Goal: Task Accomplishment & Management: Use online tool/utility

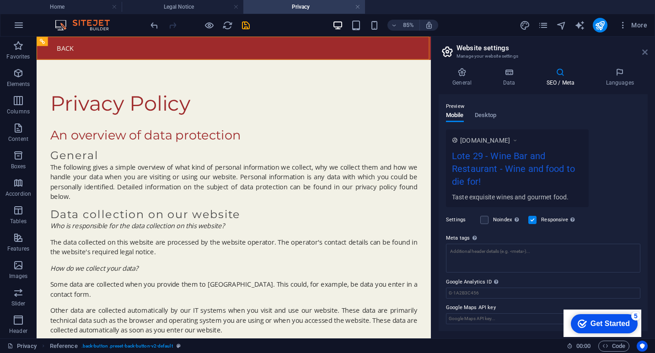
click at [0, 0] on icon at bounding box center [0, 0] width 0 height 0
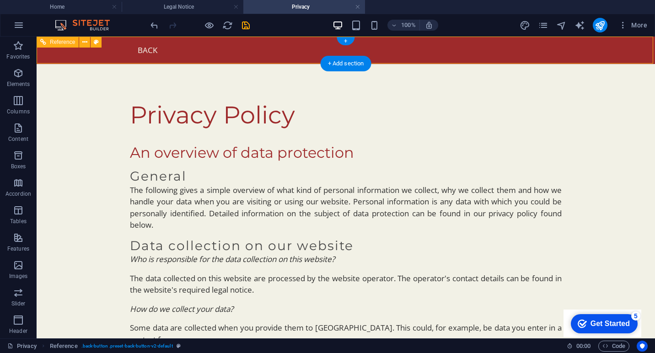
click at [153, 50] on div "Back" at bounding box center [346, 50] width 432 height 13
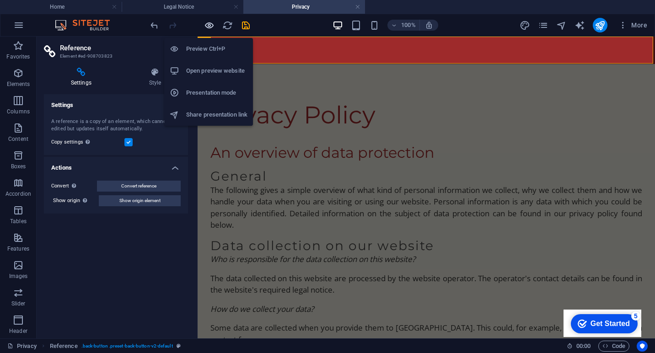
click at [0, 0] on icon "button" at bounding box center [0, 0] width 0 height 0
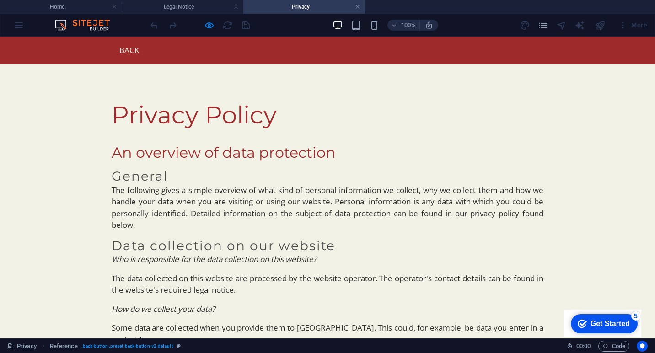
click at [125, 53] on link "Back" at bounding box center [126, 50] width 28 height 13
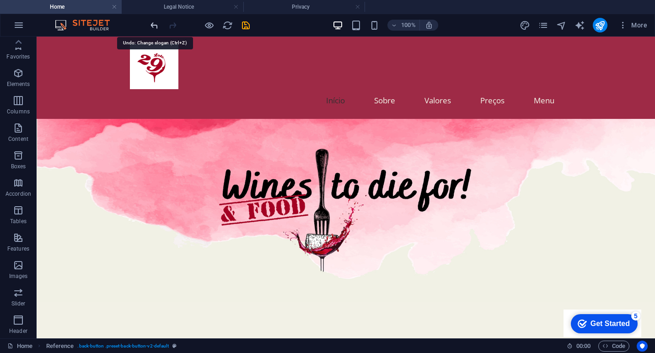
click at [0, 0] on icon "undo" at bounding box center [0, 0] width 0 height 0
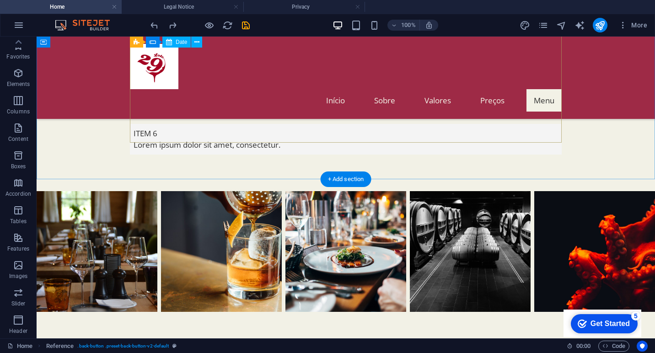
scroll to position [1683, 0]
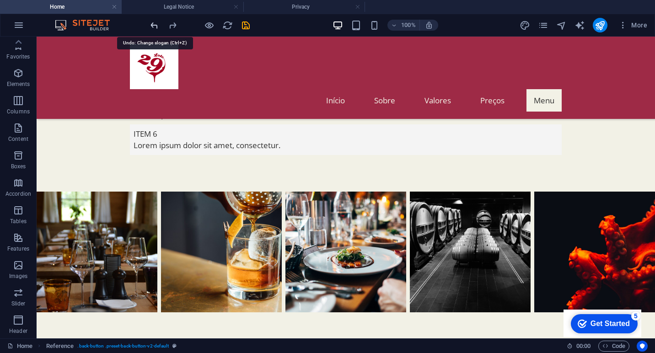
click at [0, 0] on icon "undo" at bounding box center [0, 0] width 0 height 0
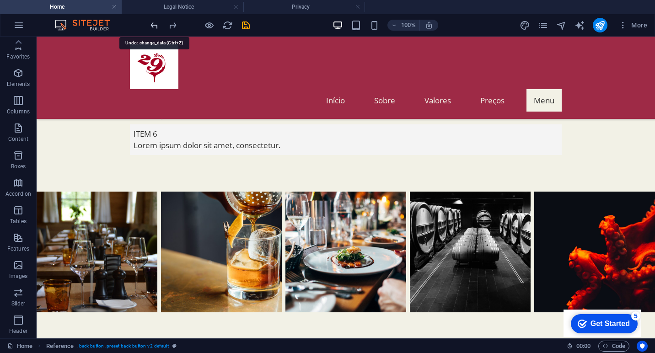
click at [0, 0] on icon "undo" at bounding box center [0, 0] width 0 height 0
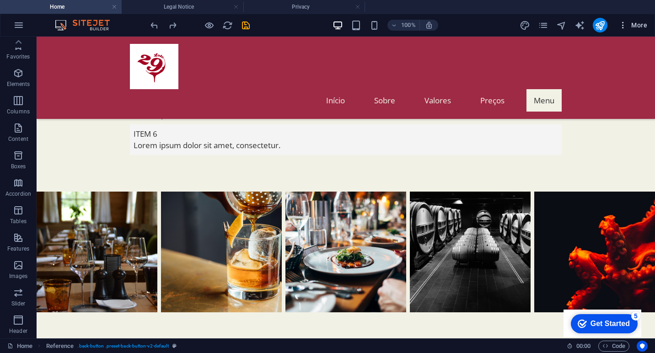
click at [637, 26] on span "More" at bounding box center [633, 25] width 29 height 9
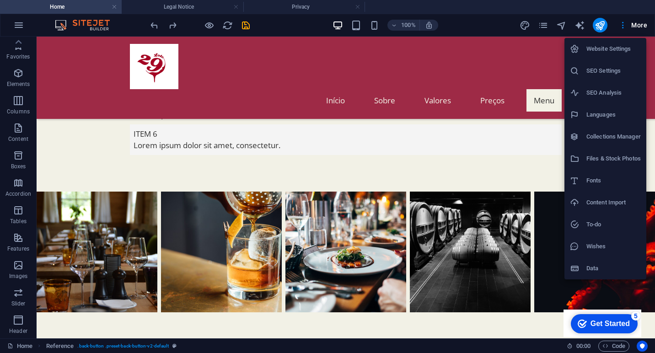
click at [615, 49] on h6 "Website Settings" at bounding box center [614, 48] width 54 height 11
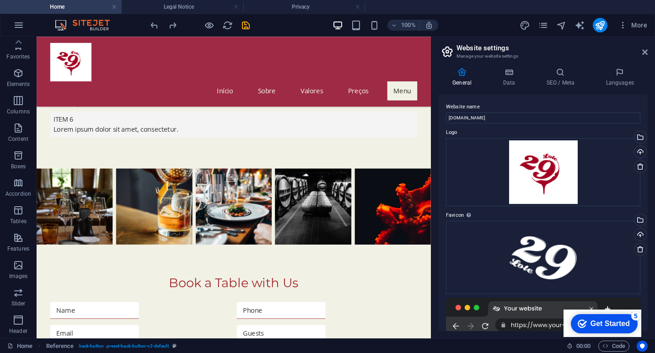
scroll to position [1599, 0]
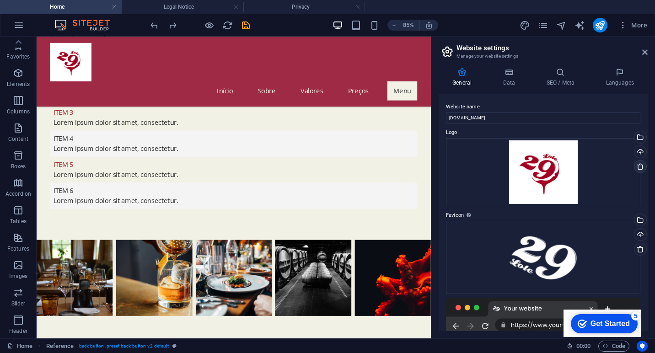
click at [639, 167] on icon at bounding box center [640, 166] width 7 height 7
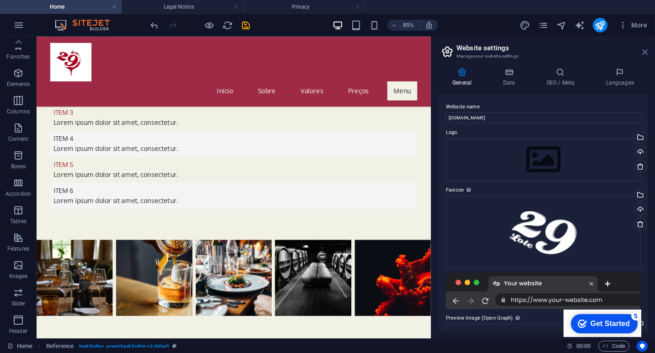
click at [646, 51] on icon at bounding box center [644, 52] width 5 height 7
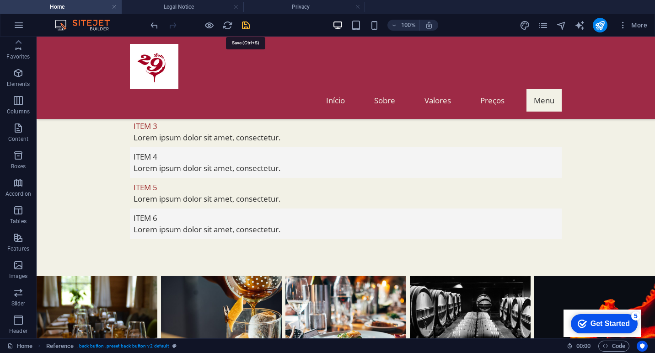
click at [0, 0] on icon "save" at bounding box center [0, 0] width 0 height 0
click at [0, 0] on icon "undo" at bounding box center [0, 0] width 0 height 0
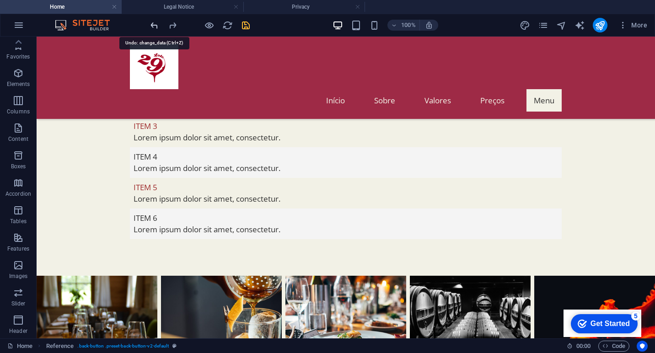
click at [0, 0] on icon "undo" at bounding box center [0, 0] width 0 height 0
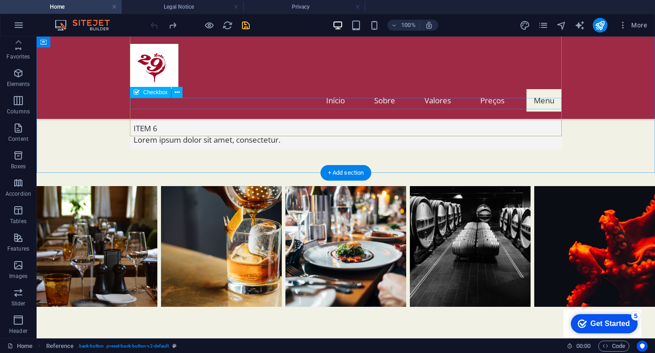
scroll to position [1683, 0]
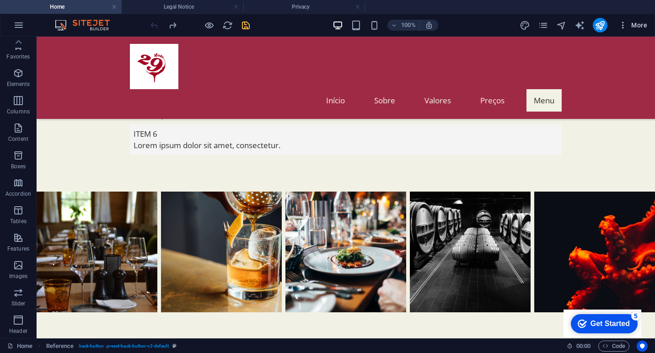
click at [634, 26] on span "More" at bounding box center [633, 25] width 29 height 9
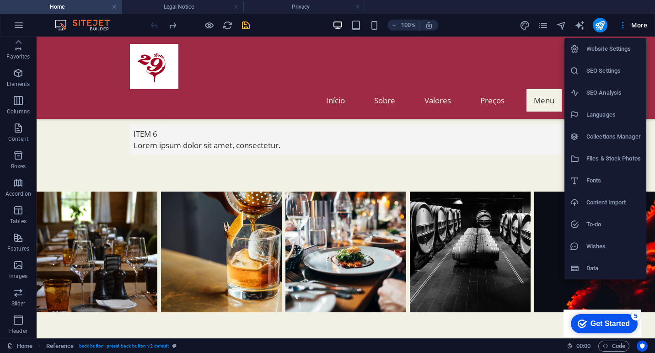
click at [619, 47] on h6 "Website Settings" at bounding box center [614, 48] width 54 height 11
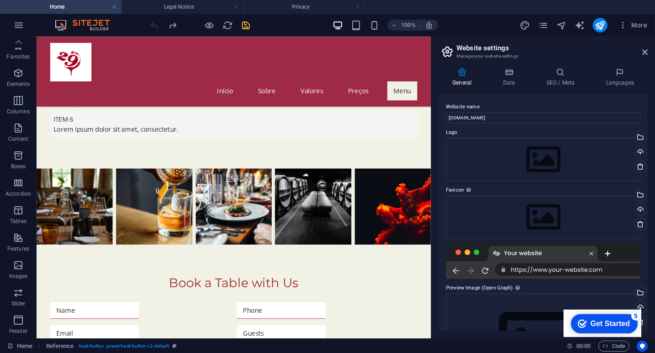
scroll to position [1599, 0]
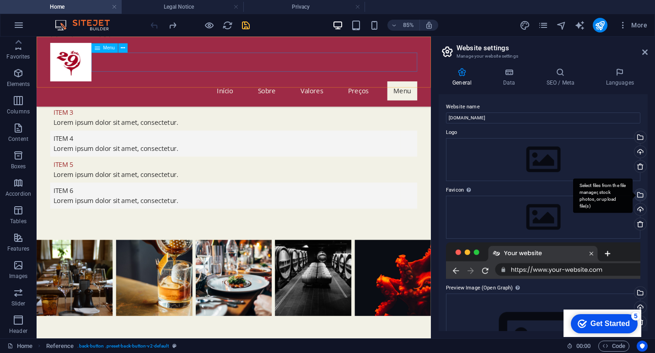
click at [640, 196] on div "Select files from the file manager, stock photos, or upload file(s)" at bounding box center [640, 196] width 14 height 14
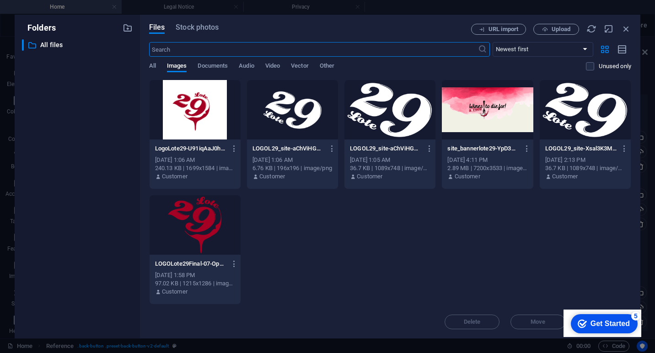
scroll to position [1096, 0]
click at [232, 149] on icon "button" at bounding box center [234, 149] width 9 height 8
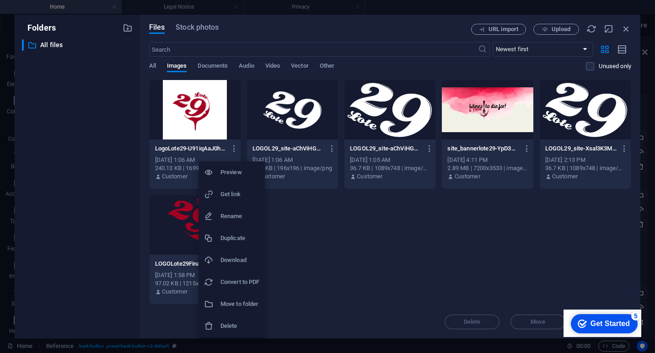
click at [231, 325] on h6 "Delete" at bounding box center [240, 326] width 39 height 11
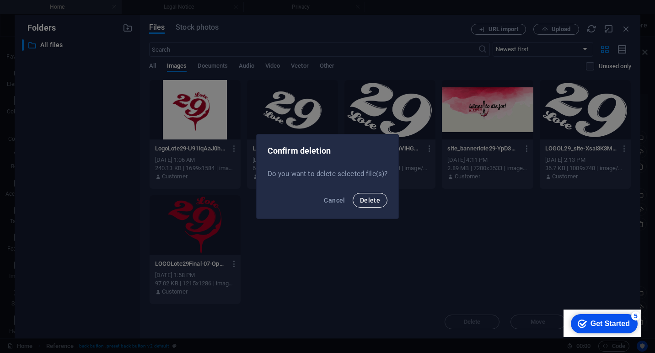
click at [370, 201] on span "Delete" at bounding box center [370, 200] width 20 height 7
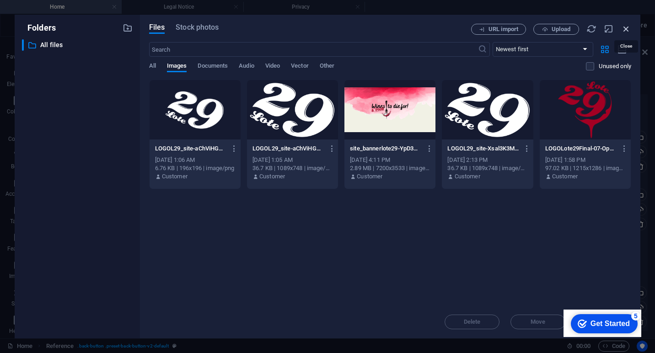
click at [627, 31] on icon "button" at bounding box center [626, 29] width 10 height 10
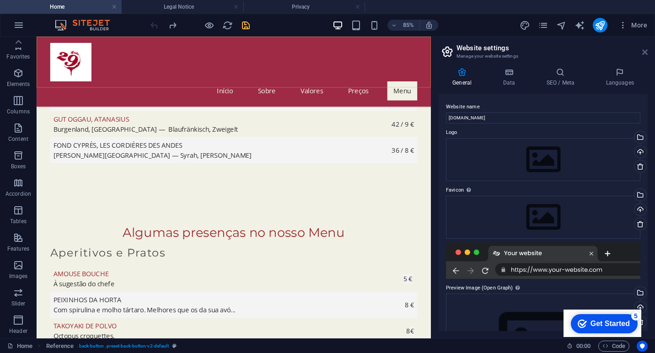
click at [643, 53] on icon at bounding box center [644, 52] width 5 height 7
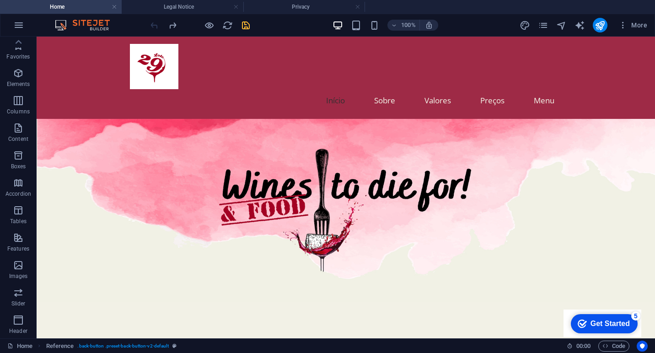
scroll to position [0, 0]
click at [246, 27] on icon "save" at bounding box center [246, 25] width 11 height 11
click at [639, 24] on span "More" at bounding box center [633, 25] width 29 height 9
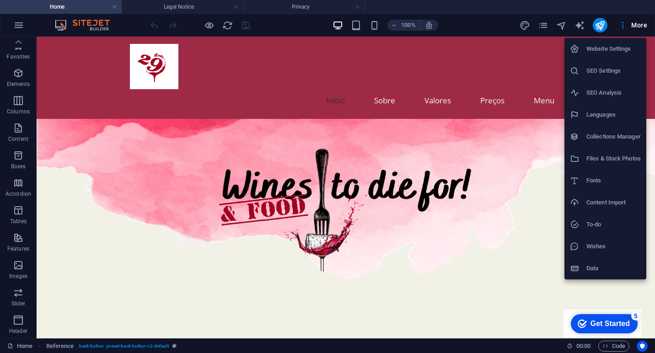
click at [612, 48] on h6 "Website Settings" at bounding box center [614, 48] width 54 height 11
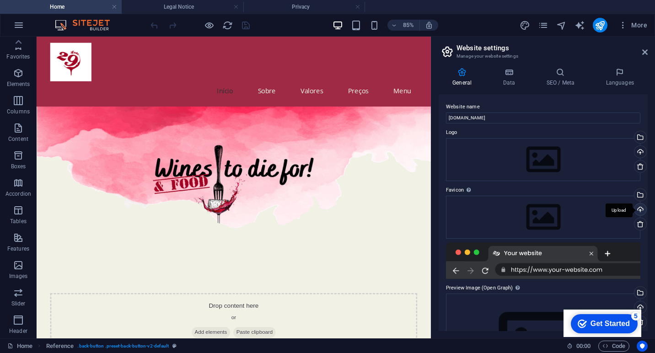
click at [639, 212] on div "Upload" at bounding box center [640, 211] width 14 height 14
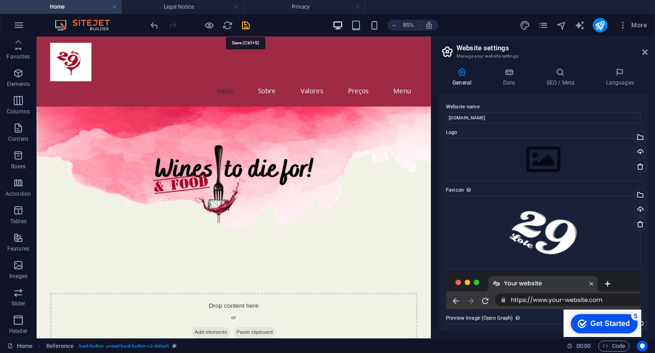
click at [246, 27] on icon "save" at bounding box center [246, 25] width 11 height 11
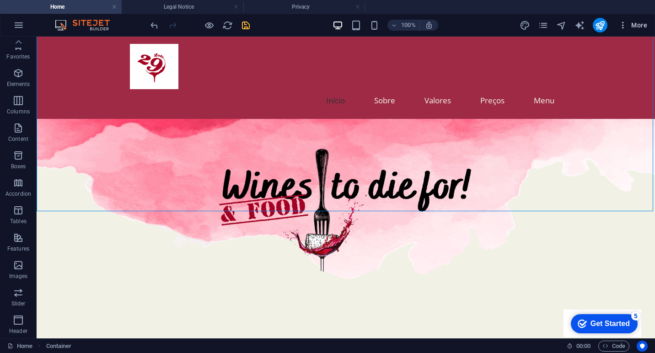
click at [641, 28] on span "More" at bounding box center [633, 25] width 29 height 9
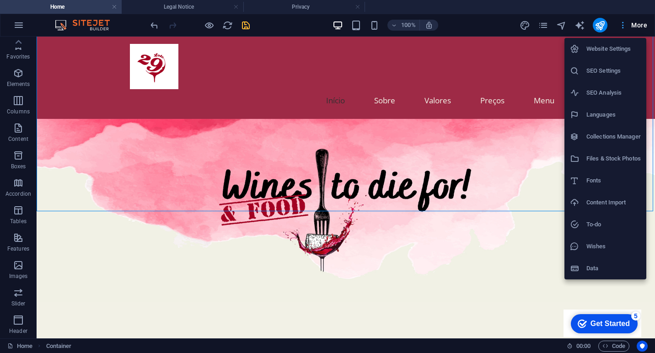
click at [641, 28] on div at bounding box center [327, 176] width 655 height 353
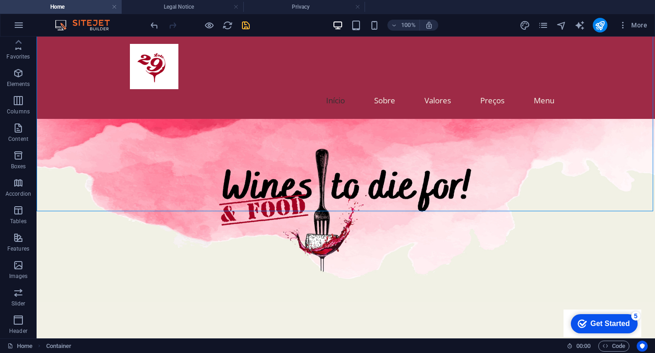
click at [246, 27] on icon "save" at bounding box center [246, 25] width 11 height 11
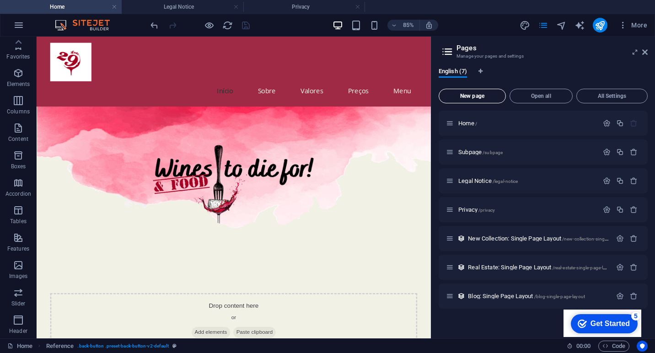
click at [481, 94] on span "New page" at bounding box center [472, 95] width 59 height 5
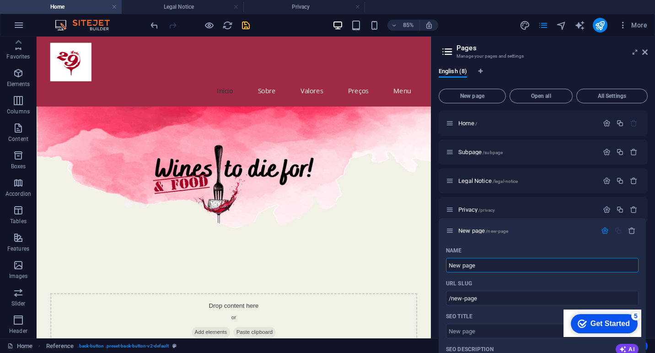
drag, startPoint x: 448, startPoint y: 324, endPoint x: 448, endPoint y: 227, distance: 97.0
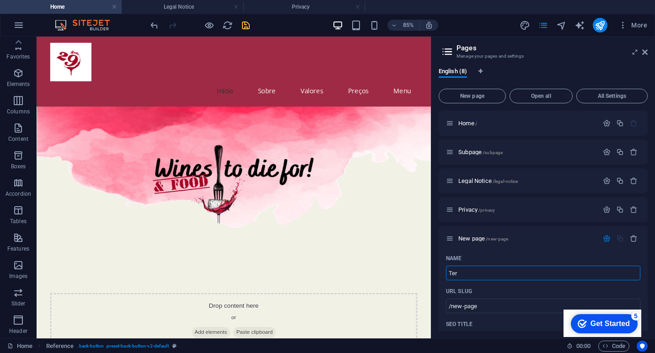
type input "Term"
type input "/ter"
type input "Termos e"
type input "/termos-e"
type input "Termos e Condiçõ"
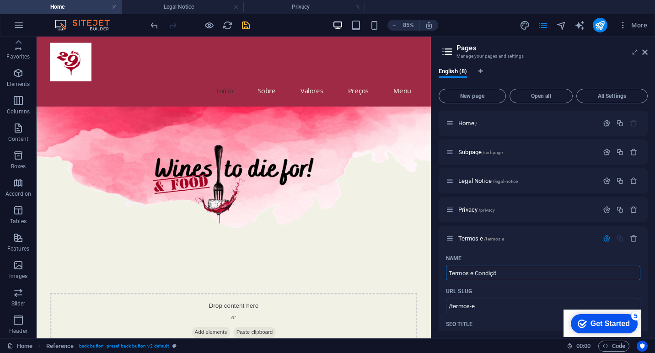
type input "/termos-e-condi"
type input "Termos e Condiçõeõs"
type input "/termos-e-condicoeos"
type input "Termos e Condiçõe"
type input "/termos-e-condico"
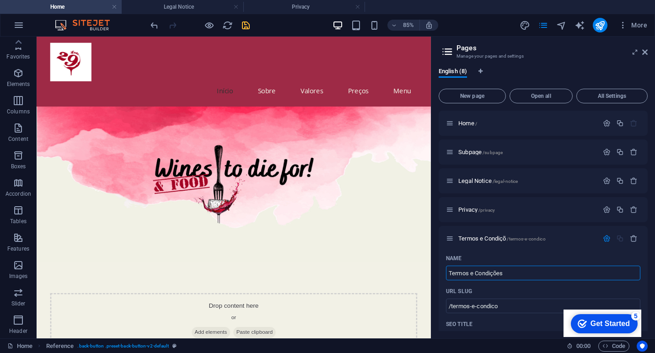
type input "Termos e Condições"
type input "/termos-e-condicoes"
click at [481, 208] on span "/privacy" at bounding box center [487, 210] width 16 height 5
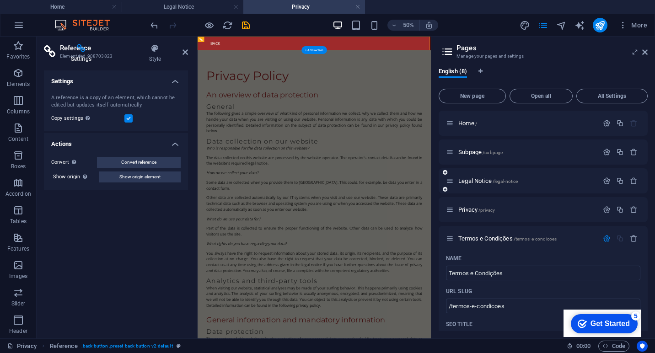
click at [573, 185] on div "Legal Notice /legal-notice" at bounding box center [522, 181] width 152 height 11
click at [468, 179] on span "Legal Notice /legal-notice" at bounding box center [487, 181] width 59 height 7
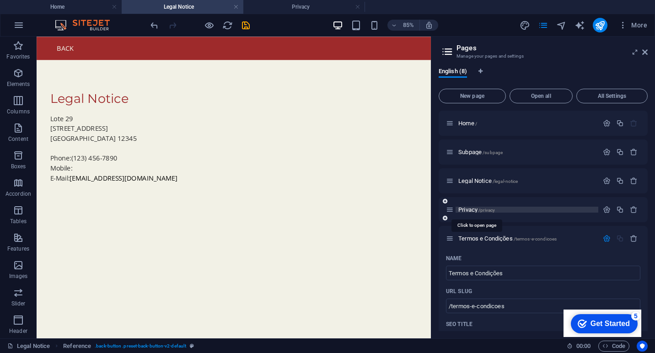
click at [469, 208] on span "Privacy /privacy" at bounding box center [476, 209] width 37 height 7
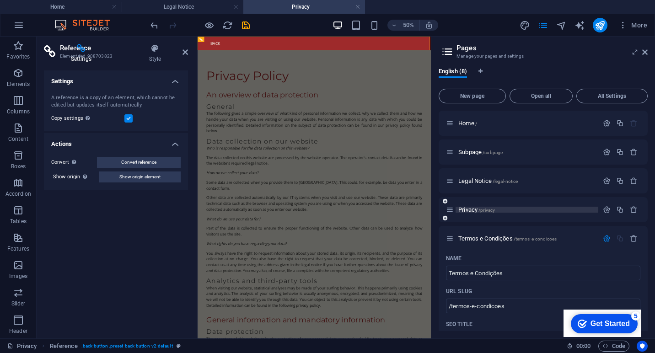
click at [468, 210] on span "Privacy /privacy" at bounding box center [476, 209] width 37 height 7
click at [451, 212] on icon at bounding box center [450, 210] width 8 height 8
click at [543, 100] on button "Open all" at bounding box center [541, 96] width 63 height 15
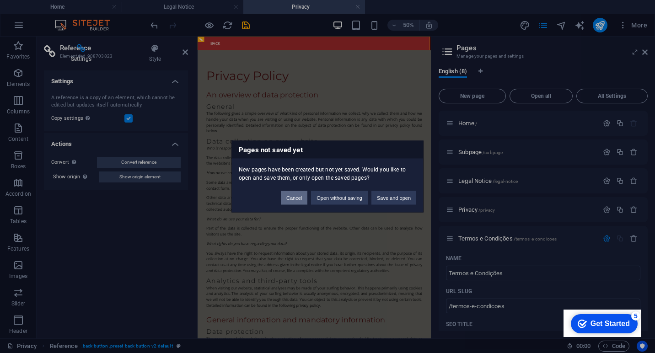
click at [288, 202] on button "Cancel" at bounding box center [294, 198] width 27 height 14
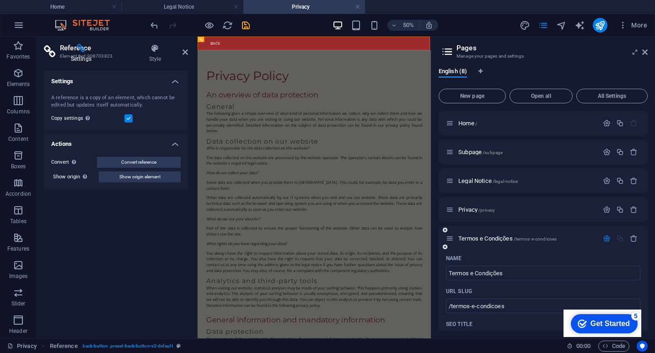
click at [617, 238] on div at bounding box center [620, 239] width 40 height 8
click at [533, 207] on p "Privacy /privacy" at bounding box center [526, 210] width 137 height 6
click at [449, 210] on icon at bounding box center [450, 210] width 8 height 8
click at [502, 211] on p "Privacy /privacy" at bounding box center [526, 210] width 137 height 6
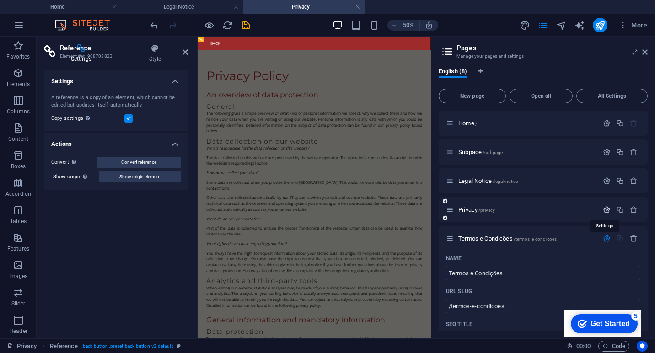
click at [607, 212] on icon "button" at bounding box center [607, 210] width 8 height 8
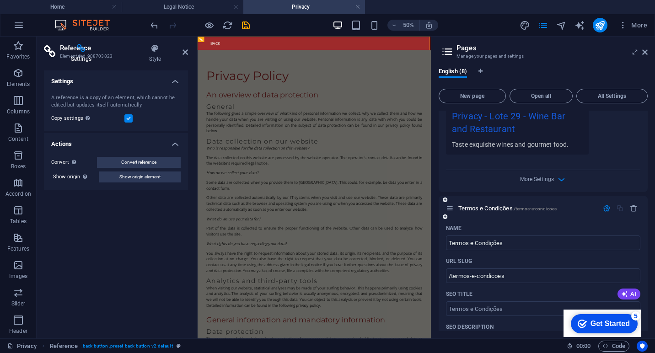
scroll to position [372, 0]
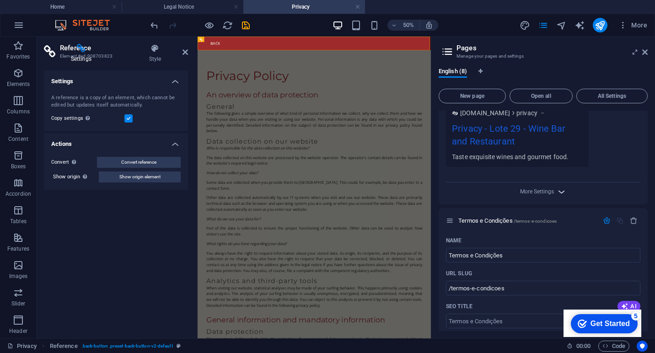
click at [556, 191] on icon "button" at bounding box center [561, 192] width 11 height 11
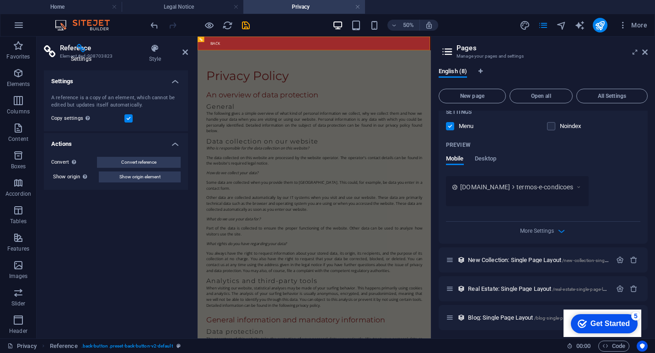
scroll to position [811, 0]
click at [556, 228] on icon "button" at bounding box center [561, 231] width 11 height 11
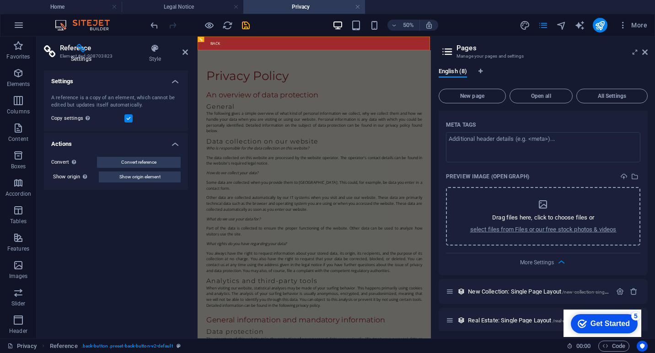
scroll to position [905, 0]
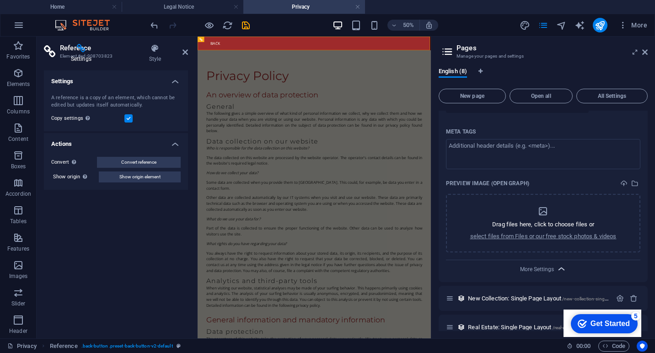
click at [557, 266] on icon "button" at bounding box center [561, 269] width 11 height 11
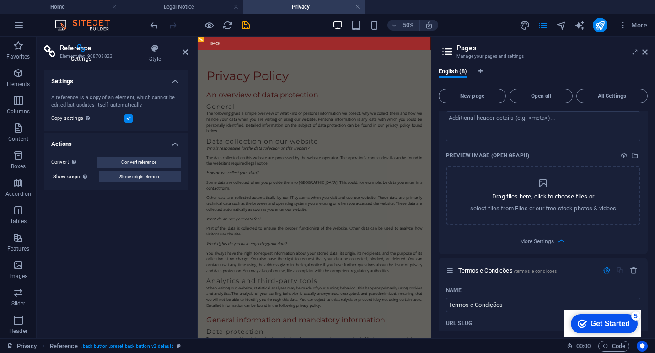
scroll to position [453, 0]
click at [560, 237] on icon "button" at bounding box center [561, 242] width 11 height 11
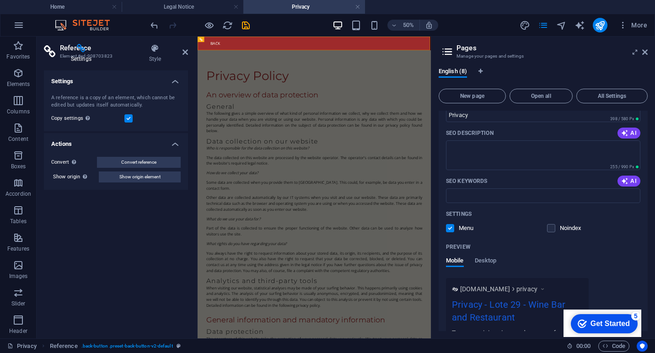
scroll to position [197, 0]
click at [507, 211] on div "Settings" at bounding box center [543, 212] width 194 height 15
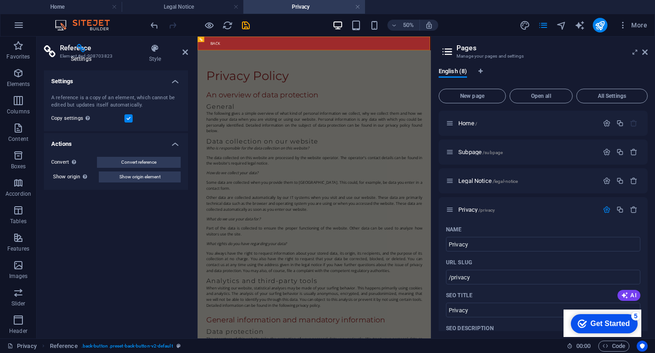
scroll to position [0, 0]
click at [507, 65] on div "English (8) New page Open all All Settings Home / Subpage /subpage Legal Notice…" at bounding box center [543, 199] width 224 height 278
click at [643, 54] on icon at bounding box center [644, 52] width 5 height 7
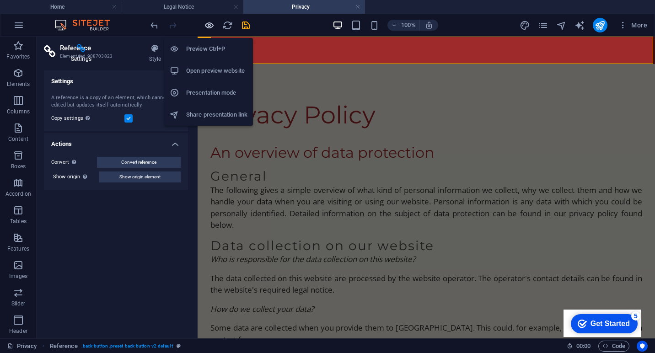
click at [0, 0] on icon "button" at bounding box center [0, 0] width 0 height 0
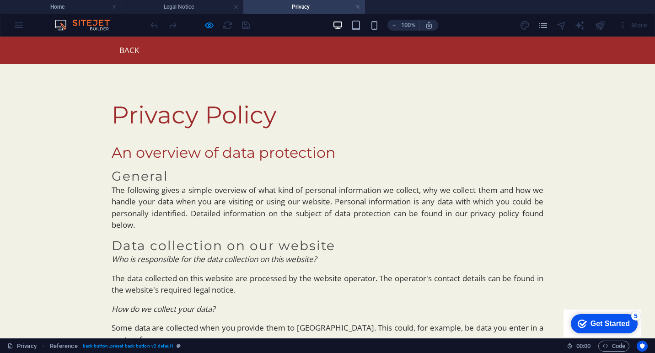
click at [135, 54] on link "Back" at bounding box center [126, 50] width 28 height 13
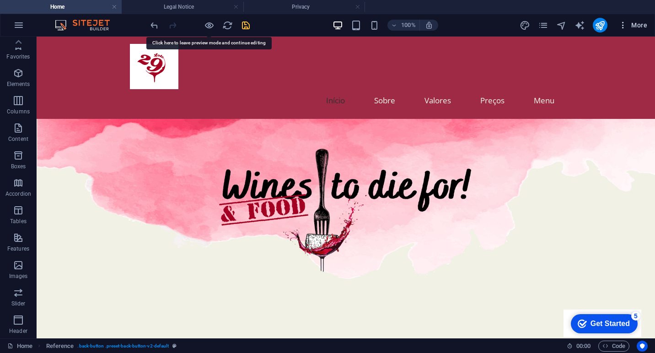
click at [638, 28] on span "More" at bounding box center [633, 25] width 29 height 9
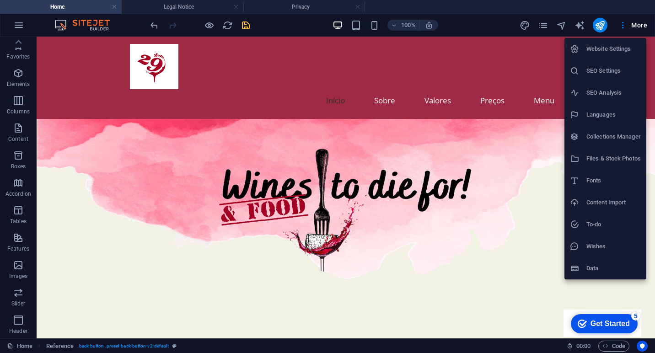
click at [607, 49] on h6 "Website Settings" at bounding box center [614, 48] width 54 height 11
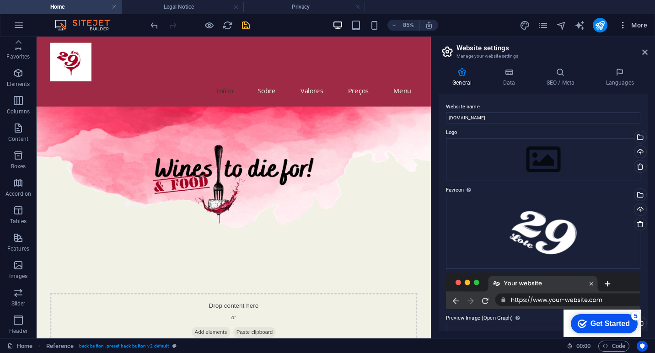
click at [624, 25] on icon "button" at bounding box center [623, 25] width 9 height 9
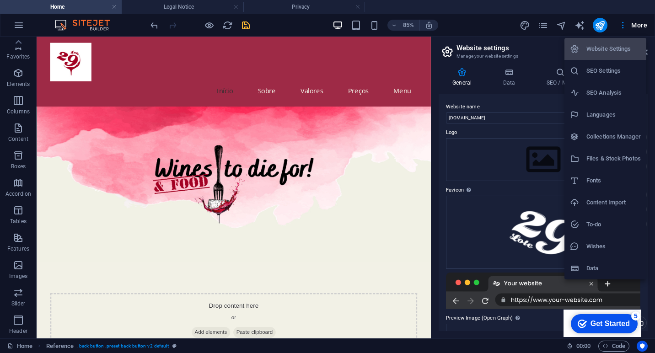
click at [544, 26] on div at bounding box center [327, 176] width 655 height 353
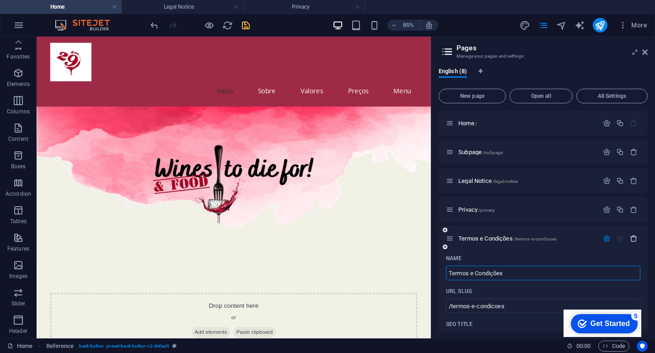
click at [633, 237] on icon "button" at bounding box center [634, 239] width 8 height 8
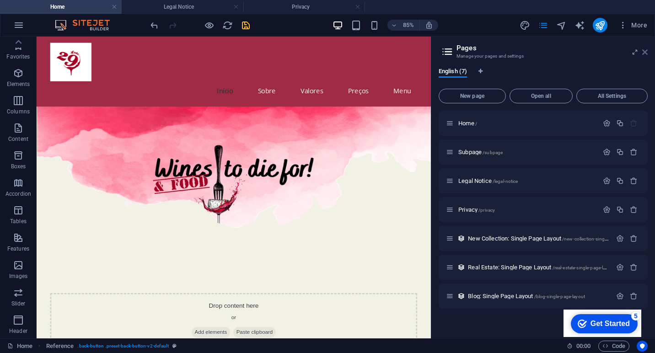
click at [645, 52] on icon at bounding box center [644, 52] width 5 height 7
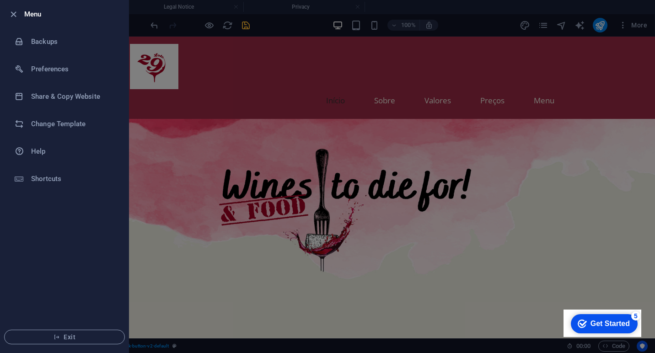
click at [33, 14] on h6 "Menu" at bounding box center [72, 14] width 97 height 11
click at [12, 12] on icon "button" at bounding box center [13, 14] width 11 height 11
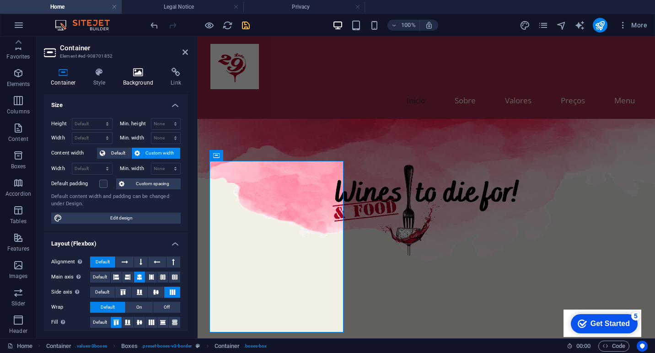
click at [139, 79] on h4 "Background" at bounding box center [140, 77] width 48 height 19
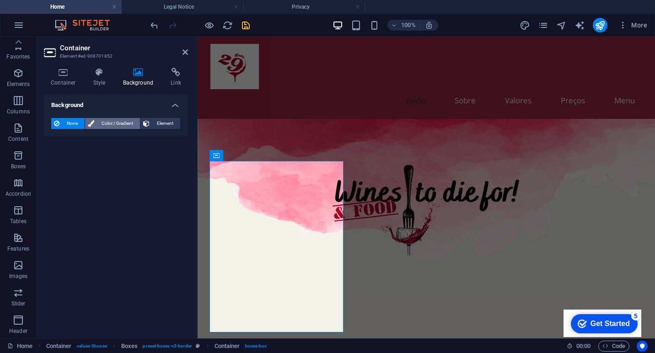
click at [109, 126] on span "Color / Gradient" at bounding box center [117, 123] width 40 height 11
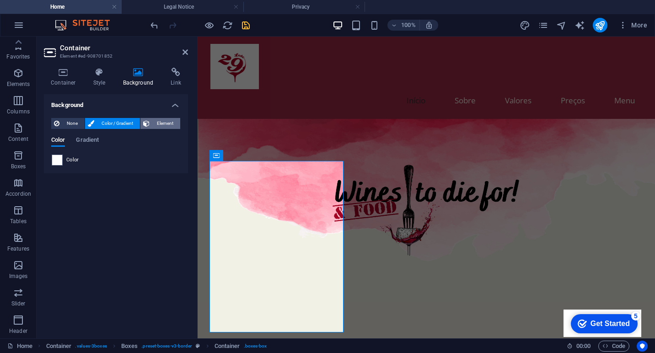
click at [164, 124] on span "Element" at bounding box center [164, 123] width 25 height 11
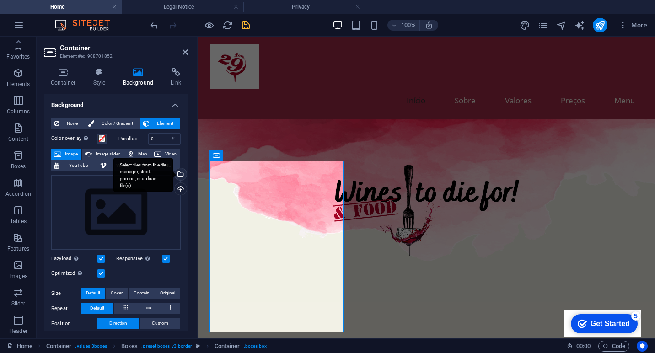
click at [180, 176] on div "Select files from the file manager, stock photos, or upload file(s)" at bounding box center [180, 175] width 14 height 14
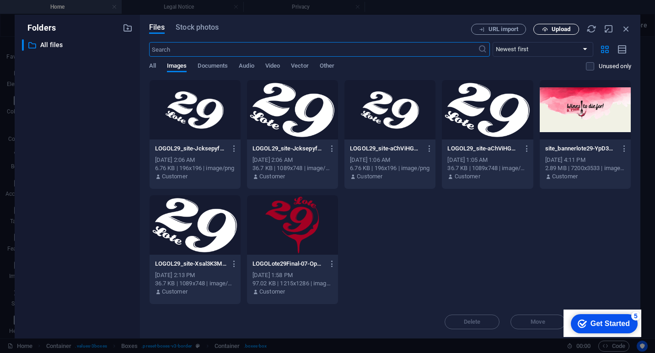
click at [563, 30] on span "Upload" at bounding box center [561, 29] width 19 height 5
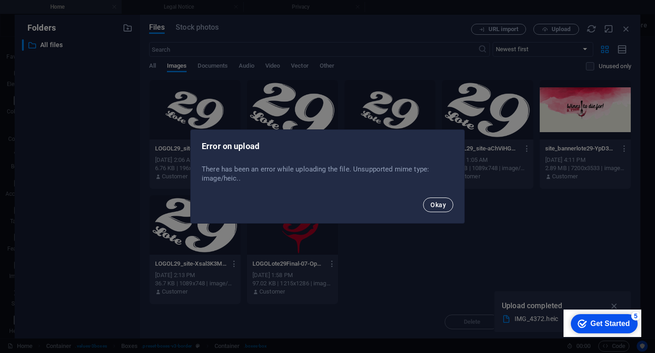
click at [439, 203] on span "Okay" at bounding box center [439, 204] width 16 height 7
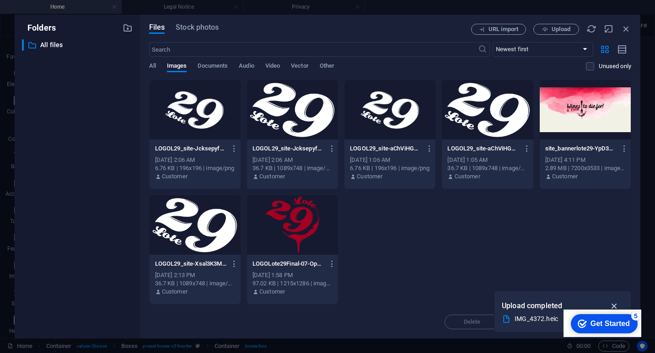
click at [614, 304] on icon "button" at bounding box center [614, 306] width 11 height 10
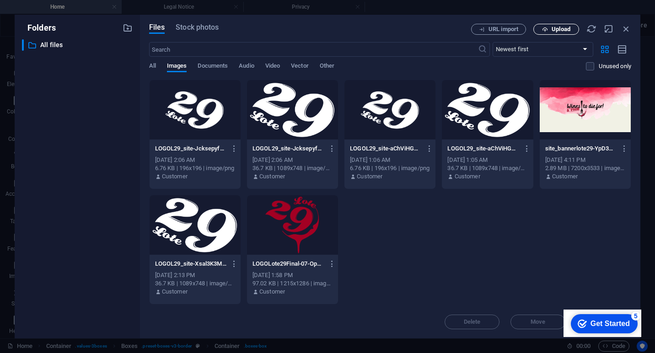
click at [549, 29] on span "Upload" at bounding box center [557, 30] width 38 height 6
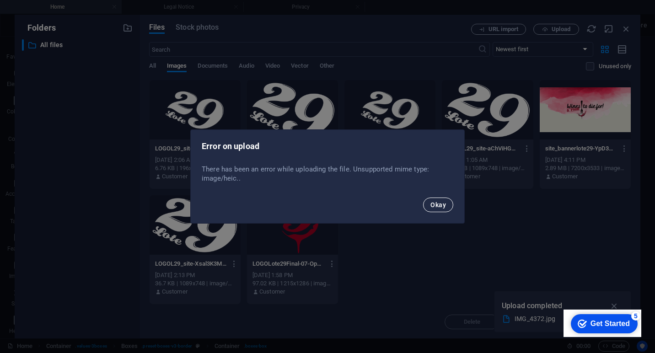
click at [446, 205] on span "Okay" at bounding box center [439, 204] width 16 height 7
click at [441, 206] on span "Okay" at bounding box center [439, 204] width 16 height 7
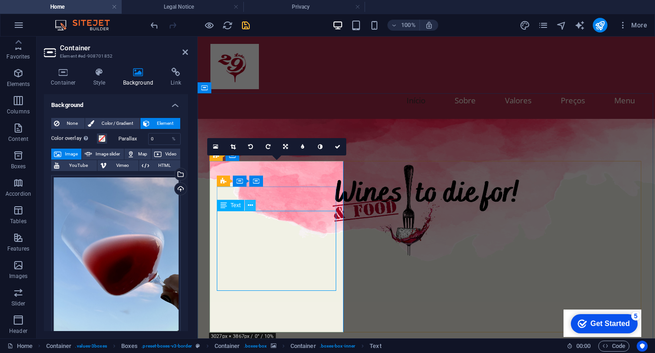
click at [251, 207] on icon at bounding box center [250, 206] width 5 height 10
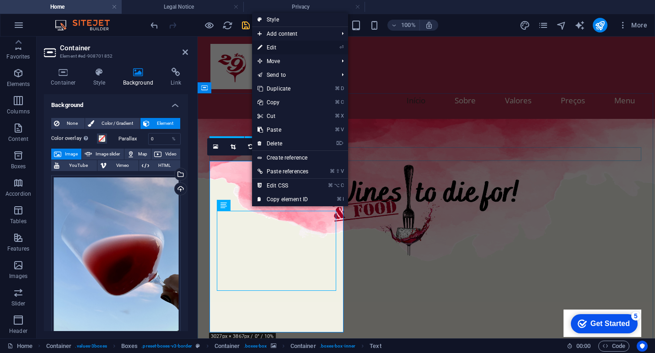
click at [276, 48] on link "⏎ Edit" at bounding box center [283, 48] width 62 height 14
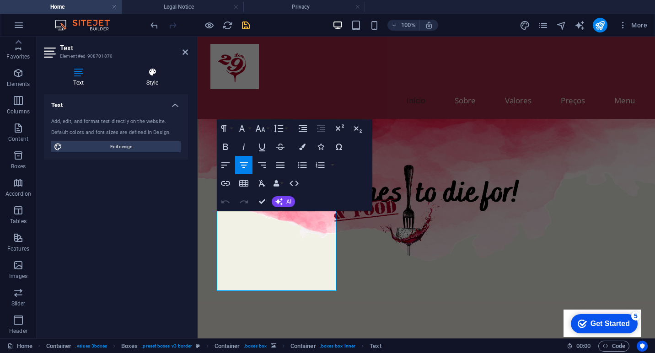
click at [162, 82] on h4 "Style" at bounding box center [152, 77] width 71 height 19
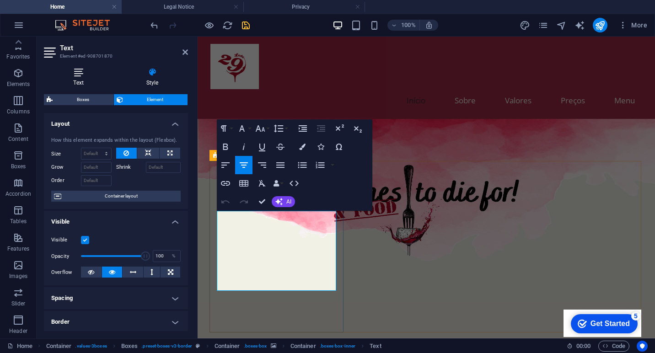
click at [81, 75] on icon at bounding box center [78, 72] width 69 height 9
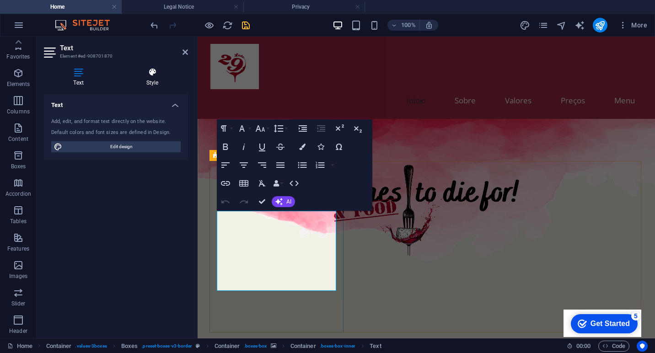
click at [152, 83] on h4 "Style" at bounding box center [152, 77] width 71 height 19
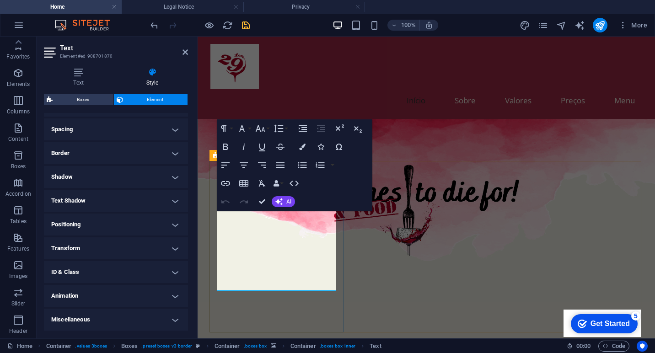
scroll to position [168, 0]
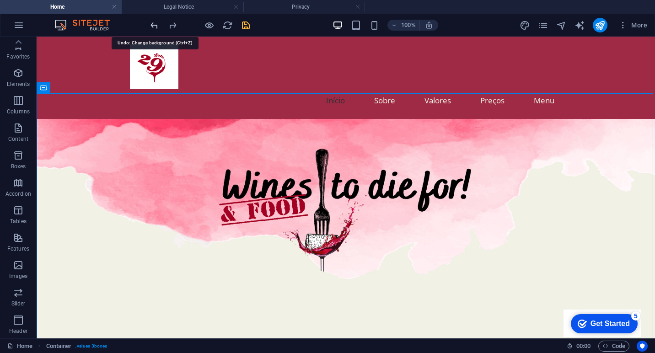
click at [0, 0] on icon "undo" at bounding box center [0, 0] width 0 height 0
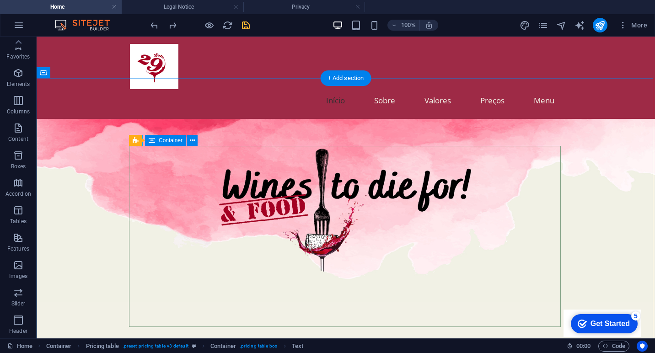
click at [151, 143] on icon at bounding box center [152, 140] width 6 height 11
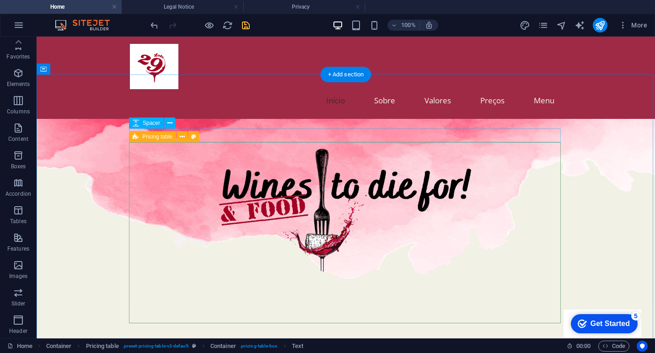
click at [142, 138] on span "Pricing table" at bounding box center [157, 136] width 30 height 5
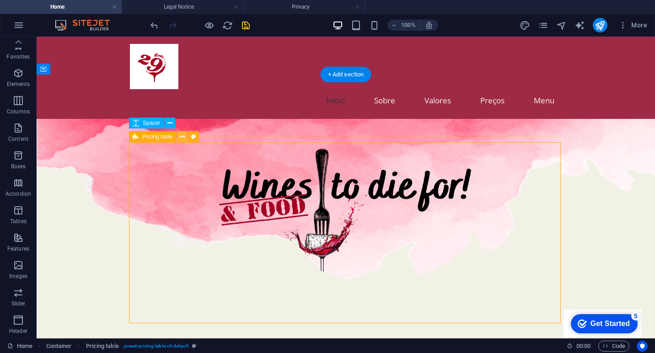
click at [183, 137] on icon at bounding box center [182, 137] width 5 height 10
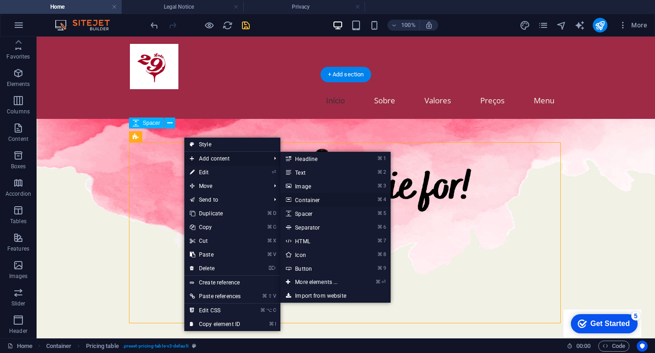
click at [315, 200] on link "⌘ 4 Container" at bounding box center [317, 200] width 75 height 14
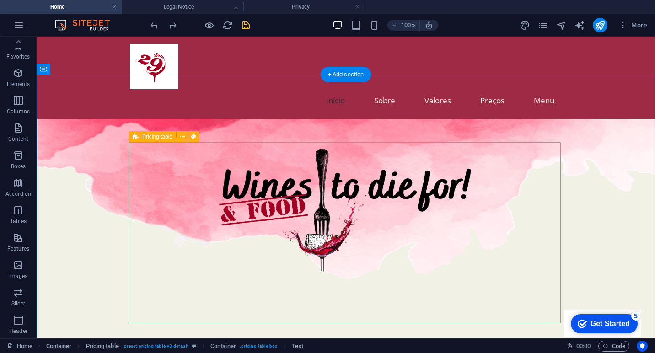
click at [140, 137] on div "Pricing table" at bounding box center [152, 136] width 47 height 11
click at [192, 137] on icon at bounding box center [193, 137] width 5 height 10
select select "rem"
select select "px"
select select "preset-pricing-table-v3-default"
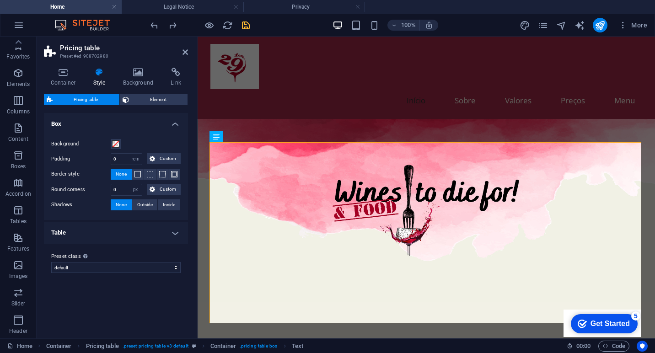
click at [113, 226] on h4 "Table" at bounding box center [116, 233] width 144 height 22
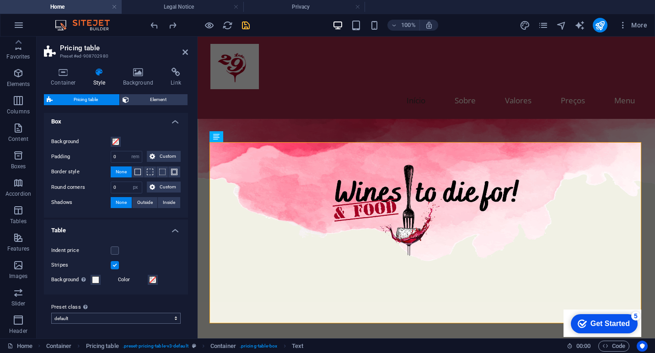
scroll to position [2, 0]
click at [149, 104] on span "Element" at bounding box center [159, 99] width 54 height 11
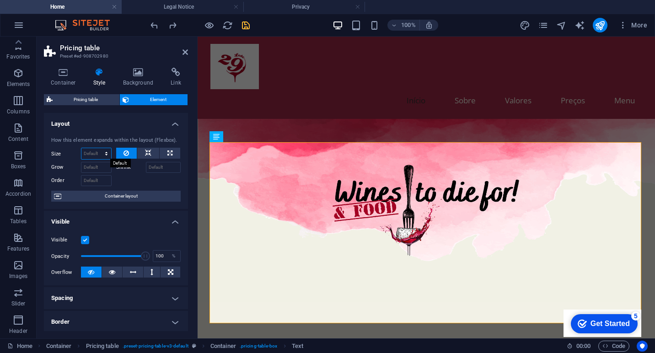
click at [105, 152] on select "Default auto px % 1/1 1/2 1/3 1/4 1/5 1/6 1/7 1/8 1/9 1/10" at bounding box center [96, 153] width 30 height 11
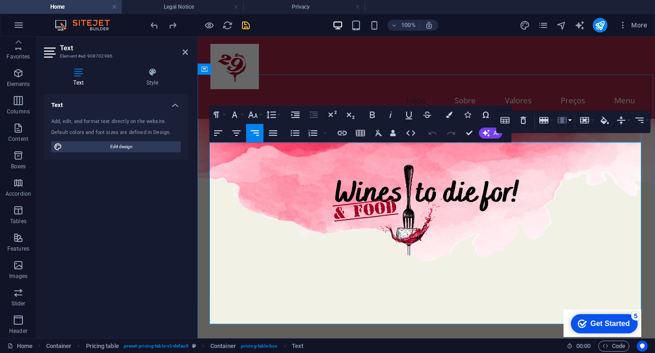
click at [570, 119] on button "Column" at bounding box center [563, 120] width 17 height 18
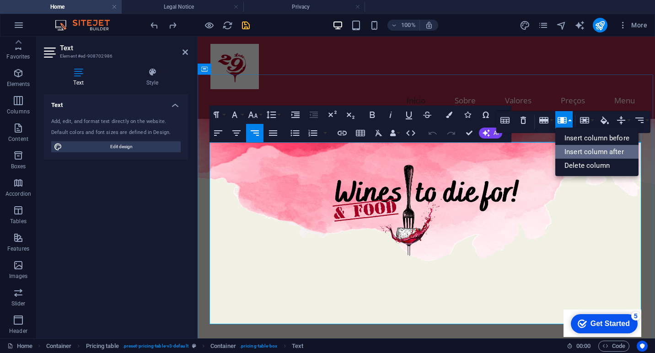
click at [576, 151] on link "Insert column after" at bounding box center [596, 152] width 83 height 14
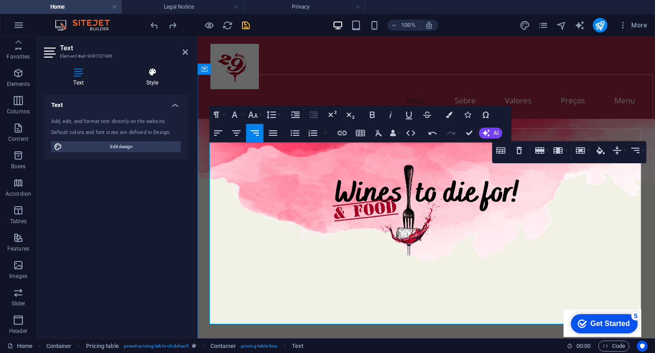
click at [149, 76] on icon at bounding box center [152, 72] width 71 height 9
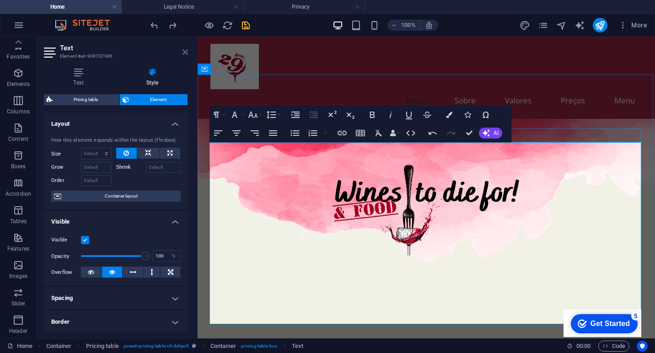
click at [186, 53] on icon at bounding box center [185, 52] width 5 height 7
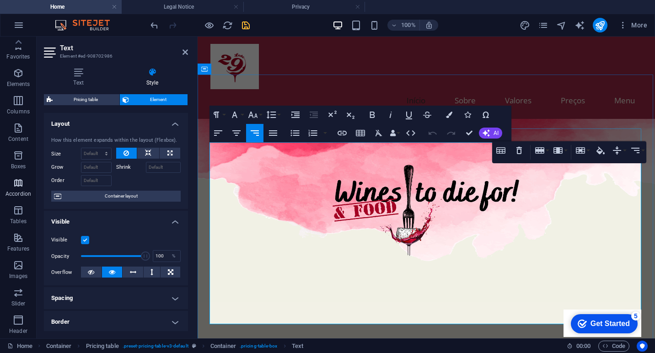
click at [17, 178] on icon "button" at bounding box center [18, 183] width 11 height 11
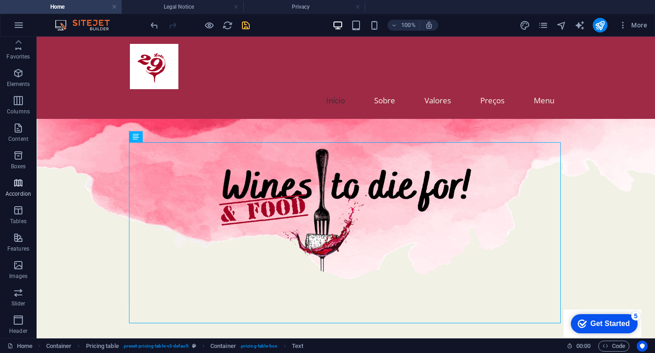
click at [15, 178] on icon "button" at bounding box center [18, 183] width 11 height 11
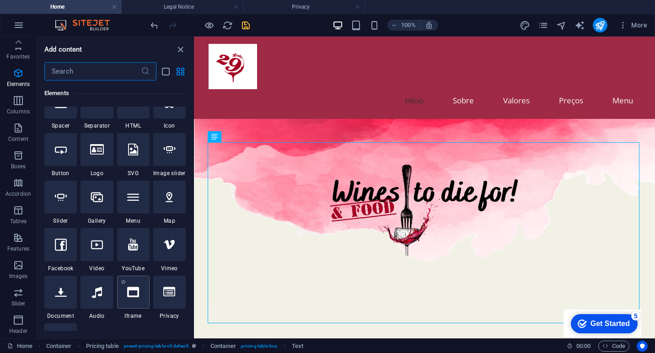
scroll to position [171, 0]
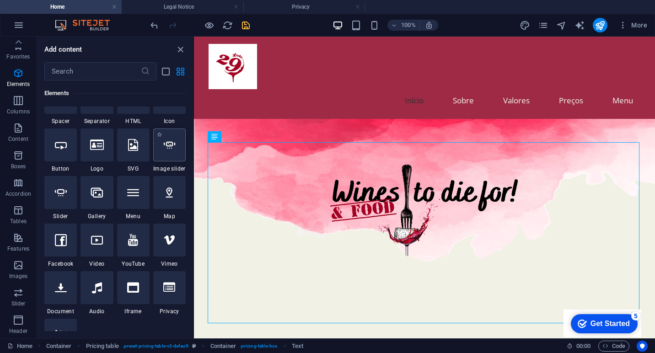
click at [159, 145] on div at bounding box center [169, 145] width 32 height 33
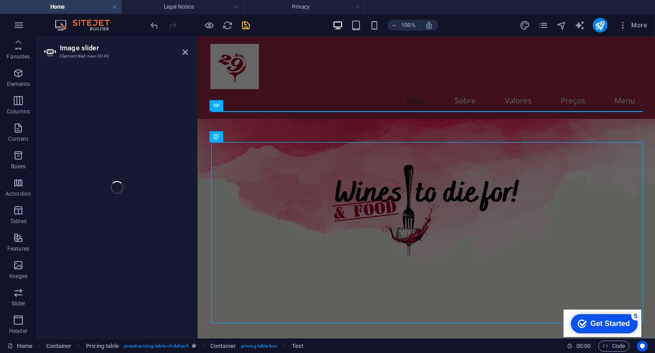
select select "ms"
select select "s"
select select "progressive"
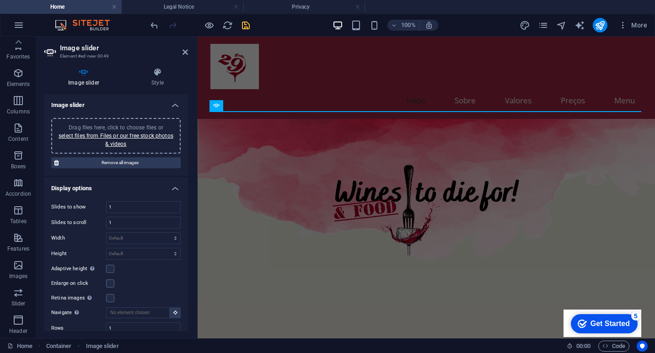
click at [87, 73] on icon at bounding box center [84, 72] width 80 height 9
click at [20, 178] on icon "button" at bounding box center [18, 183] width 11 height 11
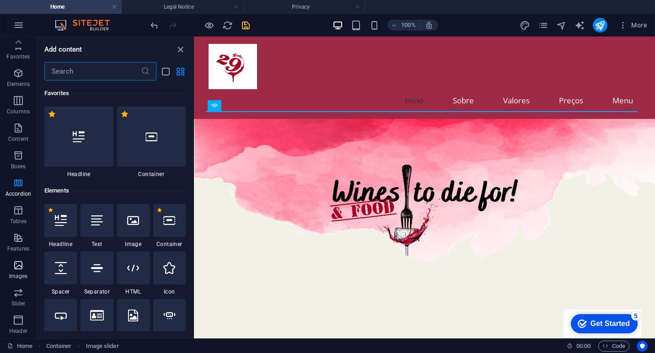
click at [20, 260] on icon "button" at bounding box center [18, 265] width 11 height 11
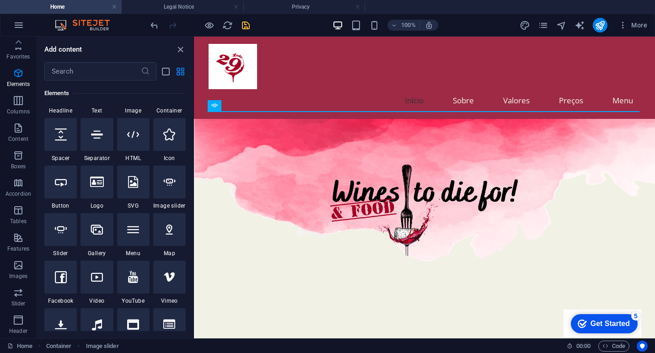
scroll to position [149, 0]
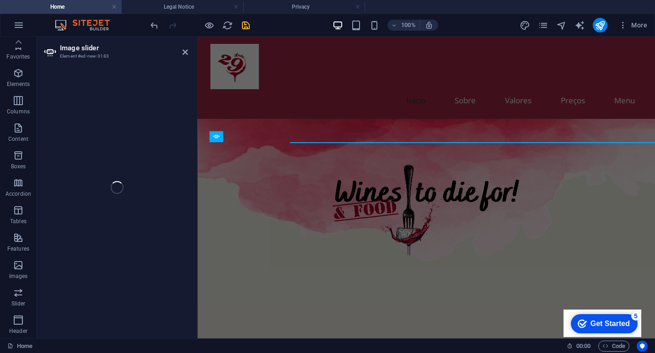
select select "ms"
select select "s"
select select "progressive"
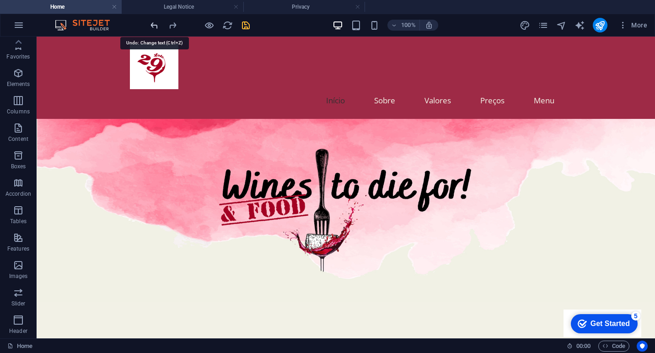
click at [0, 0] on icon "undo" at bounding box center [0, 0] width 0 height 0
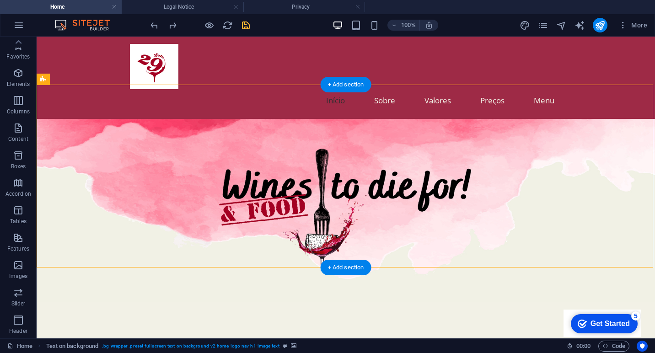
select select "px"
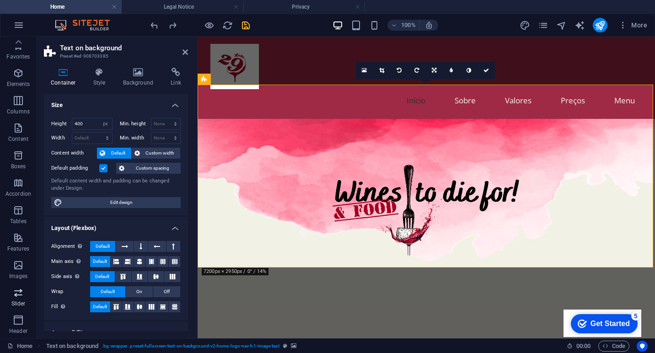
click at [18, 287] on span "Slider" at bounding box center [18, 298] width 37 height 22
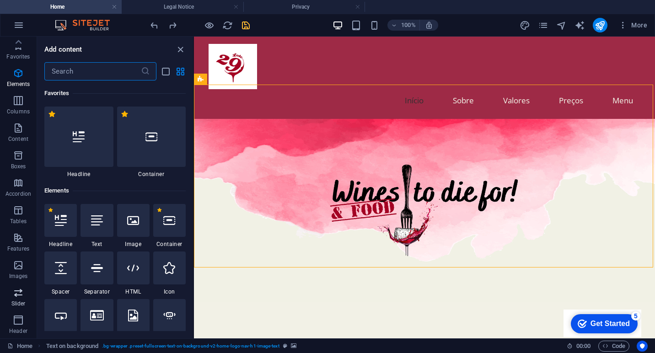
scroll to position [5187, 0]
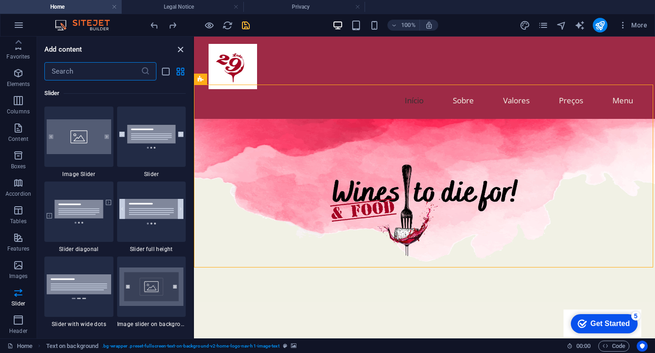
click at [180, 52] on icon "close panel" at bounding box center [180, 49] width 11 height 11
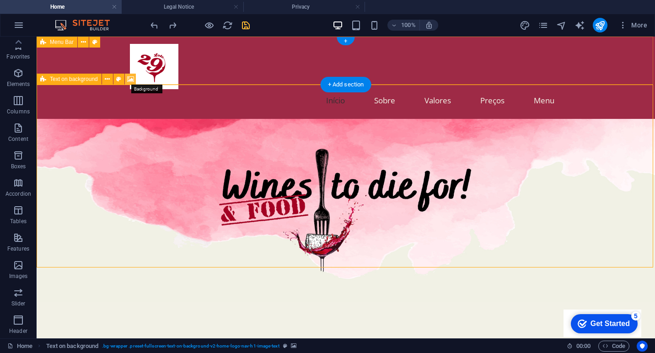
click at [129, 79] on icon at bounding box center [130, 80] width 7 height 10
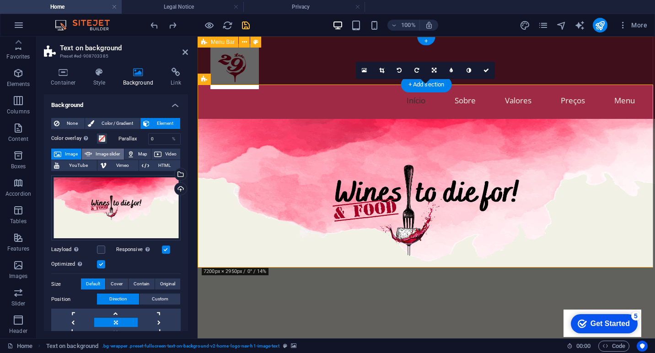
click at [110, 154] on span "Image slider" at bounding box center [108, 154] width 26 height 11
select select "ms"
select select "s"
select select "progressive"
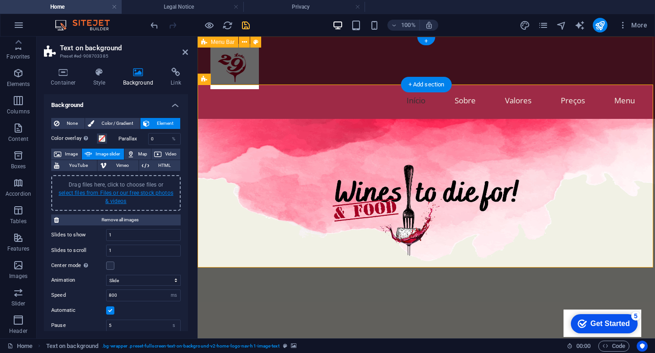
click at [100, 193] on link "select files from Files or our free stock photos & videos" at bounding box center [116, 197] width 115 height 15
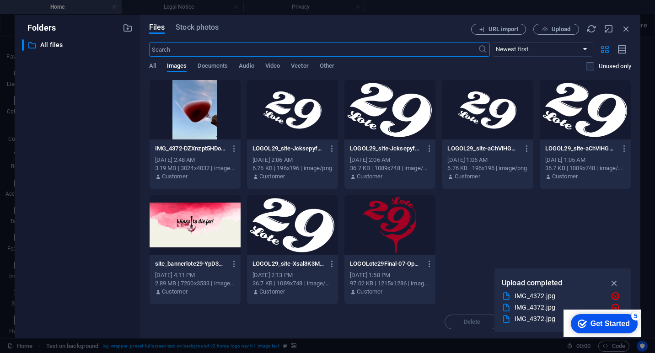
click at [194, 240] on div at bounding box center [195, 224] width 91 height 59
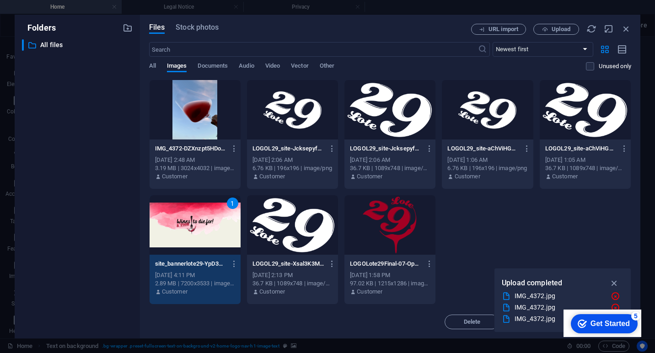
click at [212, 115] on div at bounding box center [195, 109] width 91 height 59
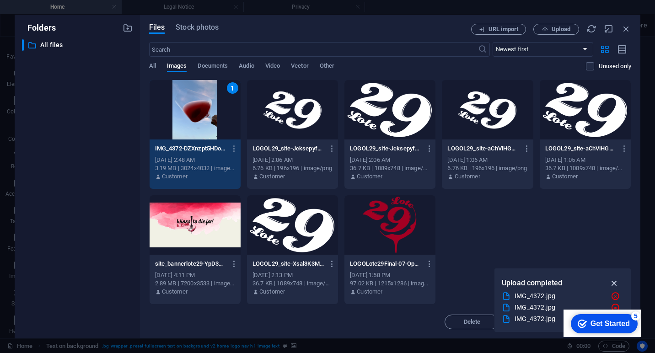
click at [615, 282] on icon "button" at bounding box center [614, 283] width 11 height 10
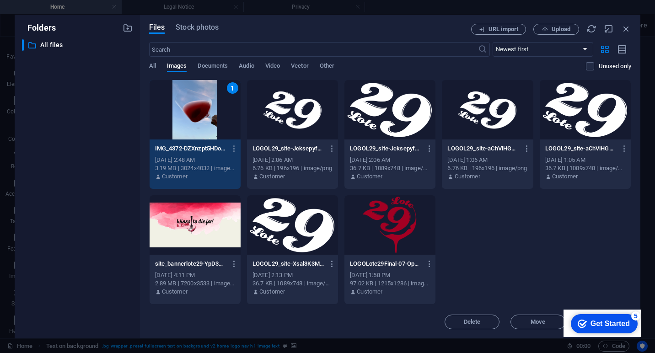
click at [504, 292] on div "1 IMG_4372-DZXnzpt5HDoaIBoqo6FS0g.jpg IMG_4372-DZXnzpt5HDoaIBoqo6FS0g.jpg [DATE…" at bounding box center [390, 192] width 482 height 225
click at [215, 245] on div at bounding box center [195, 224] width 91 height 59
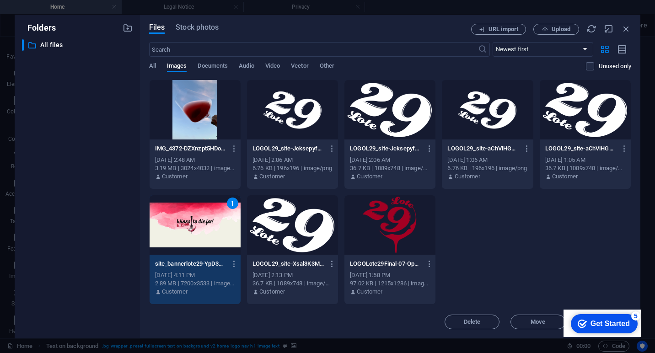
click at [208, 222] on div "1" at bounding box center [195, 224] width 91 height 59
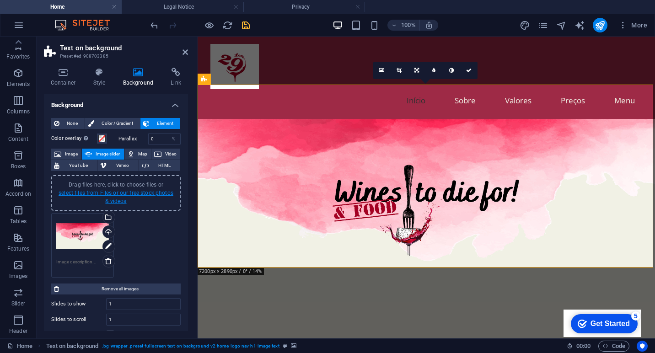
click at [139, 193] on link "select files from Files or our free stock photos & videos" at bounding box center [116, 197] width 115 height 15
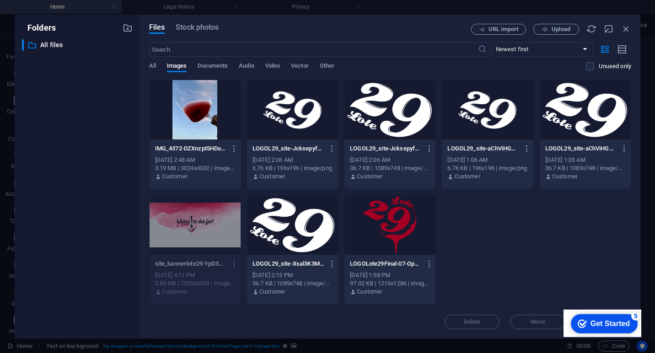
click at [211, 126] on div at bounding box center [195, 109] width 91 height 59
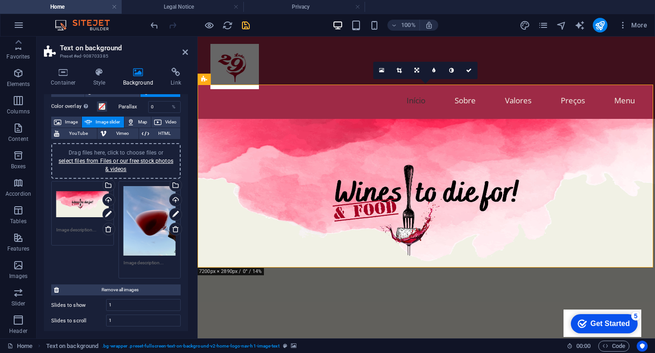
scroll to position [27, 0]
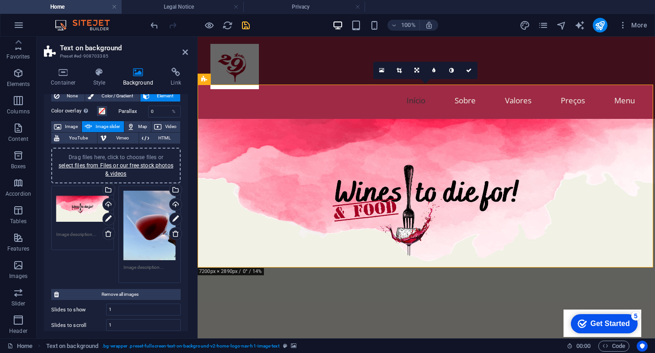
click at [95, 275] on div "Drag files here, click to choose files or select files from Files or our free s…" at bounding box center [116, 234] width 134 height 102
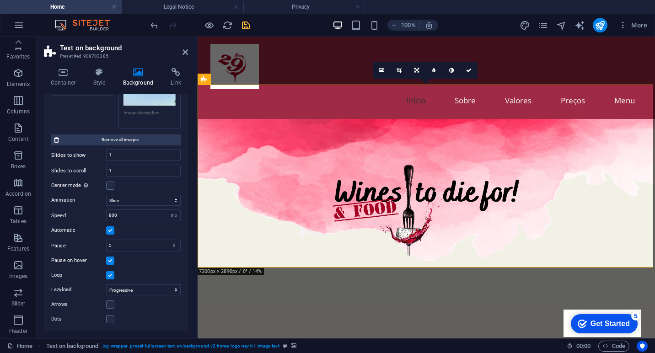
scroll to position [182, 0]
click at [129, 246] on input "5" at bounding box center [144, 246] width 74 height 11
type input "3"
click at [183, 51] on icon at bounding box center [185, 52] width 5 height 7
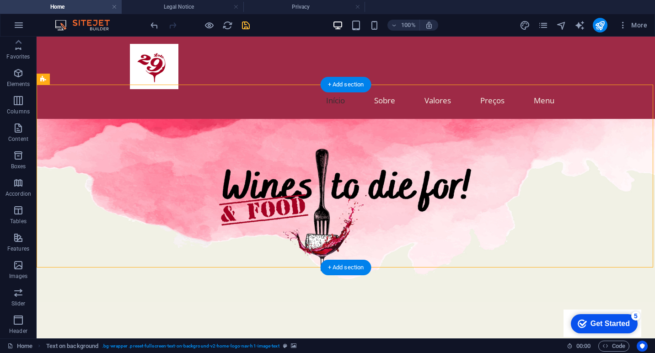
select select "ms"
select select "s"
select select "progressive"
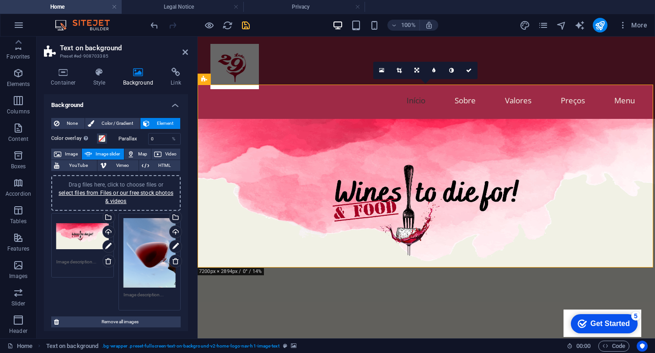
click at [133, 254] on div "Drag files here, click to choose files or select files from Files or our free s…" at bounding box center [150, 253] width 53 height 70
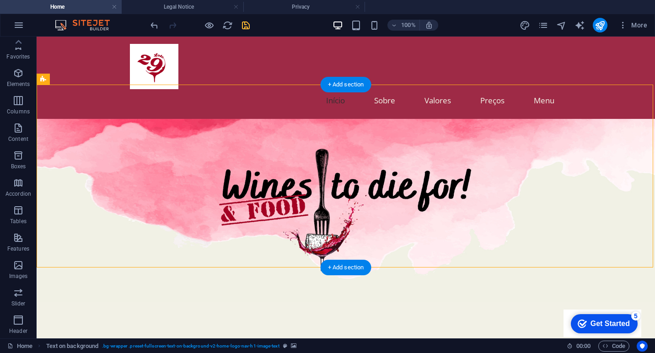
select select "ms"
select select "s"
select select "progressive"
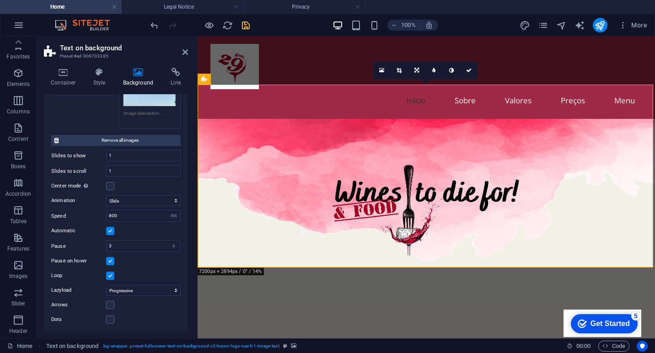
click at [112, 262] on label at bounding box center [110, 261] width 8 height 8
click at [0, 0] on input "Pause on hover" at bounding box center [0, 0] width 0 height 0
click at [157, 202] on select "Slide Fade" at bounding box center [143, 200] width 75 height 11
select select "fade"
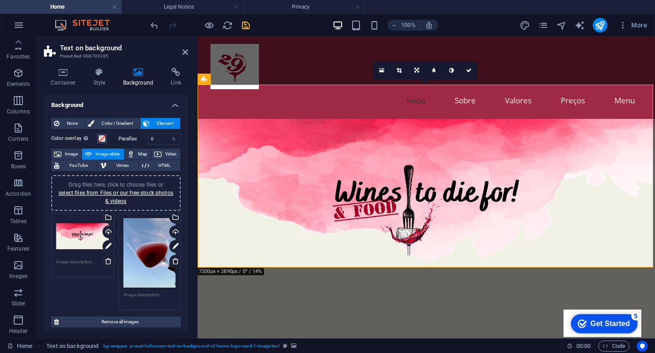
scroll to position [0, 0]
click at [146, 246] on div "Drag files here, click to choose files or select files from Files or our free s…" at bounding box center [150, 253] width 53 height 70
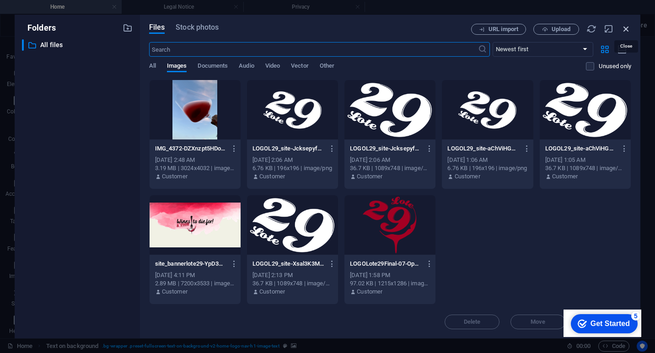
click at [624, 29] on icon "button" at bounding box center [626, 29] width 10 height 10
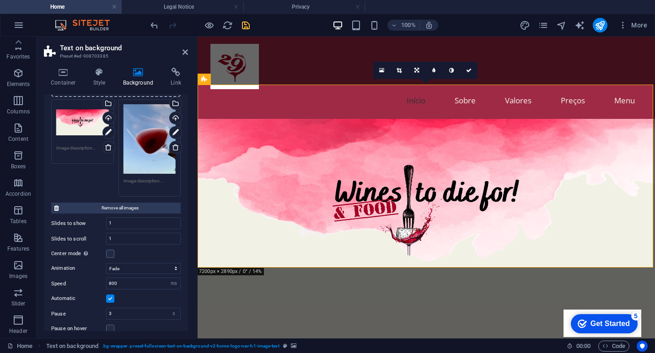
scroll to position [115, 0]
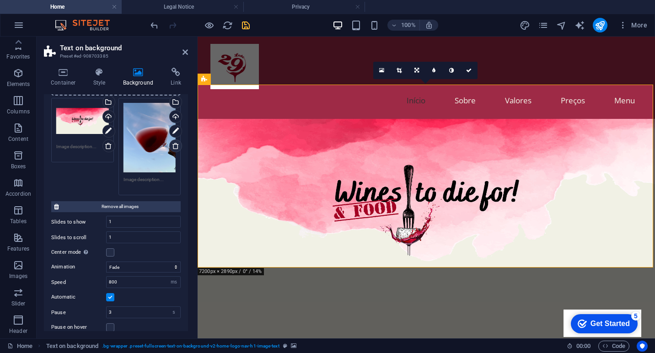
click at [172, 145] on icon at bounding box center [175, 145] width 7 height 7
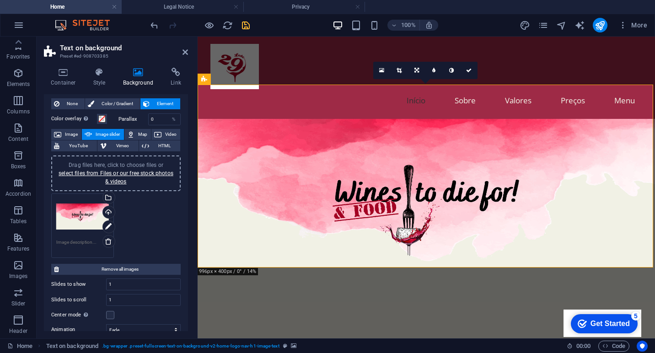
scroll to position [0, 0]
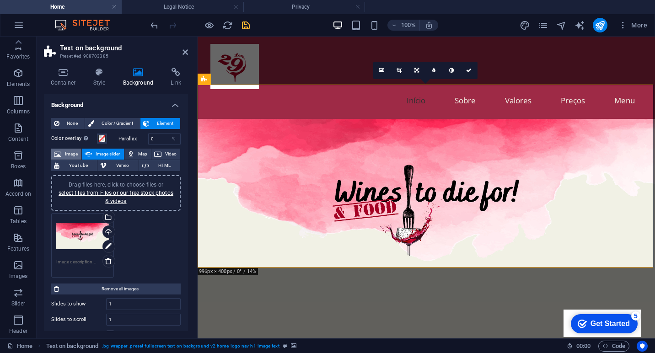
click at [67, 153] on span "Image" at bounding box center [71, 154] width 15 height 11
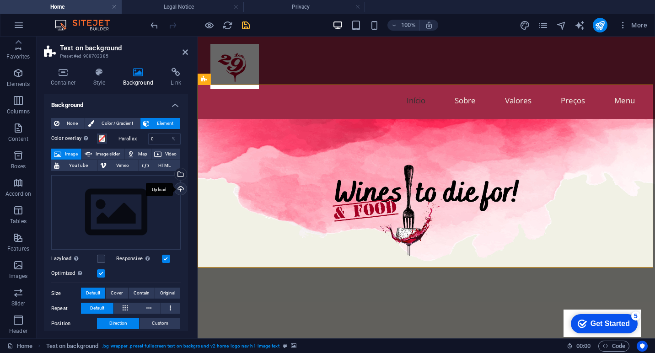
click at [181, 186] on div "Upload" at bounding box center [180, 190] width 14 height 14
click at [178, 189] on div "Upload" at bounding box center [180, 190] width 14 height 14
click at [178, 175] on div "Select files from the file manager, stock photos, or upload file(s)" at bounding box center [180, 175] width 14 height 14
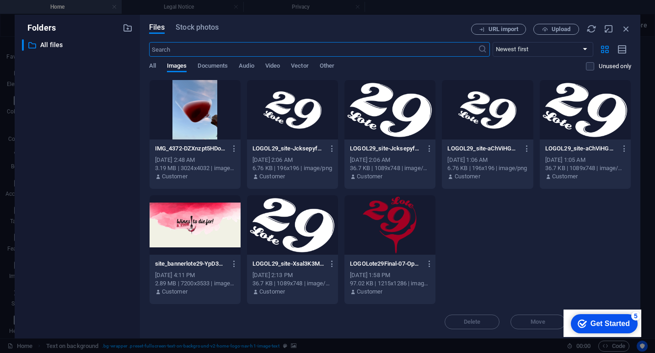
click at [209, 229] on div at bounding box center [195, 224] width 91 height 59
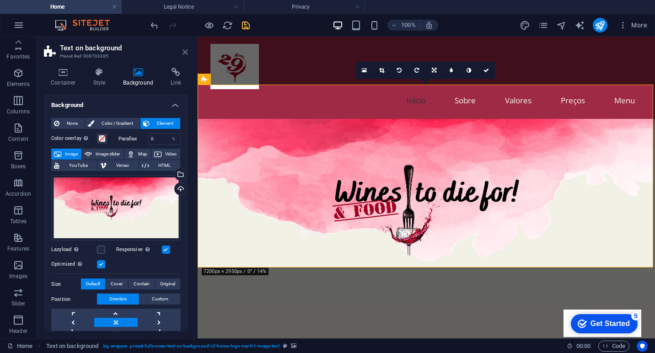
click at [184, 52] on icon at bounding box center [185, 52] width 5 height 7
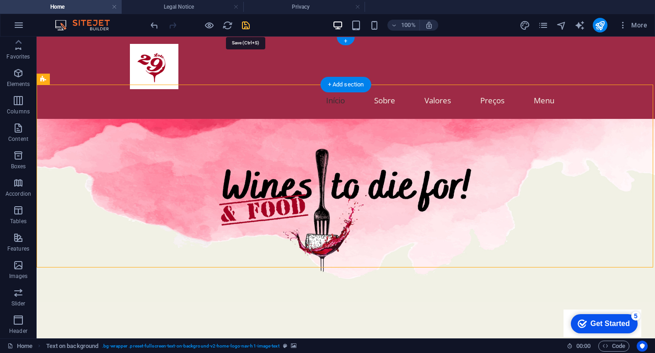
click at [248, 27] on icon "save" at bounding box center [246, 25] width 11 height 11
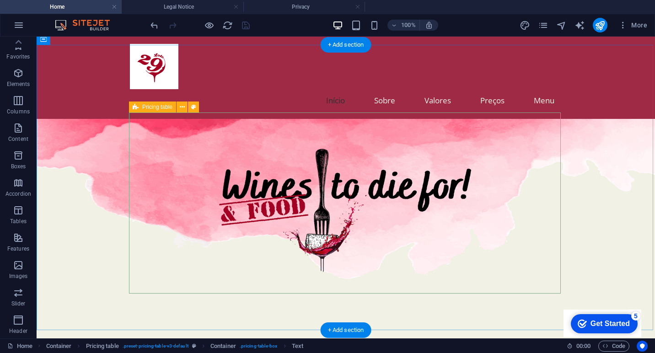
click at [151, 108] on span "Pricing table" at bounding box center [157, 106] width 30 height 5
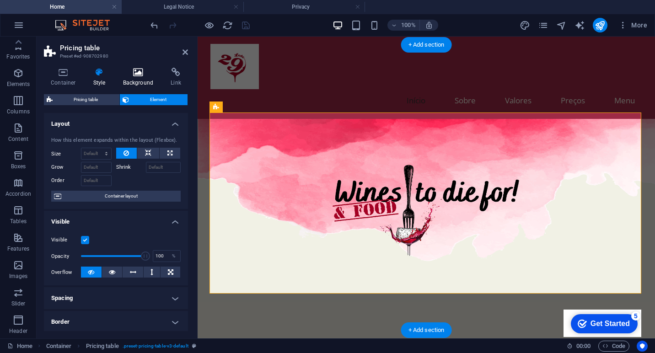
click at [139, 70] on icon at bounding box center [138, 72] width 44 height 9
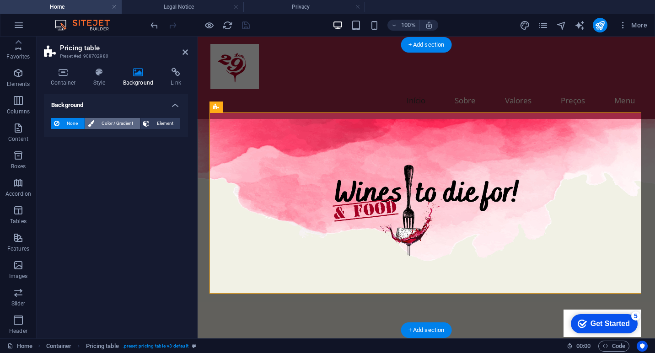
click at [119, 125] on span "Color / Gradient" at bounding box center [117, 123] width 40 height 11
click at [72, 160] on span "Color" at bounding box center [72, 159] width 13 height 7
click at [82, 138] on span "Gradient" at bounding box center [87, 141] width 23 height 13
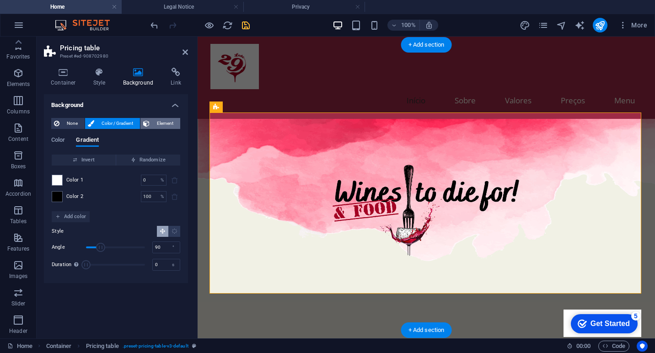
click at [156, 124] on span "Element" at bounding box center [164, 123] width 25 height 11
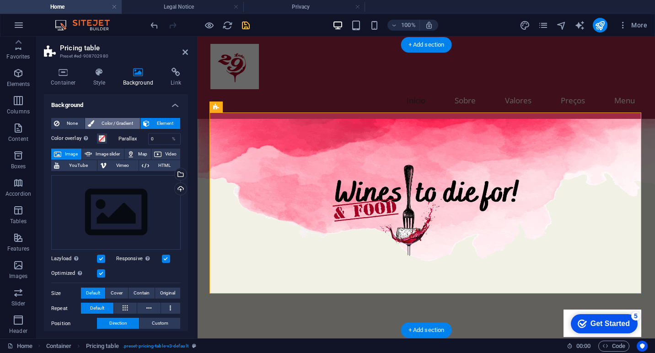
click at [113, 124] on span "Color / Gradient" at bounding box center [117, 123] width 40 height 11
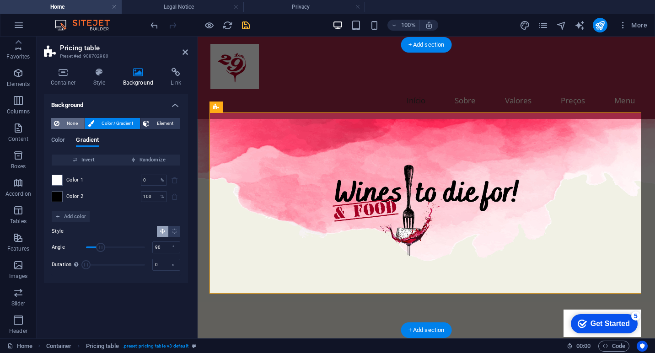
click at [72, 121] on span "None" at bounding box center [72, 123] width 20 height 11
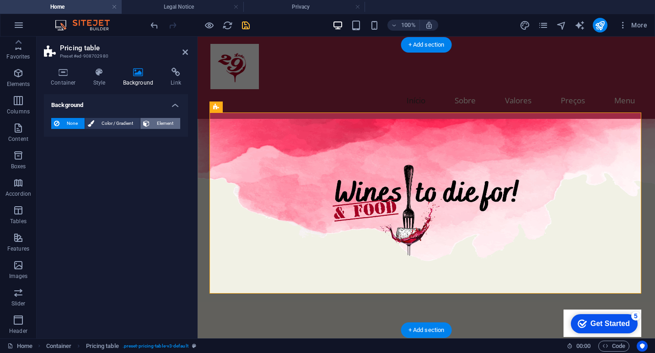
click at [175, 124] on span "Element" at bounding box center [164, 123] width 25 height 11
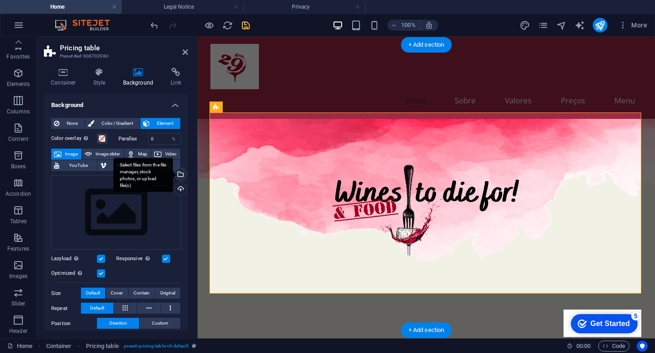
click at [181, 175] on div "Select files from the file manager, stock photos, or upload file(s)" at bounding box center [180, 175] width 14 height 14
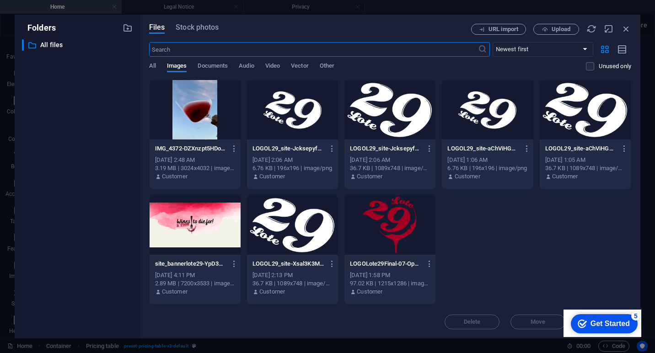
click at [205, 112] on div at bounding box center [195, 109] width 91 height 59
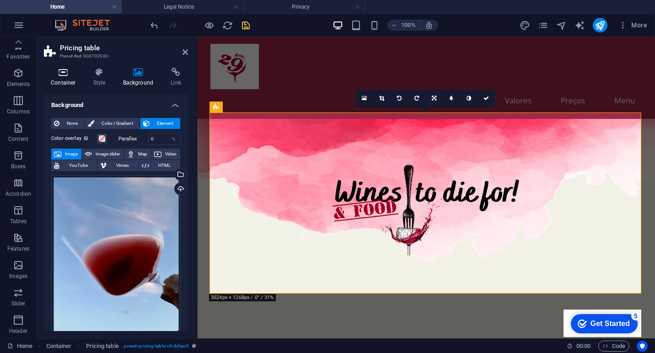
click at [62, 80] on h4 "Container" at bounding box center [65, 77] width 43 height 19
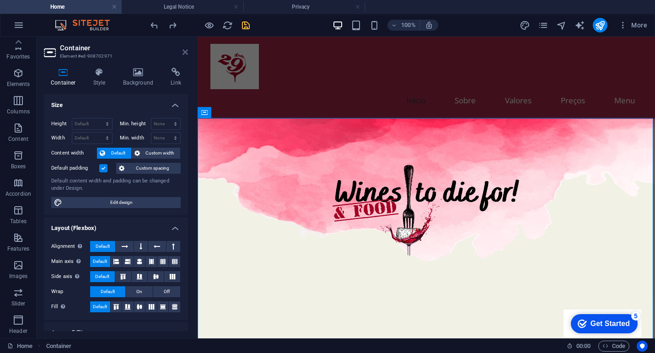
click at [186, 50] on icon at bounding box center [185, 52] width 5 height 7
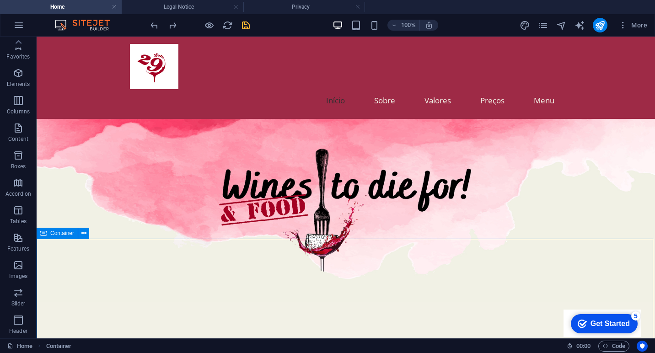
click at [597, 324] on div "Get Started" at bounding box center [610, 324] width 39 height 8
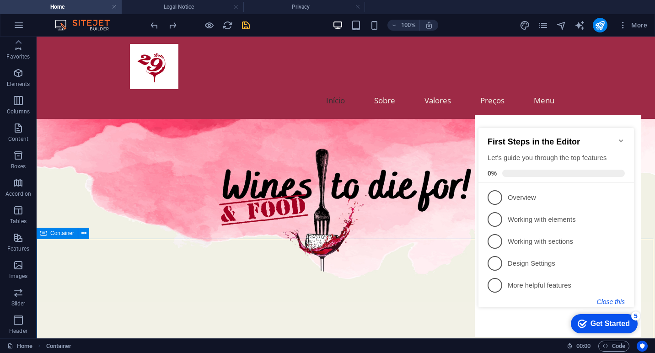
click at [615, 300] on button "Close this" at bounding box center [611, 301] width 28 height 7
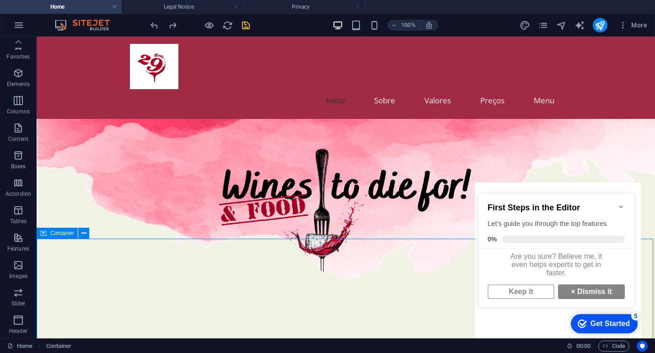
scroll to position [6, 0]
click at [591, 321] on div "Get Started" at bounding box center [610, 324] width 39 height 8
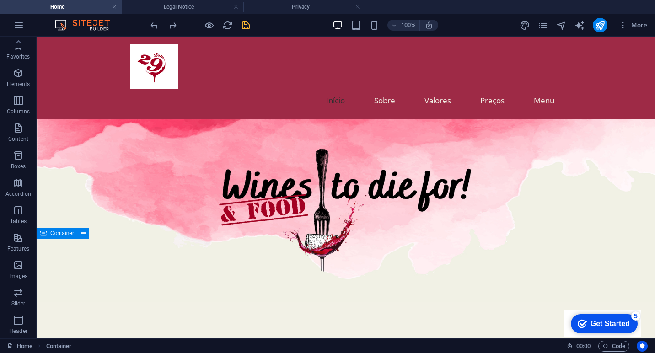
click at [630, 328] on div "Get Started" at bounding box center [610, 324] width 39 height 8
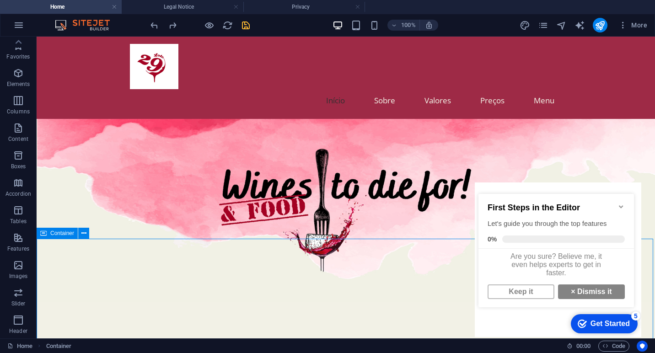
click at [540, 264] on div "Are you sure? Believe me, it even helps experts to get in faster." at bounding box center [557, 265] width 156 height 32
click at [541, 288] on link "Keep it" at bounding box center [521, 292] width 67 height 15
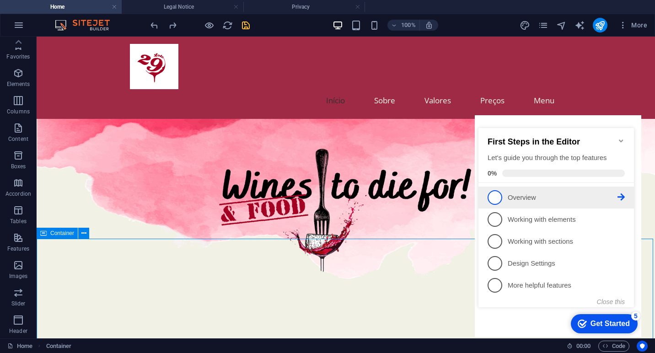
click at [497, 195] on span "1" at bounding box center [495, 197] width 15 height 15
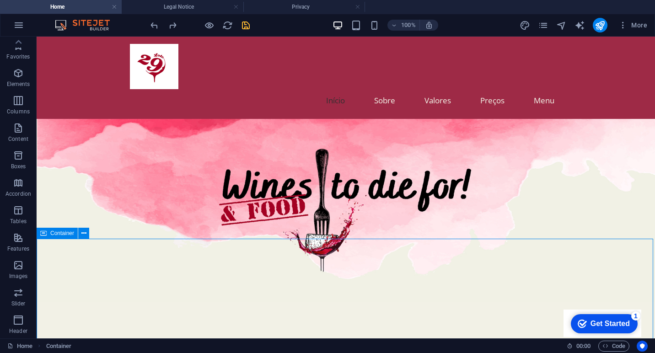
click at [596, 320] on div "Get Started" at bounding box center [610, 324] width 39 height 8
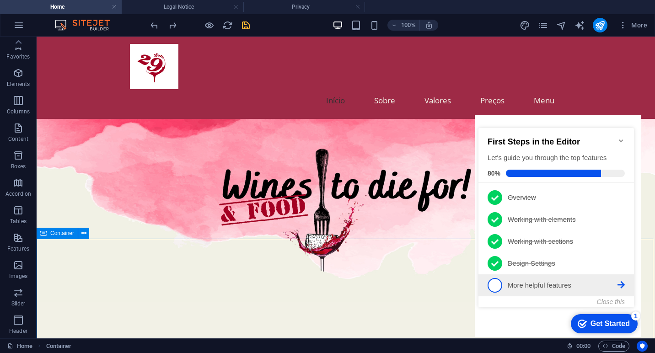
click at [547, 283] on p "More helpful features - incomplete" at bounding box center [563, 286] width 110 height 10
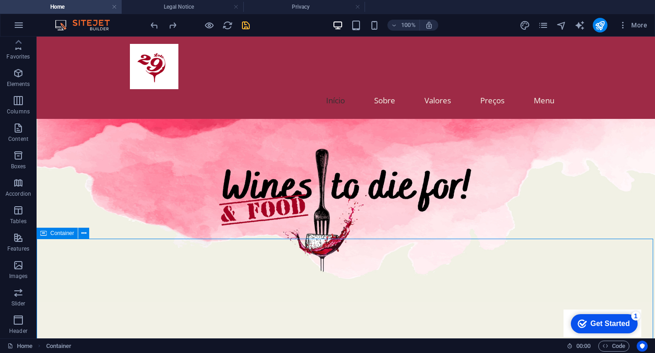
click at [613, 326] on div "Get Started" at bounding box center [610, 324] width 39 height 8
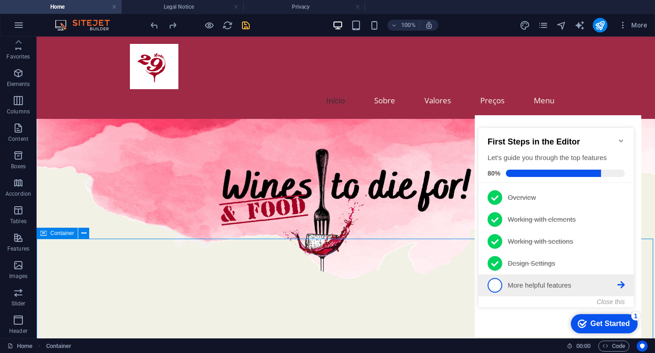
click at [617, 279] on link "5 More helpful features - incomplete" at bounding box center [556, 285] width 137 height 15
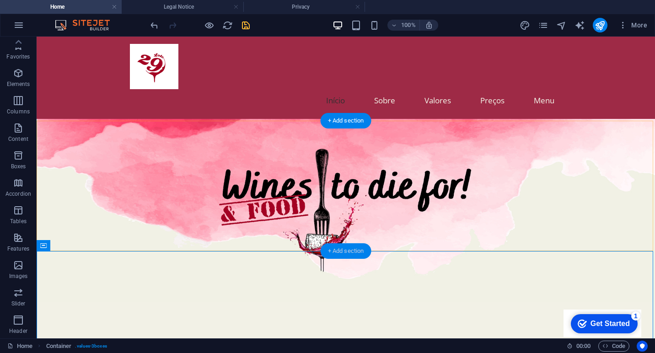
click at [359, 248] on div "+ Add section" at bounding box center [346, 251] width 51 height 16
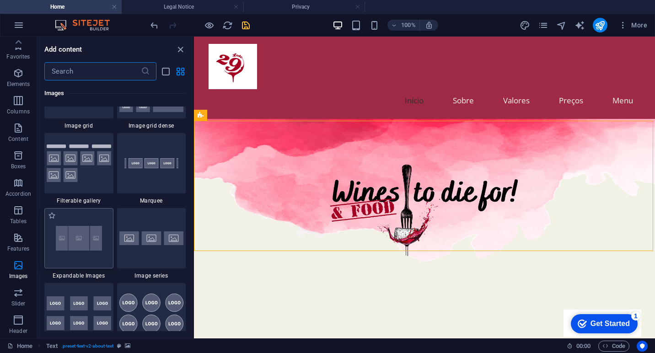
scroll to position [4835, 0]
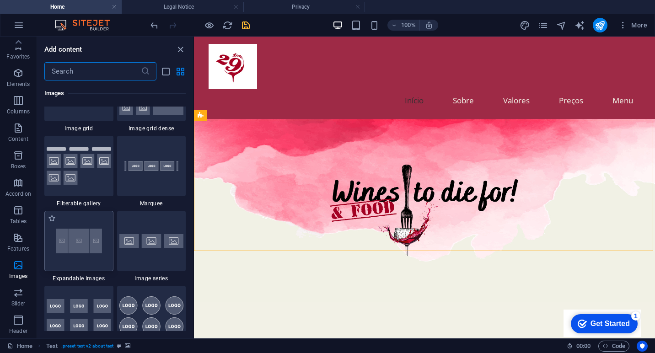
click at [71, 243] on img at bounding box center [79, 241] width 65 height 43
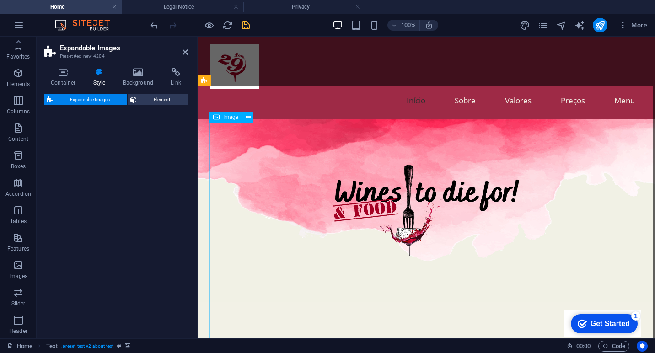
select select "rem"
select select "px"
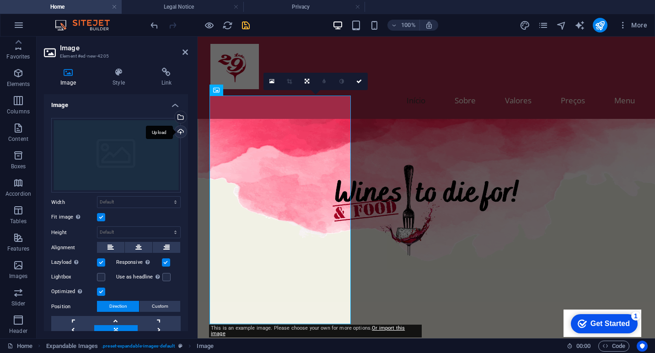
click at [178, 133] on div "Upload" at bounding box center [180, 133] width 14 height 14
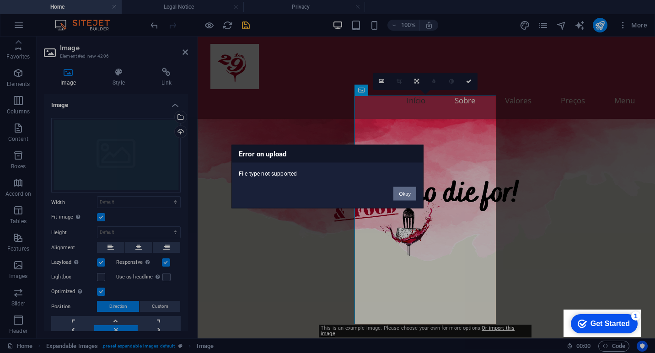
click at [396, 196] on button "Okay" at bounding box center [404, 194] width 23 height 14
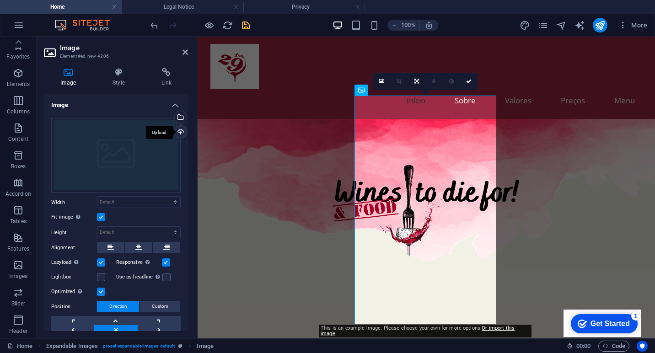
click at [181, 131] on div "Upload" at bounding box center [180, 133] width 14 height 14
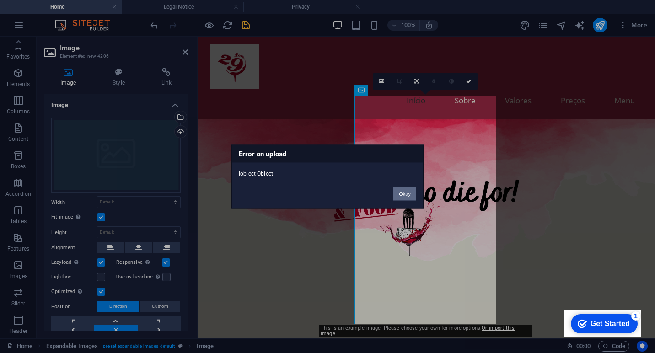
click at [401, 197] on button "Okay" at bounding box center [404, 194] width 23 height 14
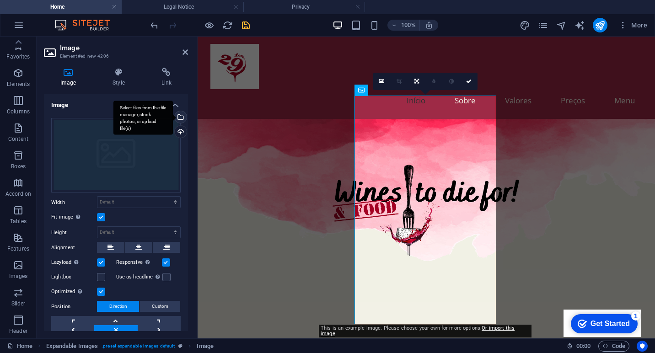
click at [181, 116] on div "Select files from the file manager, stock photos, or upload file(s)" at bounding box center [180, 118] width 14 height 14
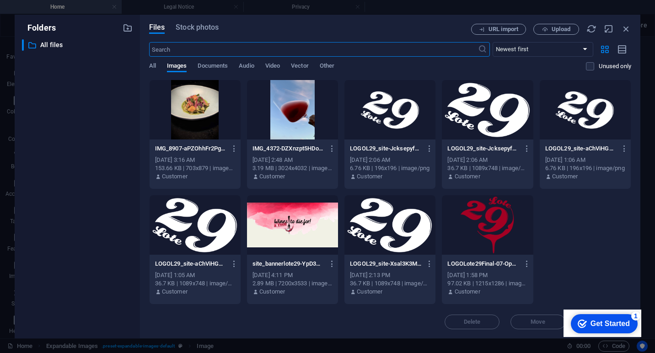
click at [305, 123] on div at bounding box center [292, 109] width 91 height 59
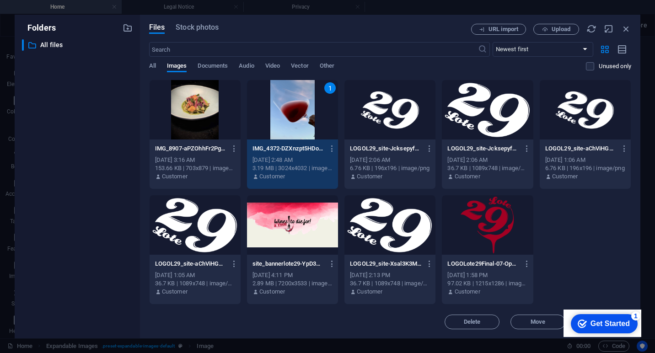
click at [305, 123] on div "1" at bounding box center [292, 109] width 91 height 59
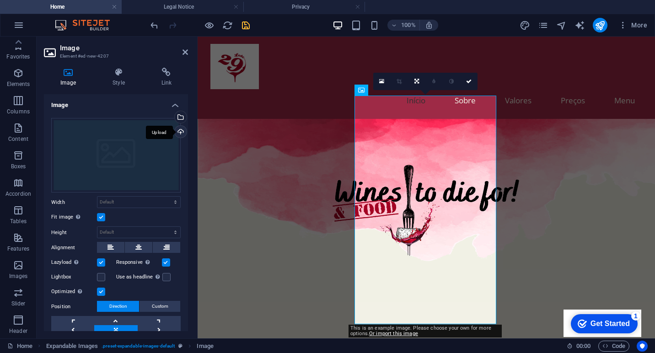
click at [180, 133] on div "Upload" at bounding box center [180, 133] width 14 height 14
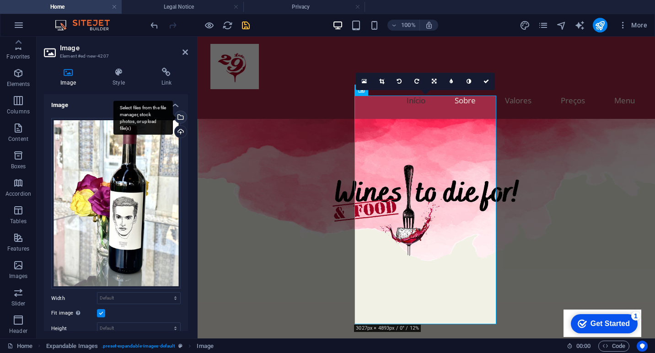
click at [179, 114] on div "Select files from the file manager, stock photos, or upload file(s)" at bounding box center [180, 118] width 14 height 14
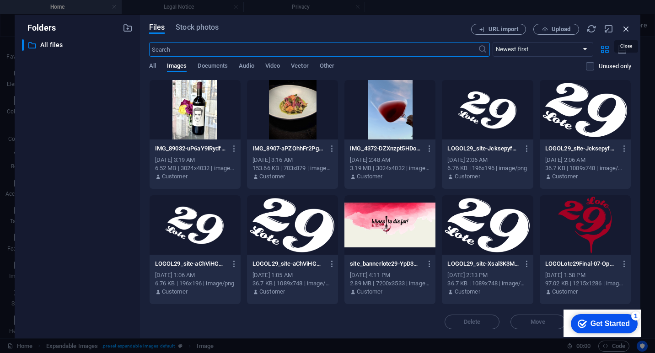
click at [623, 27] on icon "button" at bounding box center [626, 29] width 10 height 10
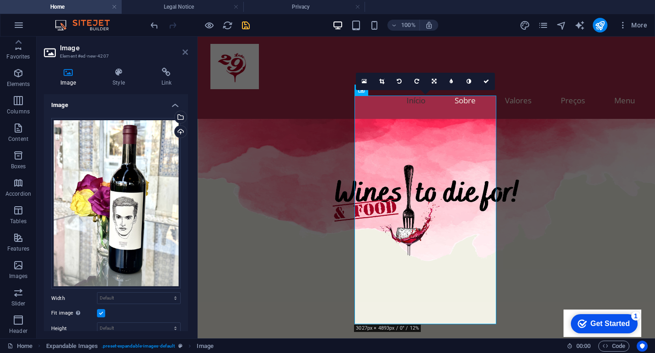
click at [183, 53] on icon at bounding box center [185, 52] width 5 height 7
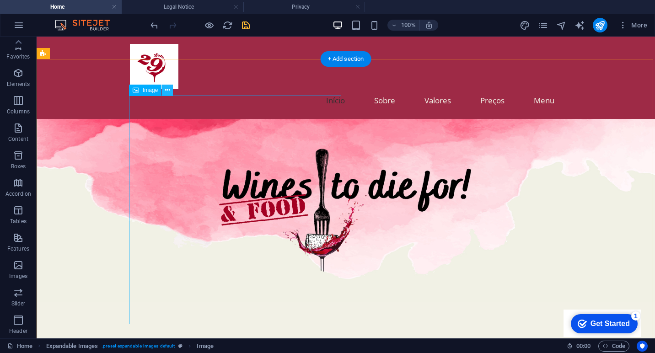
click at [168, 89] on icon at bounding box center [167, 91] width 5 height 10
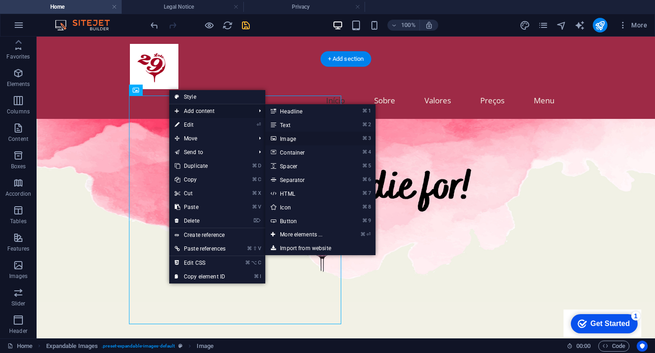
click at [294, 139] on link "⌘ 3 Image" at bounding box center [302, 139] width 75 height 14
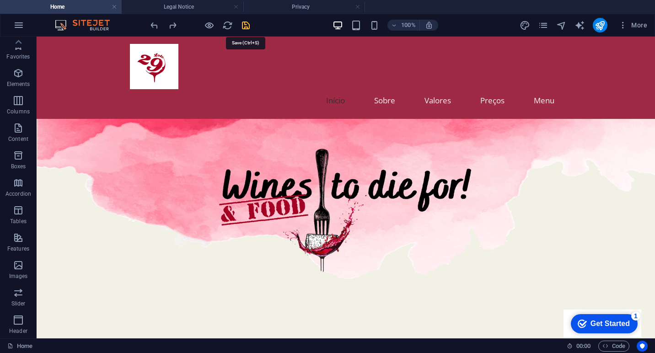
click at [247, 28] on icon "save" at bounding box center [246, 25] width 11 height 11
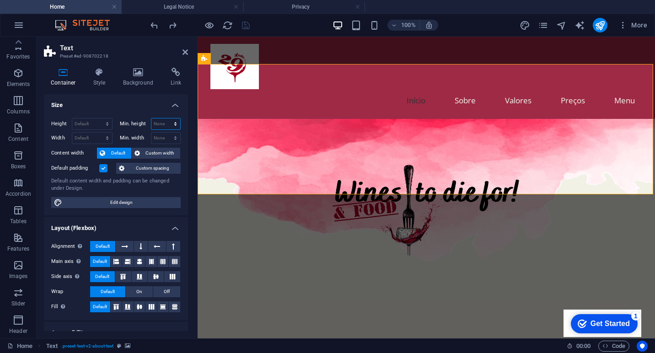
click at [174, 123] on select "None px rem % vh vw" at bounding box center [165, 124] width 29 height 11
click at [153, 154] on span "Custom width" at bounding box center [160, 153] width 35 height 11
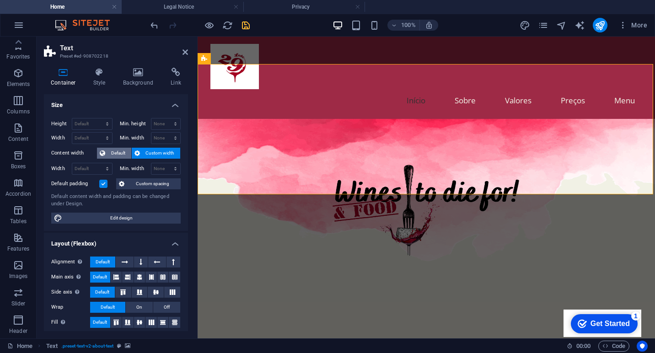
click at [112, 154] on span "Default" at bounding box center [118, 153] width 21 height 11
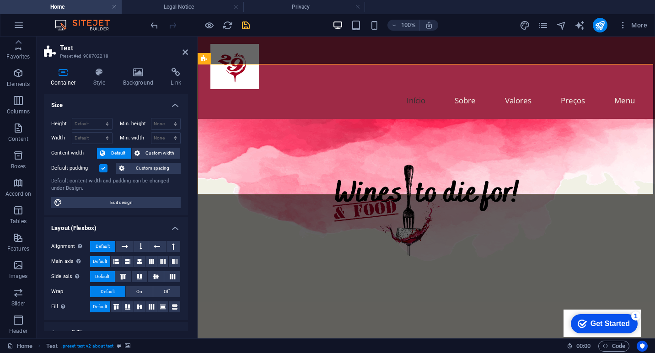
click at [103, 169] on label at bounding box center [103, 168] width 8 height 8
click at [0, 0] on input "Default padding" at bounding box center [0, 0] width 0 height 0
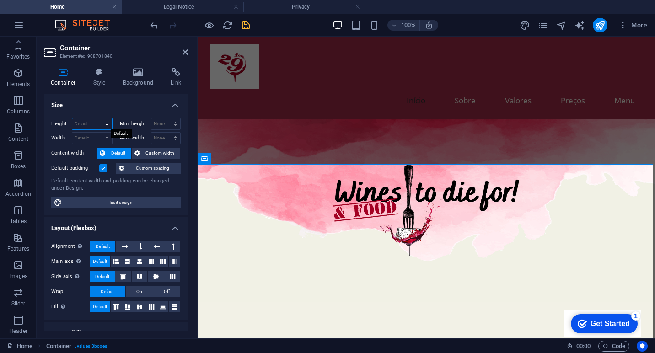
click at [103, 122] on select "Default px rem % vh vw" at bounding box center [92, 124] width 40 height 11
click at [105, 170] on label at bounding box center [103, 168] width 8 height 8
click at [0, 0] on input "Default padding" at bounding box center [0, 0] width 0 height 0
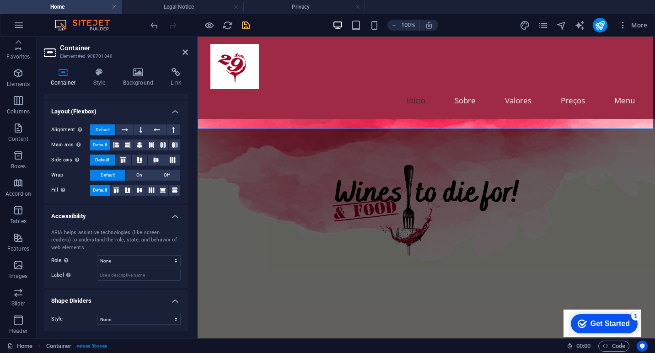
scroll to position [116, 0]
click at [184, 52] on icon at bounding box center [185, 52] width 5 height 7
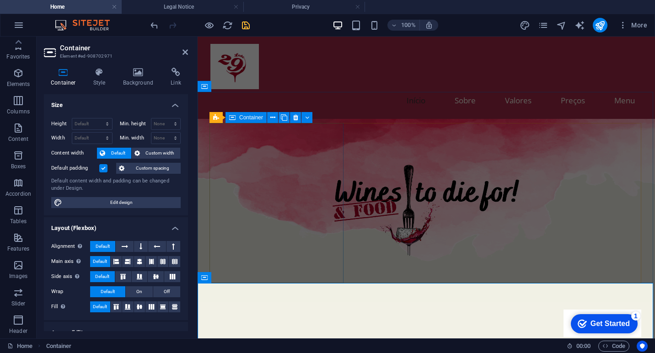
click at [102, 172] on label at bounding box center [103, 168] width 8 height 8
click at [0, 0] on input "Default padding" at bounding box center [0, 0] width 0 height 0
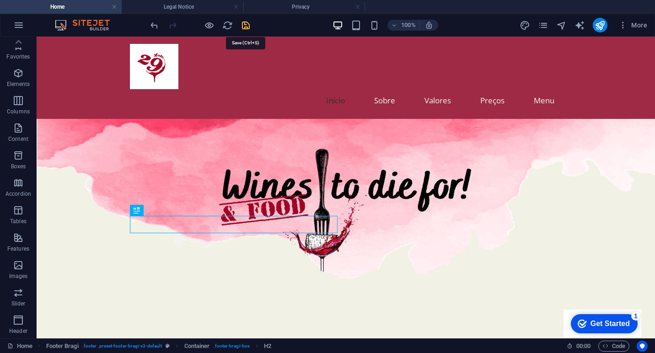
click at [245, 25] on icon "save" at bounding box center [246, 25] width 11 height 11
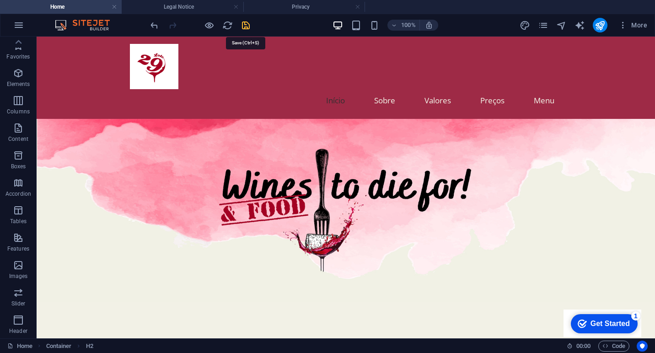
click at [246, 24] on icon "save" at bounding box center [246, 25] width 11 height 11
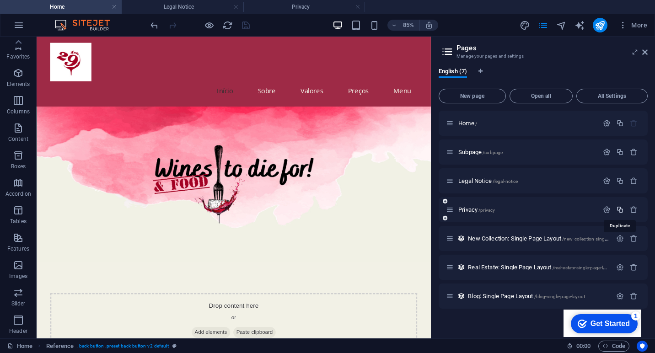
click at [616, 210] on icon "button" at bounding box center [620, 210] width 8 height 8
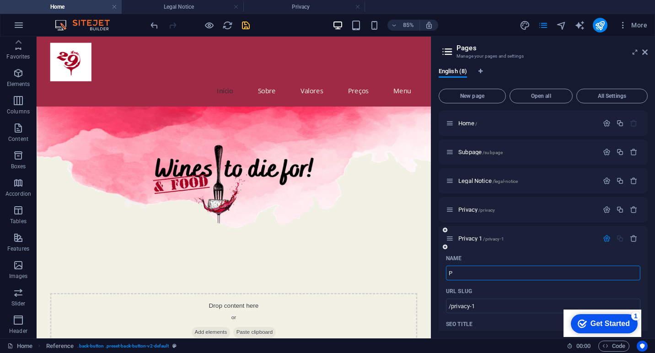
type input "P"
type input "/p"
type input "P"
type input "Privacif"
type input "/privaci"
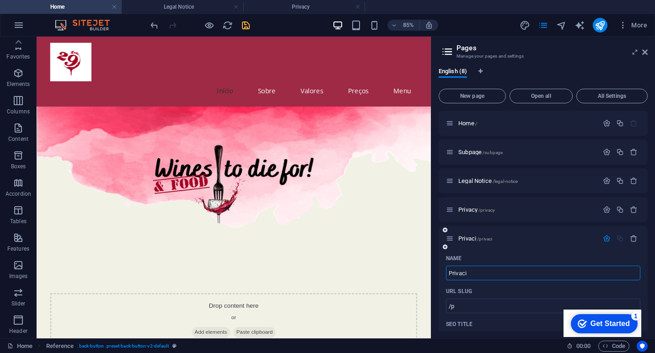
type input "Privaci"
type input "/privacif"
type input "Privacif"
type input "Privacida"
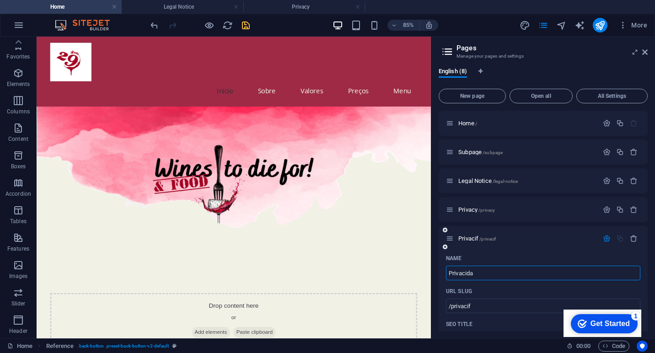
type input "/privacid"
type input "Privacid"
type input "Privacida"
type input "/privacida"
type input "Privacida"
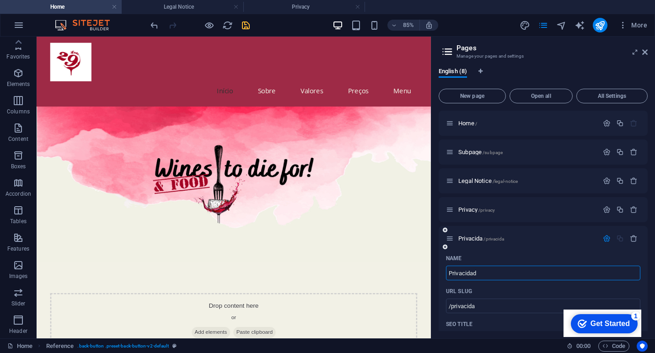
type input "Privacidade"
type input "/privacidad"
type input "Privacidad"
type input "Privacidade"
type input "/privacidade"
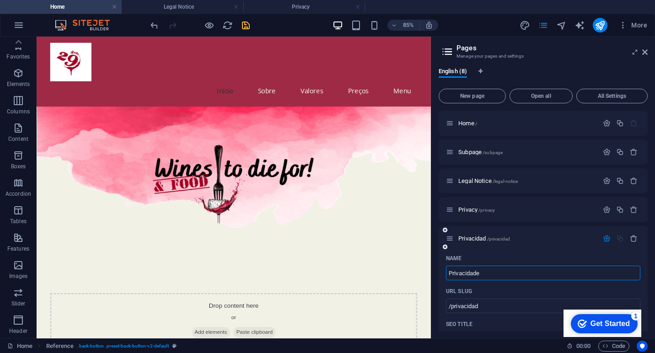
type input "Privacidade"
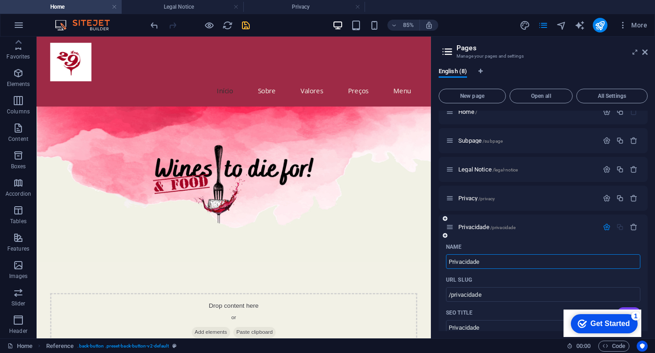
scroll to position [5, 0]
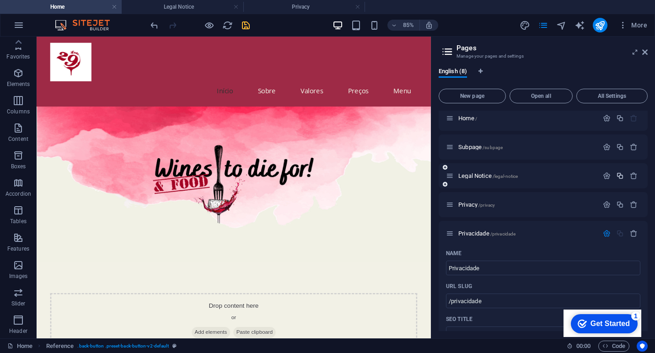
click at [619, 175] on icon "button" at bounding box center [620, 176] width 8 height 8
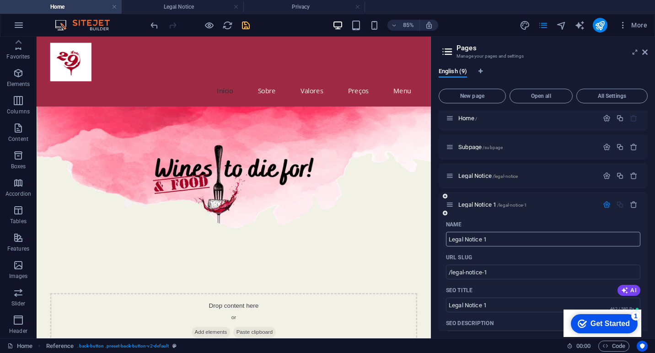
click at [495, 240] on input "Legal Notice 1" at bounding box center [543, 239] width 194 height 15
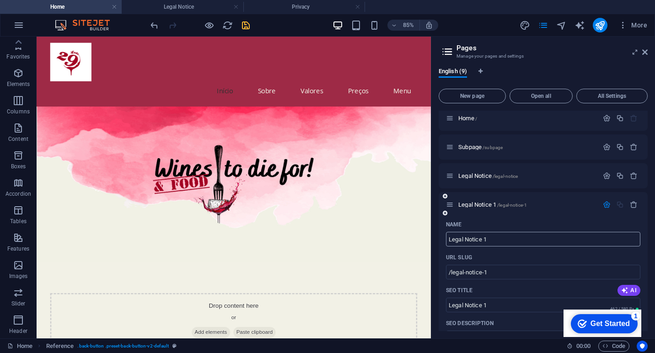
click at [498, 235] on input "Legal Notice 1" at bounding box center [543, 239] width 194 height 15
click at [482, 240] on input "Legal Notice 1" at bounding box center [543, 239] width 194 height 15
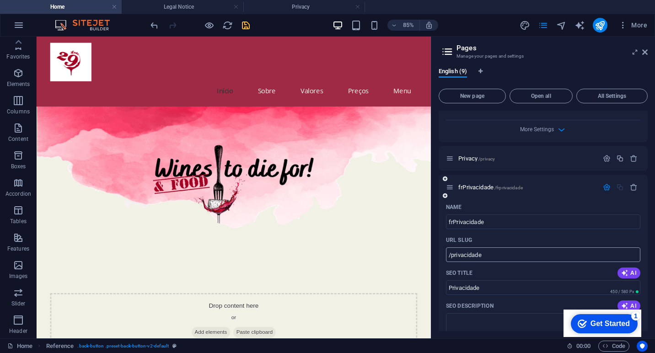
type input "frPrivacidade"
type input "/frprivacidade"
type input "frPrivacidade"
type input "Privacidade"
type input "/privacidade"
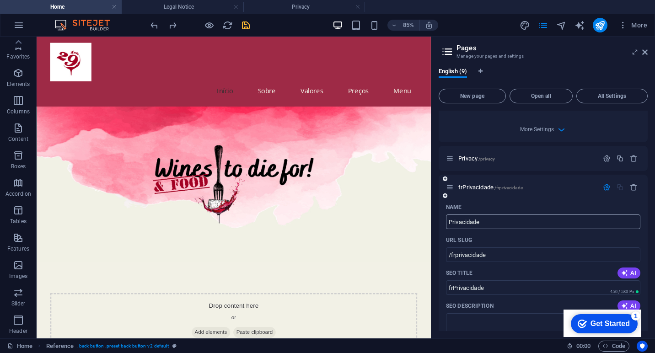
type input "Privacidade"
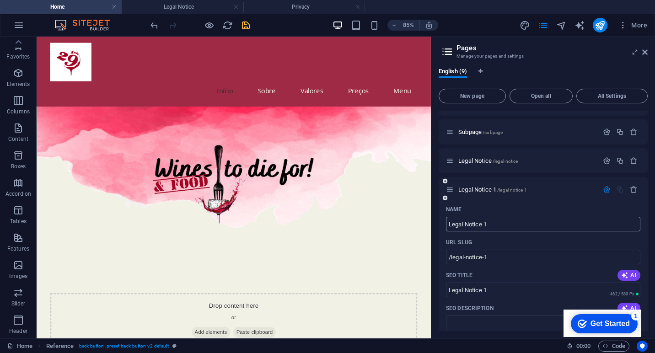
scroll to position [22, 0]
click at [499, 223] on input "Legal Notice 1" at bounding box center [543, 223] width 194 height 15
click at [460, 220] on input "Legal Notice 1" at bounding box center [543, 223] width 194 height 15
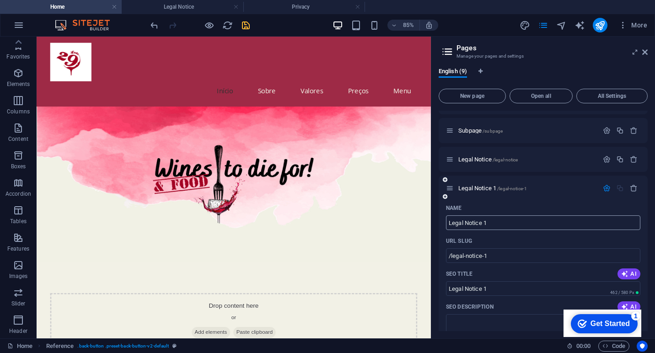
click at [460, 220] on input "Legal Notice 1" at bounding box center [543, 223] width 194 height 15
type input "tePrivacidade"
type input "/tprivacidade"
type input "tPrivacidade"
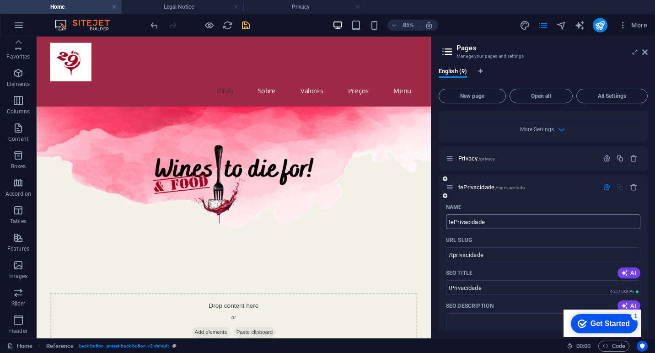
type input "tePrivacidade"
type input "/teprivacidade"
type input "tePrivacidade"
click at [476, 221] on input "tePrivacidade" at bounding box center [543, 222] width 194 height 15
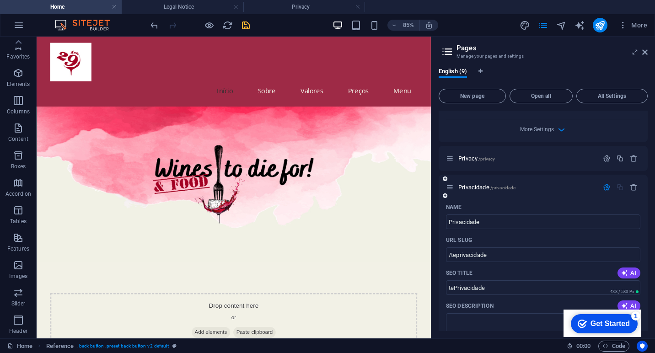
type input "Privacidade"
type input "/privacidade"
type input "Privacidade"
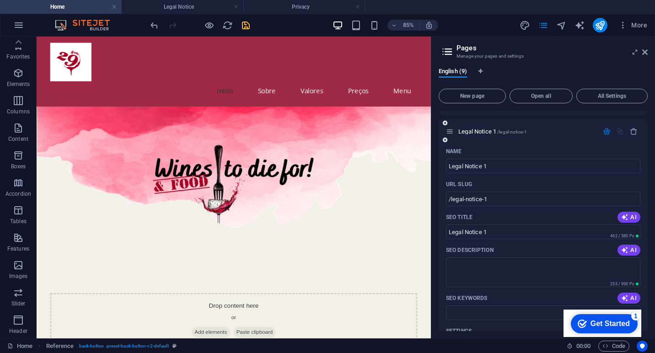
scroll to position [67, 0]
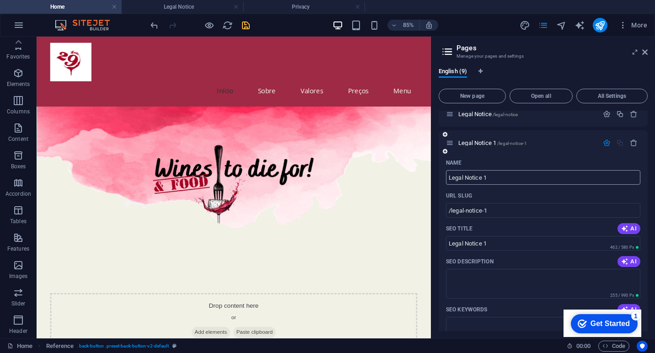
click at [484, 176] on input "Legal Notice 1" at bounding box center [543, 177] width 194 height 15
click at [512, 177] on input "Legal Notice 1" at bounding box center [543, 177] width 194 height 15
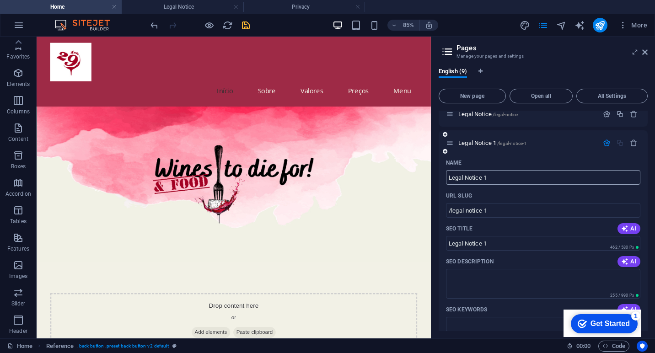
click at [512, 177] on input "Legal Notice 1" at bounding box center [543, 177] width 194 height 15
click at [465, 175] on input "Legal Notice 1" at bounding box center [543, 177] width 194 height 15
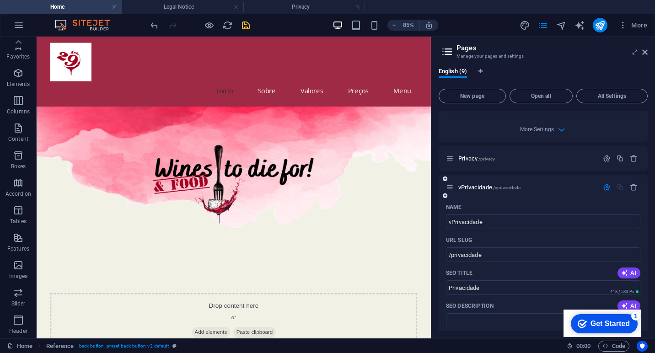
type input "vPrivacidade"
type input "/vprivacidade"
type input "vPrivacidade"
type input "vvPrivacidade"
type input "/vvprivacidade"
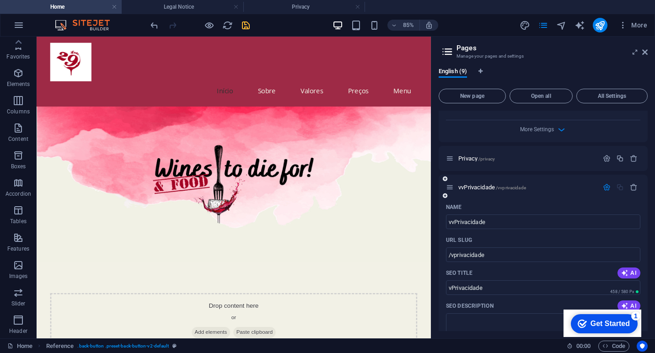
type input "vvPrivacidade"
type input "Privacidade"
type input "/privacidade"
type input "Privacidade"
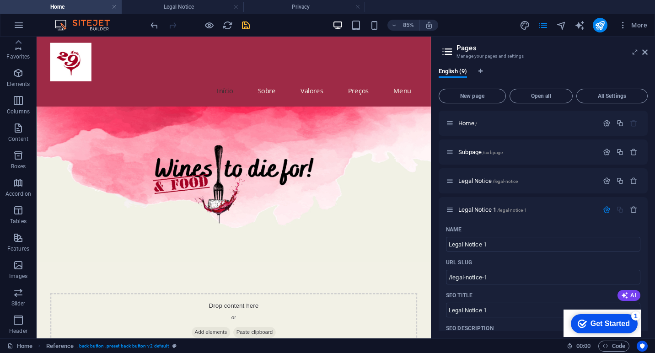
scroll to position [0, 0]
click at [632, 212] on icon "button" at bounding box center [634, 210] width 8 height 8
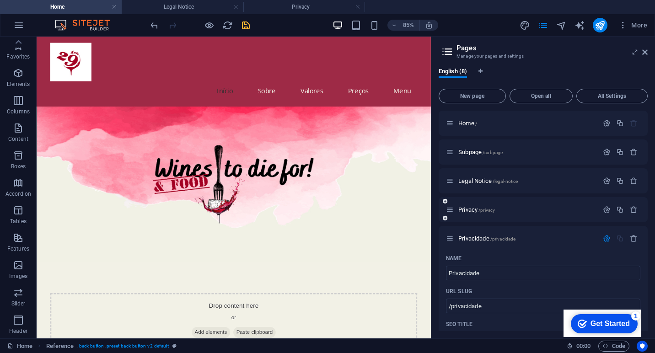
click at [544, 213] on div "Privacy /privacy" at bounding box center [522, 210] width 152 height 11
click at [620, 182] on icon "button" at bounding box center [620, 181] width 8 height 8
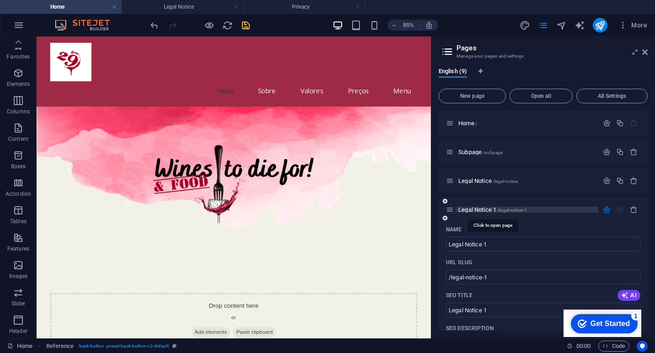
click at [484, 210] on span "Legal Notice 1 /legal-notice-1" at bounding box center [492, 209] width 69 height 7
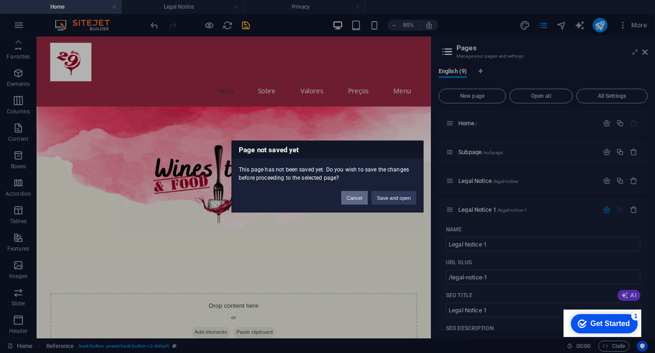
click at [352, 198] on button "Cancel" at bounding box center [354, 198] width 27 height 14
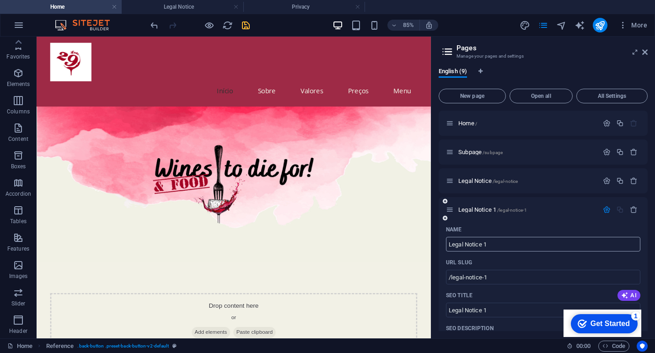
click at [474, 247] on input "Legal Notice 1" at bounding box center [543, 244] width 194 height 15
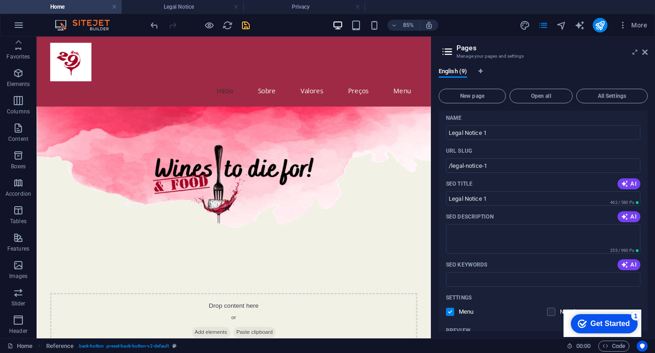
scroll to position [128, 0]
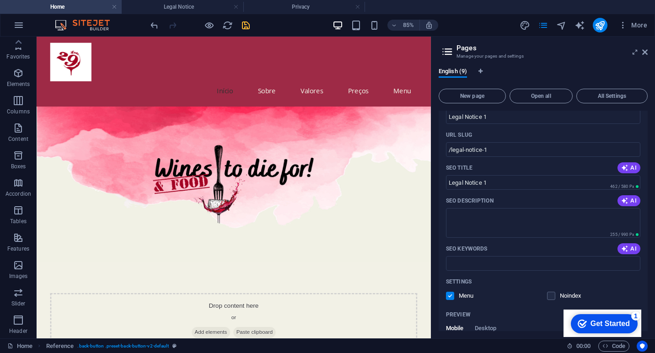
click at [480, 238] on div "Name Legal Notice 1 ​ URL SLUG /legal-notice-1 ​ SEO Title AI Legal Notice 1 ​ …" at bounding box center [543, 272] width 209 height 354
click at [480, 225] on textarea "SEO Description" at bounding box center [543, 223] width 194 height 30
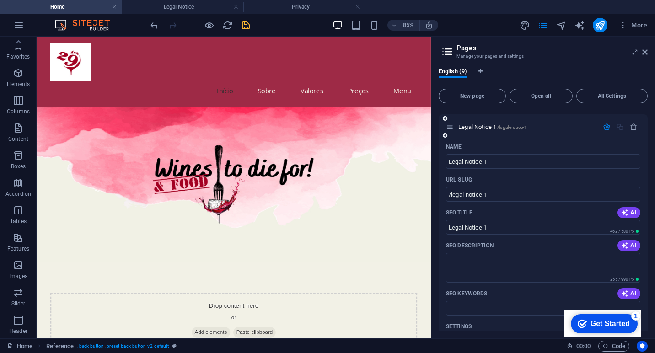
scroll to position [57, 0]
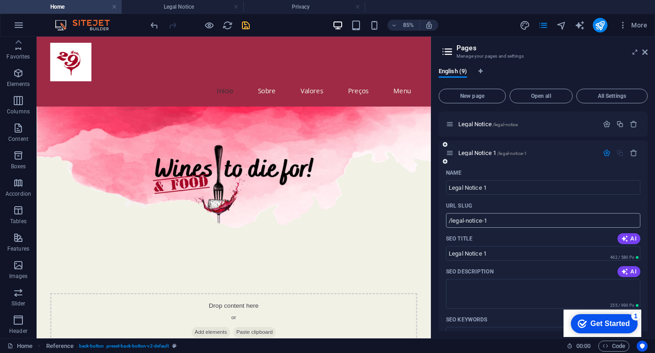
click at [516, 219] on input "/legal-notice-1" at bounding box center [543, 220] width 194 height 15
click at [470, 187] on input "Legal Notice 1" at bounding box center [543, 187] width 194 height 15
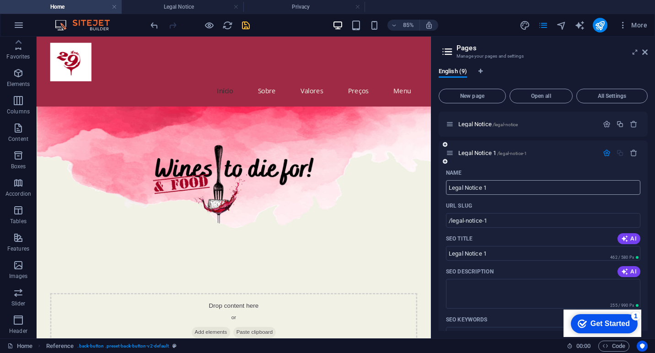
click at [470, 187] on input "Legal Notice 1" at bounding box center [543, 187] width 194 height 15
click at [495, 185] on input "Legal Notice 1" at bounding box center [543, 187] width 194 height 15
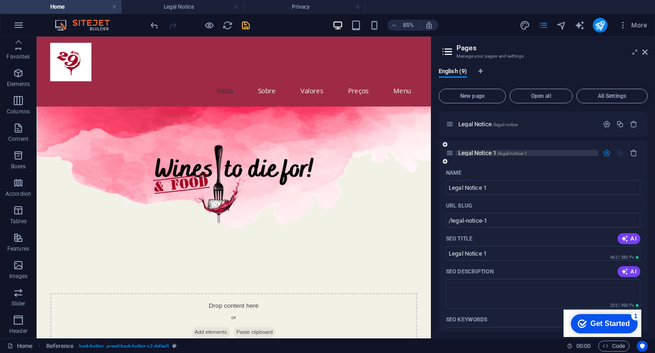
click at [524, 152] on span "/legal-notice-1" at bounding box center [512, 153] width 30 height 5
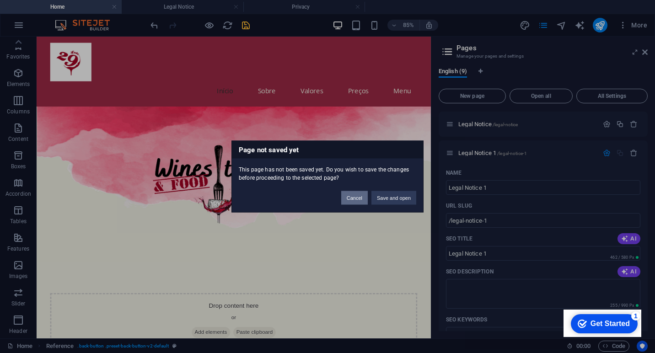
click at [355, 198] on button "Cancel" at bounding box center [354, 198] width 27 height 14
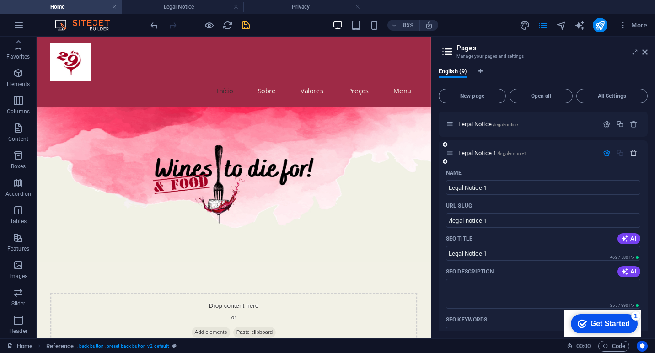
click at [635, 151] on icon "button" at bounding box center [634, 153] width 8 height 8
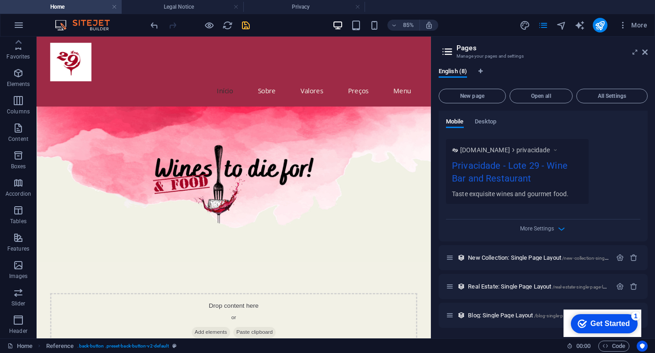
scroll to position [363, 0]
click at [549, 228] on span "More Settings" at bounding box center [537, 229] width 34 height 6
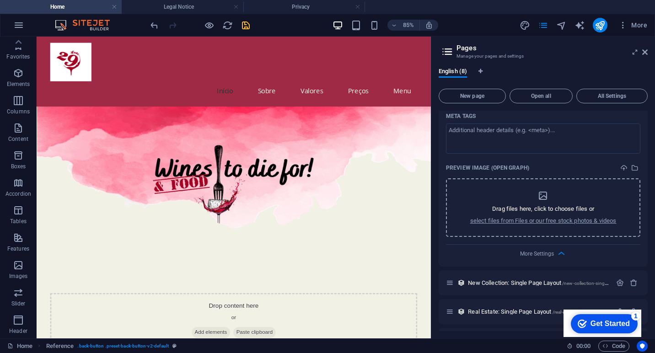
scroll to position [470, 0]
click at [539, 252] on span "More Settings" at bounding box center [537, 253] width 34 height 6
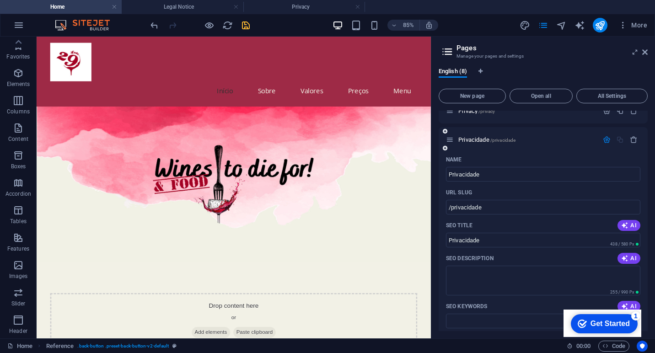
scroll to position [98, 0]
click at [501, 140] on span "/privacidade" at bounding box center [503, 141] width 26 height 5
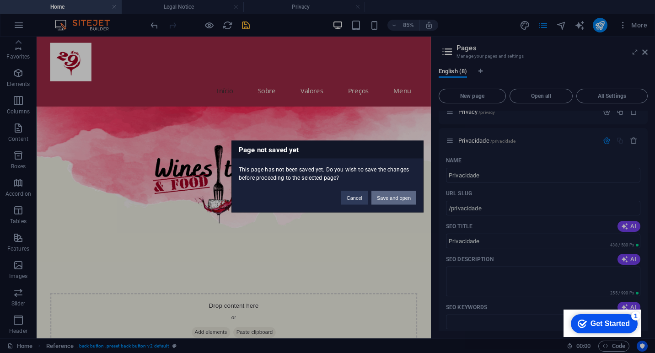
click at [393, 193] on button "Save and open" at bounding box center [394, 198] width 45 height 14
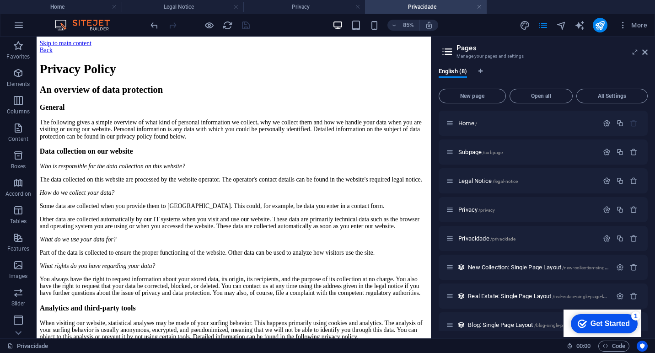
scroll to position [0, 0]
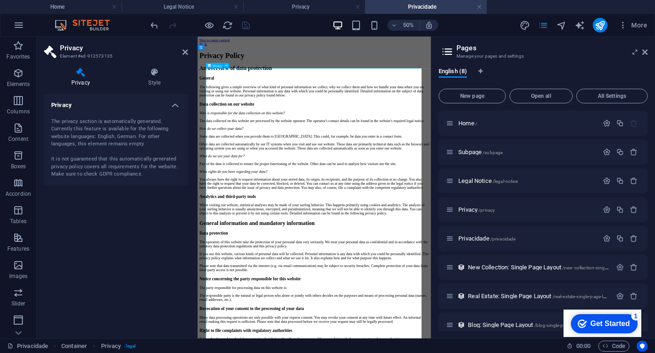
click at [152, 83] on h4 "Style" at bounding box center [154, 77] width 67 height 19
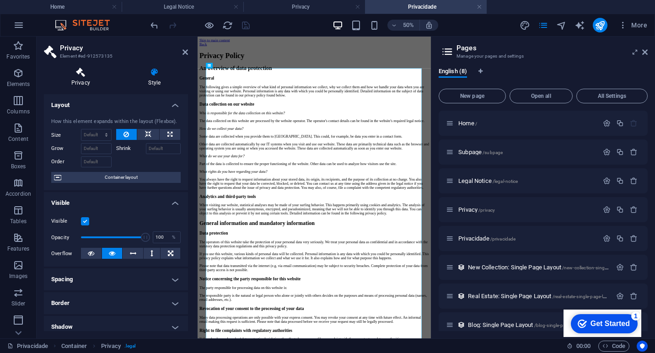
click at [92, 82] on h4 "Privacy" at bounding box center [82, 77] width 77 height 19
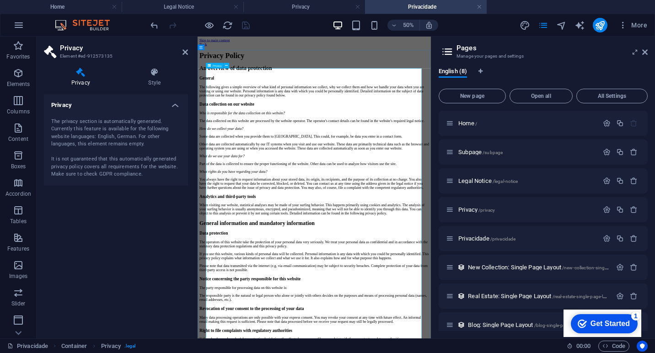
click at [187, 51] on icon at bounding box center [185, 52] width 5 height 7
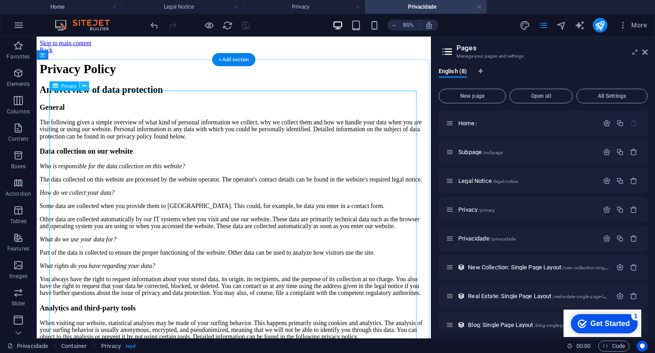
click at [85, 85] on icon at bounding box center [84, 86] width 4 height 8
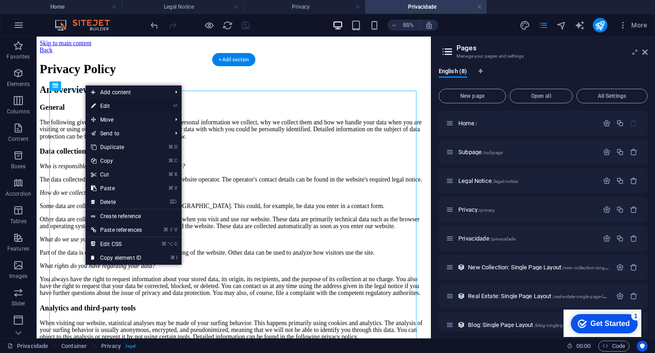
click at [107, 103] on link "⏎ Edit" at bounding box center [117, 106] width 62 height 14
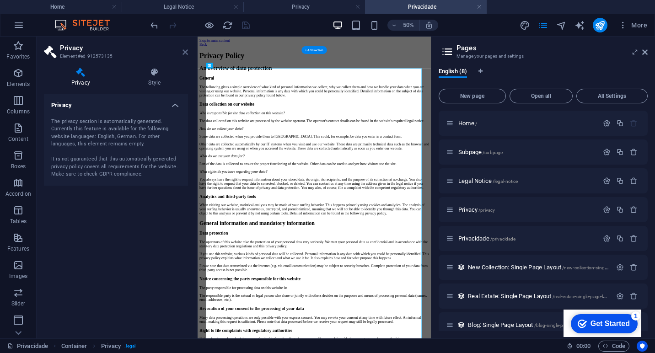
click at [186, 54] on icon at bounding box center [185, 52] width 5 height 7
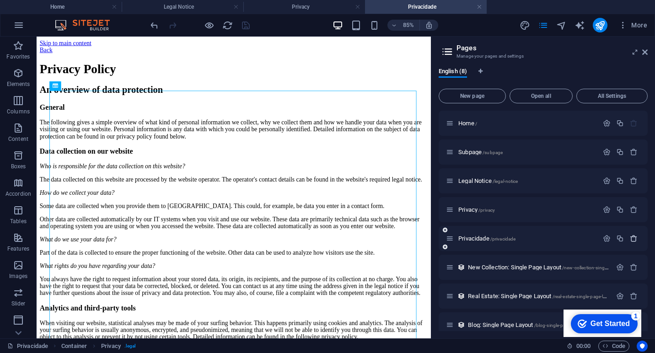
click at [630, 239] on icon "button" at bounding box center [634, 239] width 8 height 8
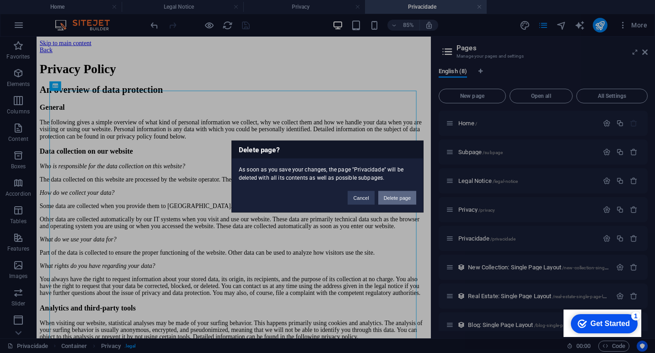
click at [386, 199] on button "Delete page" at bounding box center [397, 198] width 38 height 14
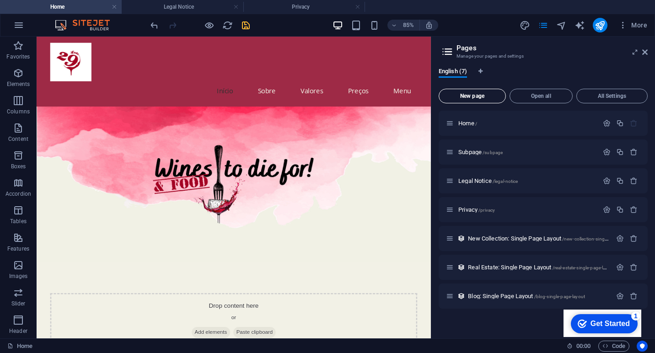
click at [480, 97] on span "New page" at bounding box center [472, 95] width 59 height 5
click at [498, 326] on span "/new-page" at bounding box center [497, 325] width 22 height 5
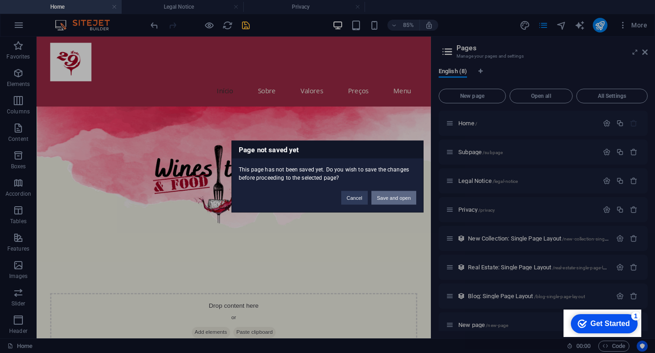
click at [390, 199] on button "Save and open" at bounding box center [394, 198] width 45 height 14
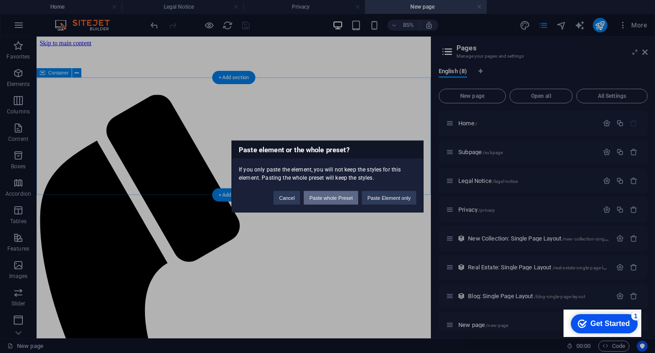
click at [343, 203] on button "Paste whole Preset" at bounding box center [331, 198] width 54 height 14
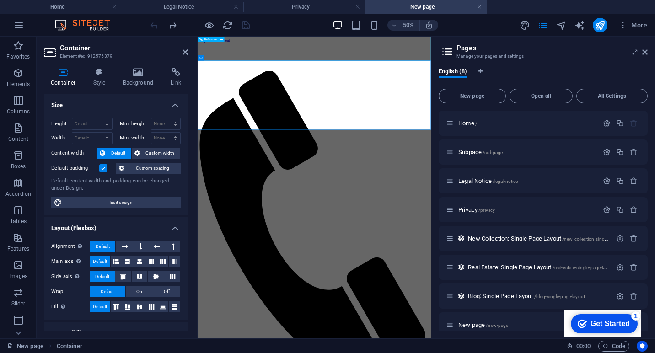
click at [189, 56] on aside "Container Element #ed-912575379 Container Style Background Link Size Height Def…" at bounding box center [117, 188] width 161 height 302
click at [185, 54] on icon at bounding box center [185, 52] width 5 height 7
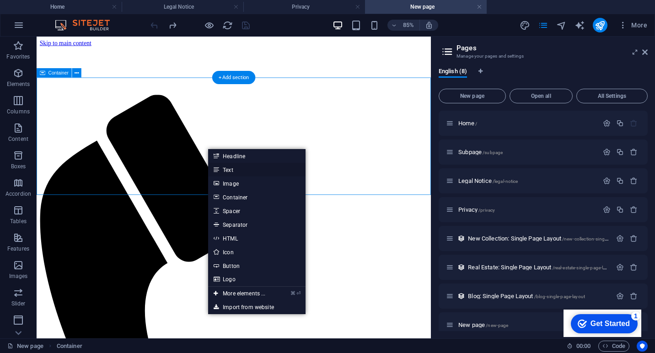
click at [231, 175] on link "Text" at bounding box center [256, 170] width 97 height 14
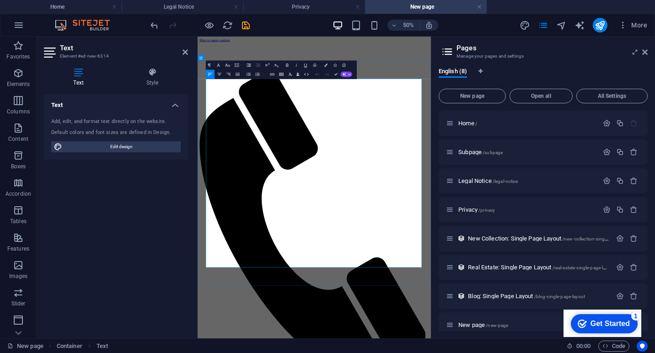
scroll to position [32072, 4]
click at [187, 51] on icon at bounding box center [185, 52] width 5 height 7
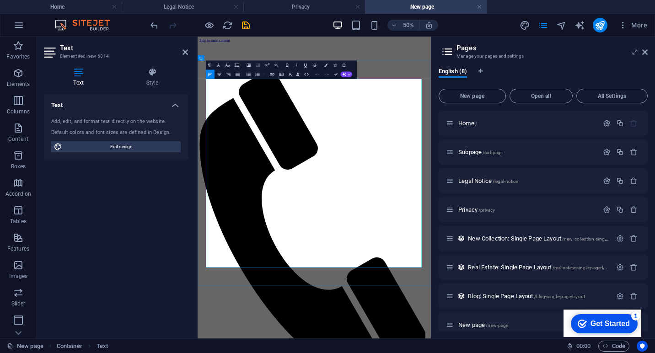
click at [117, 149] on span "Edit design" at bounding box center [121, 146] width 113 height 11
select select "px"
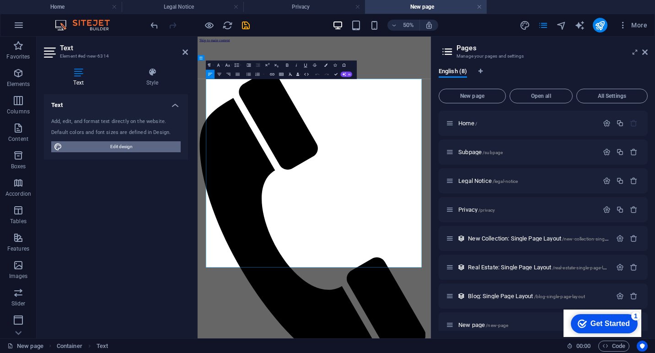
select select "200"
select select "px"
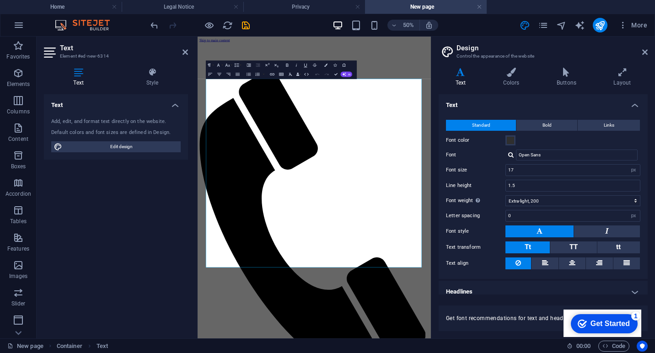
click at [85, 76] on icon at bounding box center [78, 72] width 69 height 9
click at [80, 71] on icon at bounding box center [78, 72] width 69 height 9
click at [186, 49] on icon at bounding box center [185, 52] width 5 height 7
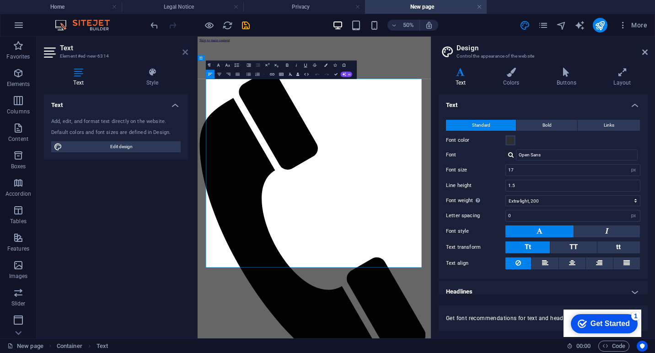
click at [186, 52] on icon at bounding box center [185, 52] width 5 height 7
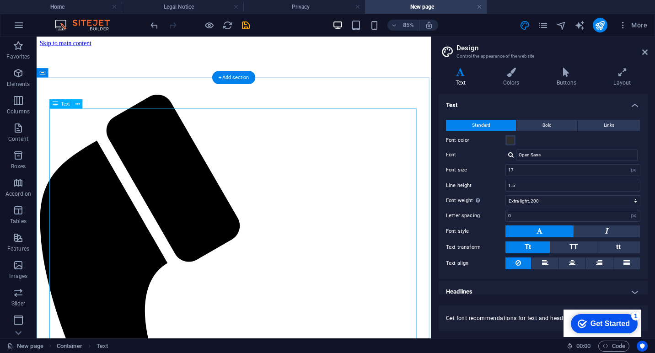
click at [56, 105] on icon at bounding box center [55, 103] width 5 height 9
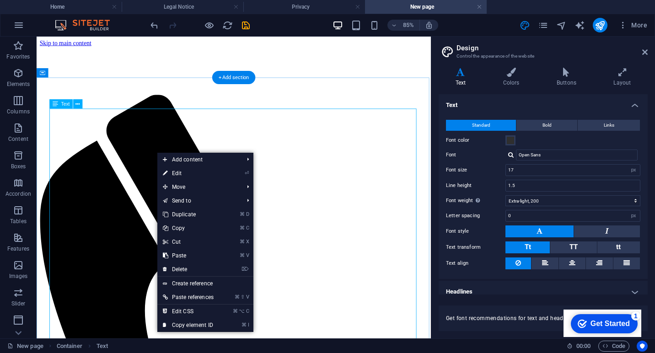
click at [201, 173] on link "⏎ Edit" at bounding box center [188, 174] width 62 height 14
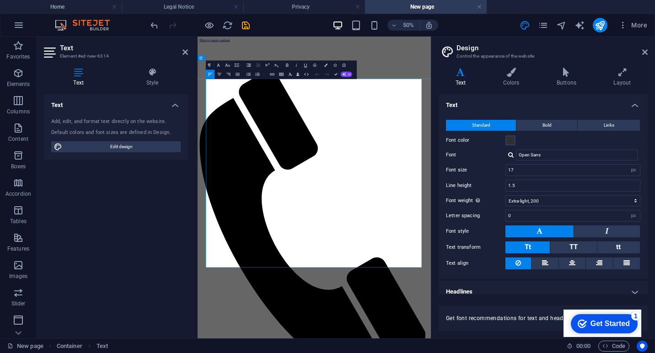
click at [78, 75] on icon at bounding box center [78, 72] width 69 height 9
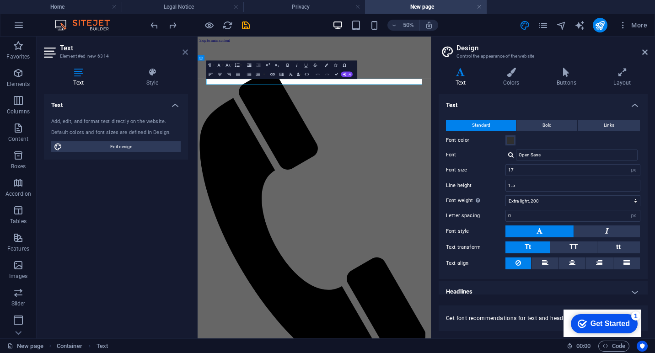
click at [186, 54] on icon at bounding box center [185, 52] width 5 height 7
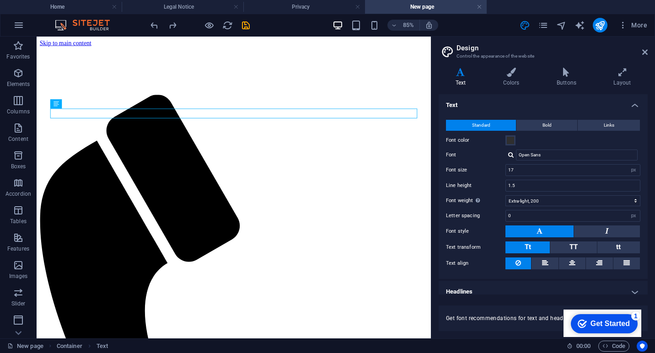
click at [649, 54] on aside "Design Control the appearance of the website Variants Text Colors Buttons Layou…" at bounding box center [543, 188] width 224 height 302
click at [646, 49] on icon at bounding box center [644, 52] width 5 height 7
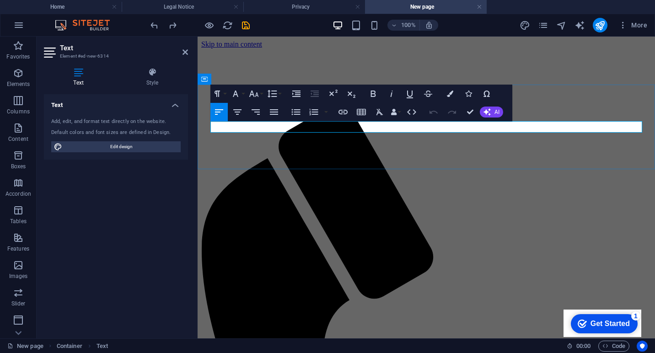
drag, startPoint x: 282, startPoint y: 129, endPoint x: 210, endPoint y: 124, distance: 72.0
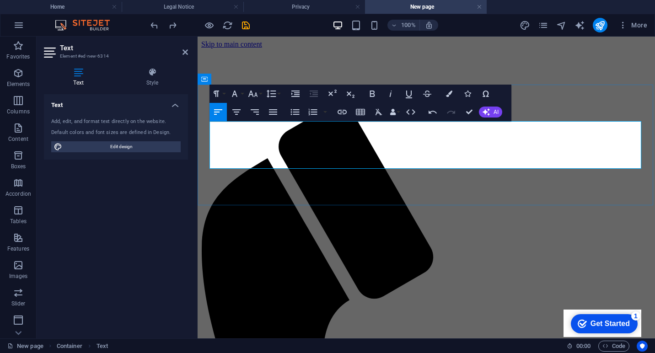
click at [240, 95] on icon "button" at bounding box center [234, 93] width 11 height 11
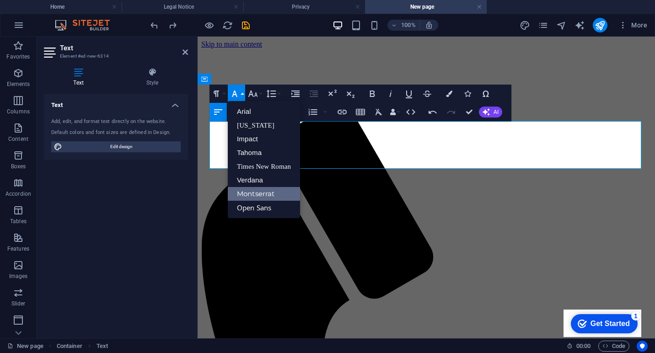
scroll to position [0, 0]
click at [240, 95] on icon "button" at bounding box center [234, 93] width 11 height 11
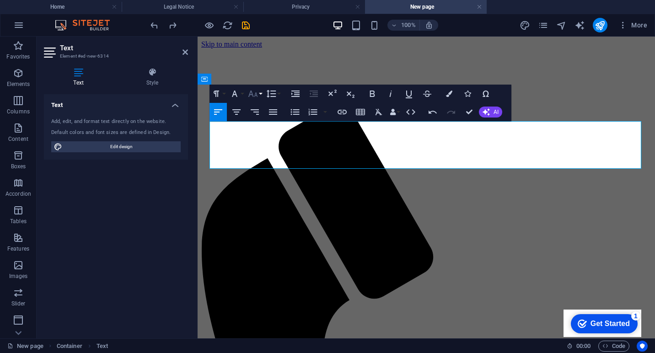
click at [255, 95] on icon "button" at bounding box center [253, 94] width 10 height 6
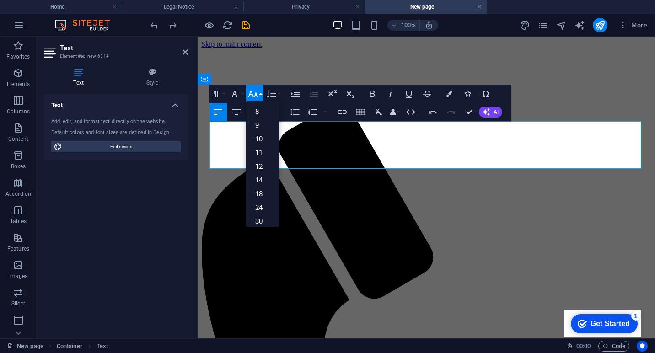
click at [255, 95] on icon "button" at bounding box center [253, 94] width 10 height 6
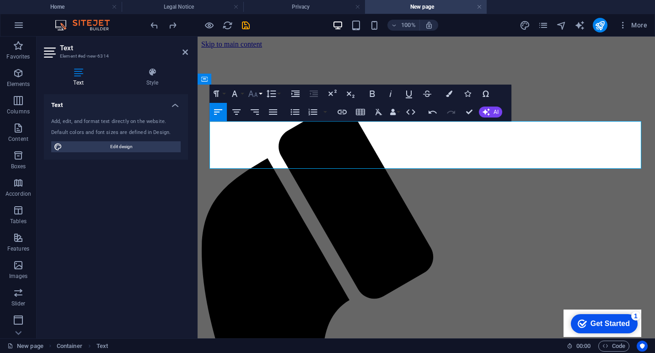
click at [259, 94] on button "Font Size" at bounding box center [254, 94] width 17 height 18
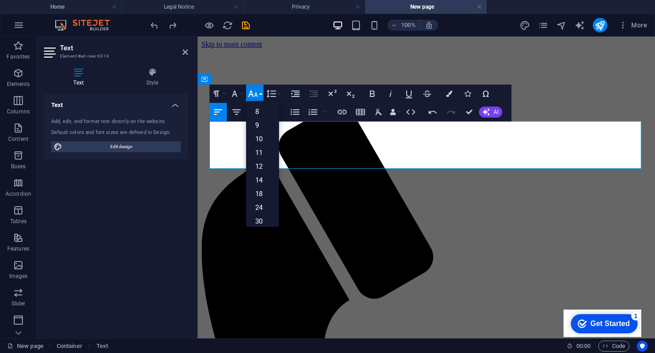
click at [259, 94] on button "Font Size" at bounding box center [254, 94] width 17 height 18
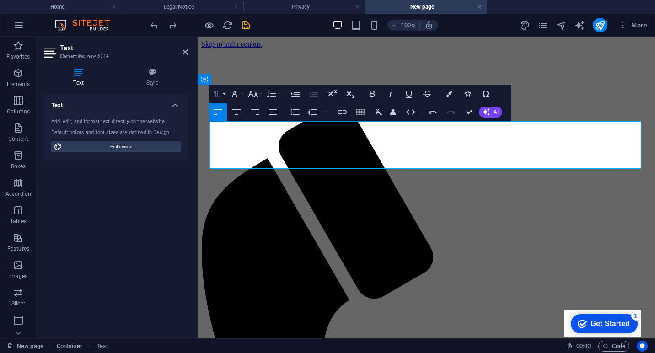
click at [216, 96] on icon "button" at bounding box center [216, 94] width 5 height 6
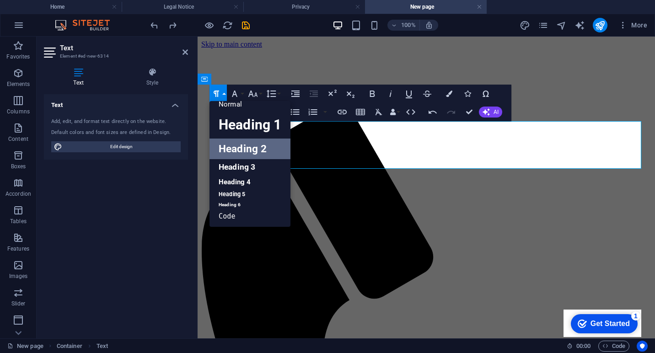
scroll to position [7, 0]
click at [235, 131] on link "Heading 1" at bounding box center [250, 125] width 81 height 27
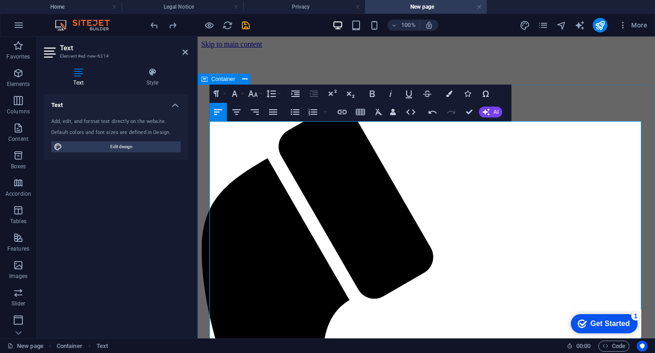
scroll to position [0, 0]
click at [226, 96] on button "Paragraph Format" at bounding box center [218, 94] width 17 height 18
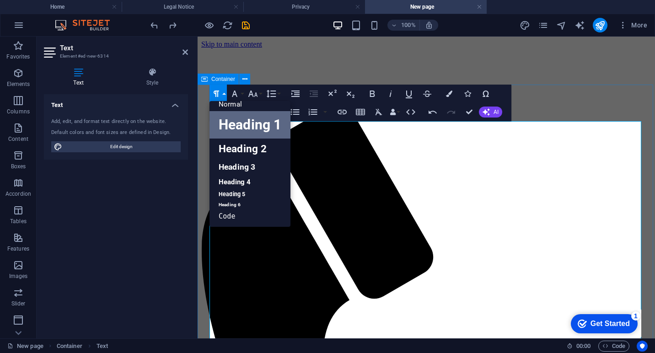
scroll to position [7, 0]
click at [253, 152] on link "Heading 2" at bounding box center [250, 149] width 81 height 21
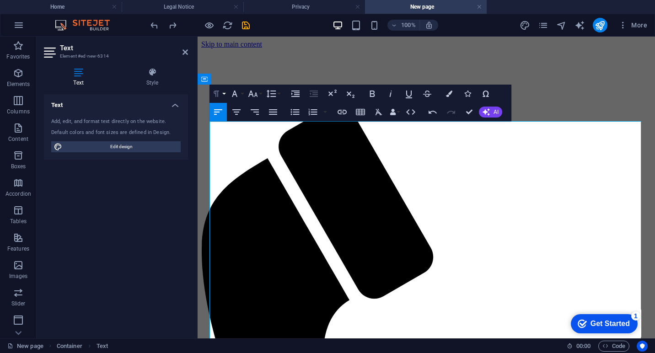
click at [225, 96] on button "Paragraph Format" at bounding box center [218, 94] width 17 height 18
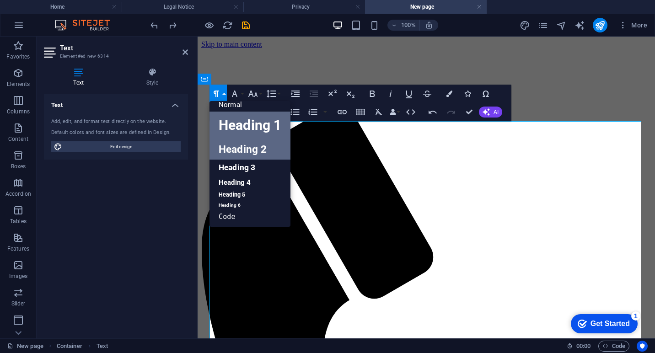
drag, startPoint x: 225, startPoint y: 96, endPoint x: 239, endPoint y: 124, distance: 31.7
click at [239, 103] on div "Paragraph Format Normal Heading 1 Heading 2 Heading 3 Heading 4 Heading 5 Headi…" at bounding box center [246, 94] width 73 height 18
click at [239, 124] on link "Heading 1" at bounding box center [250, 125] width 81 height 27
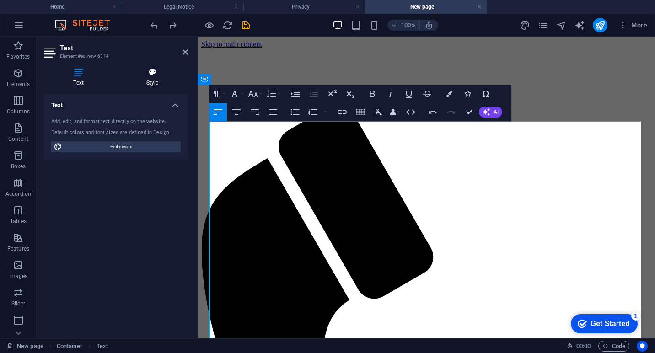
click at [162, 74] on icon at bounding box center [152, 72] width 71 height 9
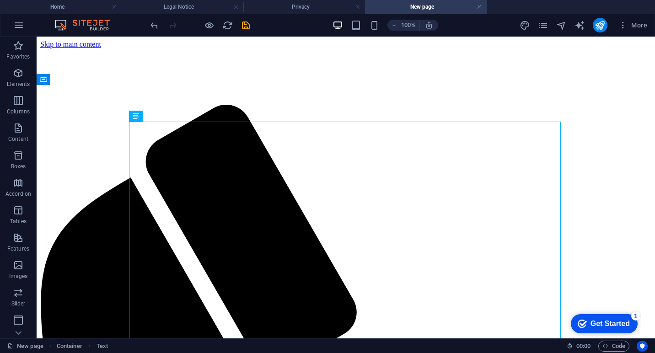
scroll to position [0, 0]
click at [248, 29] on icon "save" at bounding box center [246, 25] width 11 height 11
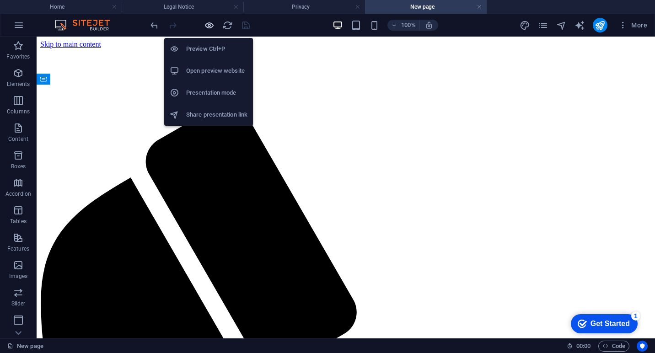
click at [212, 27] on icon "button" at bounding box center [209, 25] width 11 height 11
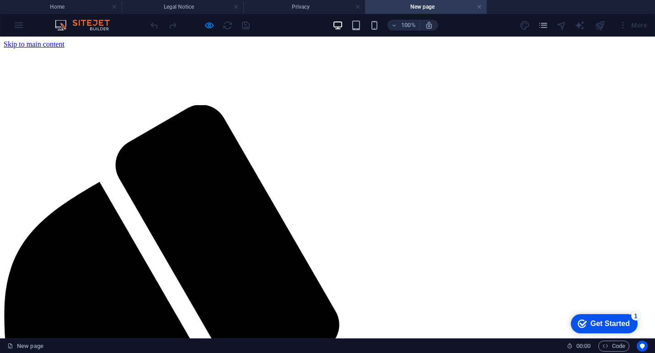
click at [590, 24] on div "More" at bounding box center [585, 25] width 131 height 15
click at [52, 73] on img at bounding box center [28, 74] width 49 height 33
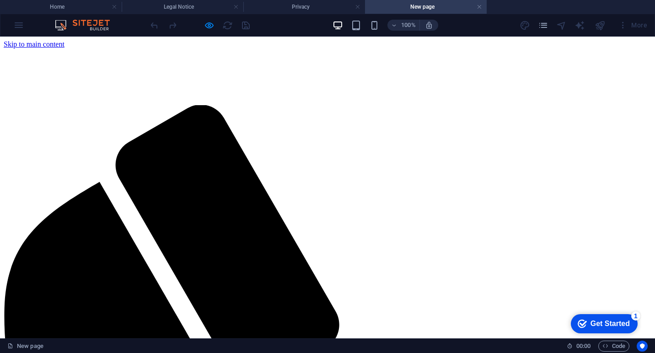
click at [52, 58] on img at bounding box center [28, 74] width 49 height 33
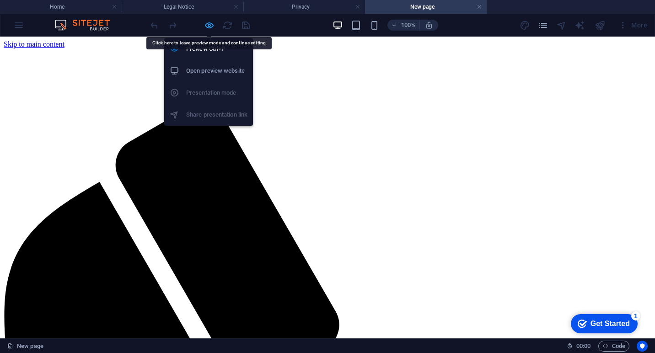
click at [210, 27] on icon "button" at bounding box center [209, 25] width 11 height 11
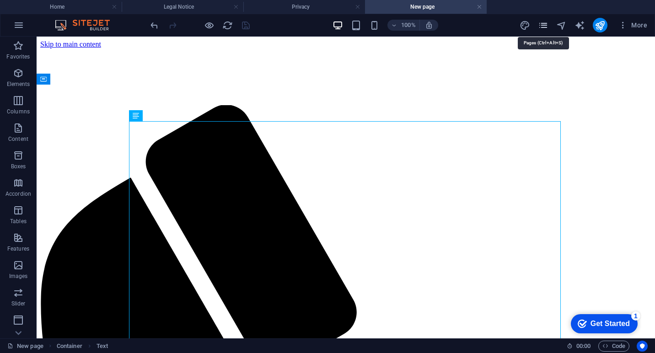
click at [544, 27] on icon "pages" at bounding box center [543, 25] width 11 height 11
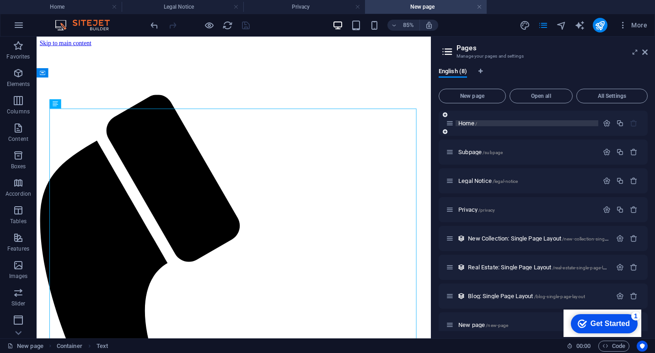
click at [489, 124] on p "Home /" at bounding box center [526, 123] width 137 height 6
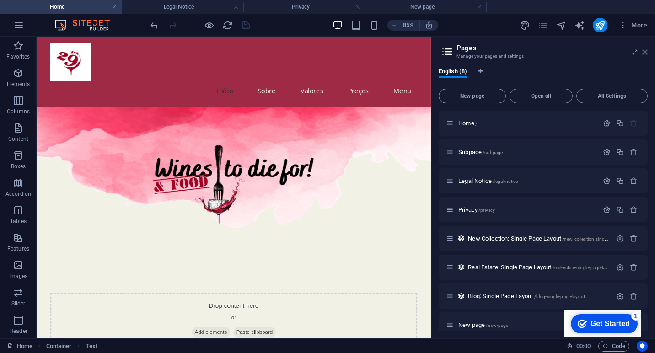
click at [644, 51] on icon at bounding box center [644, 52] width 5 height 7
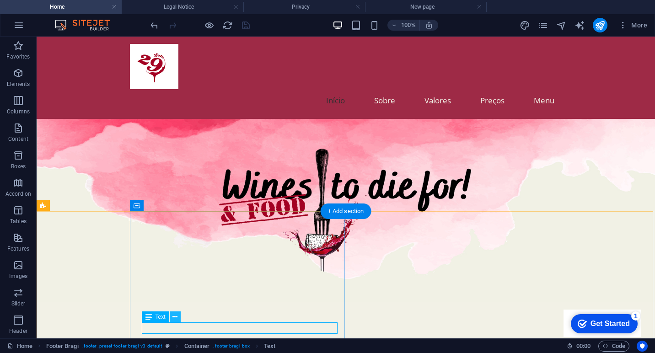
click at [176, 313] on icon at bounding box center [174, 318] width 5 height 10
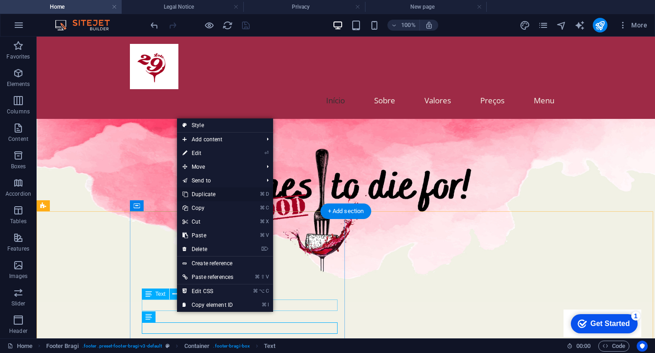
click at [214, 193] on link "⌘ D Duplicate" at bounding box center [208, 195] width 62 height 14
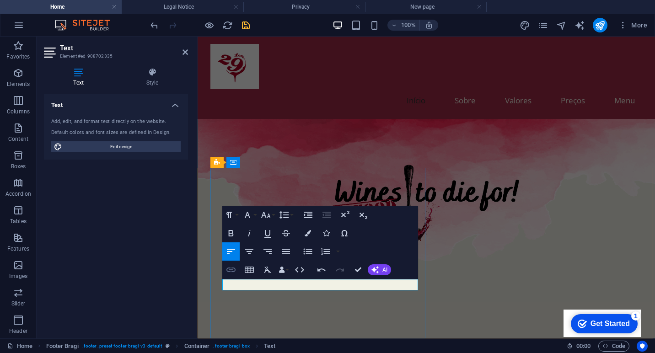
click at [229, 270] on icon "button" at bounding box center [230, 270] width 9 height 5
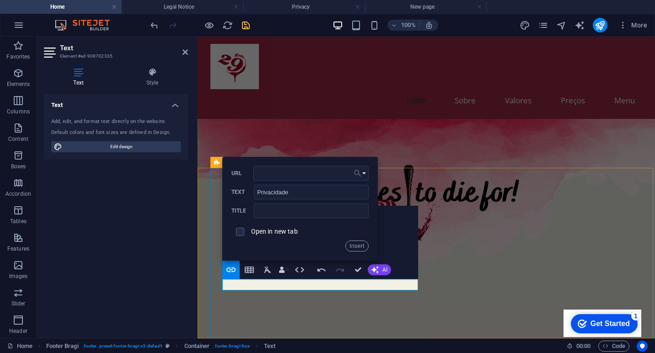
click at [361, 173] on icon "button" at bounding box center [357, 173] width 9 height 11
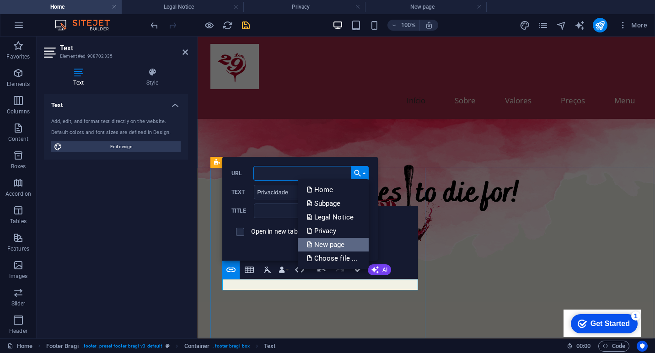
click at [332, 242] on p "New page" at bounding box center [327, 245] width 40 height 14
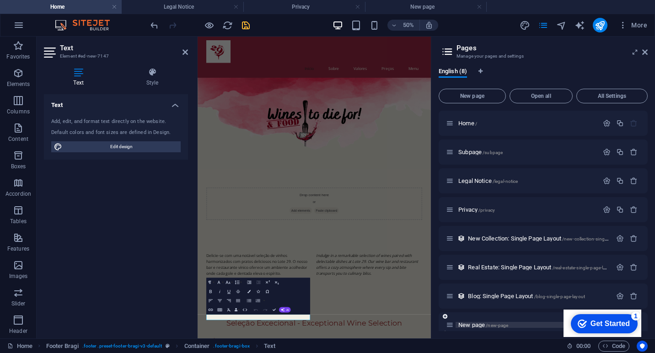
click at [478, 322] on span "New page /new-page" at bounding box center [483, 325] width 50 height 7
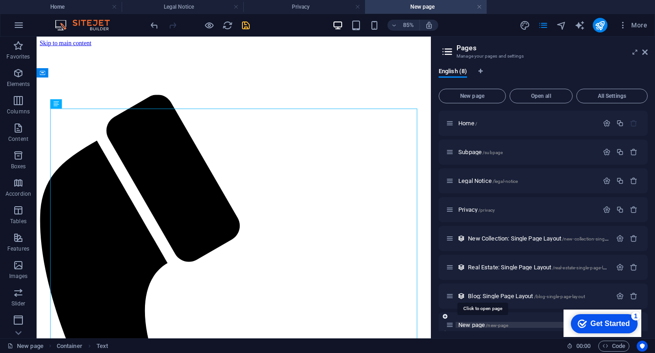
click at [469, 325] on span "New page /new-page" at bounding box center [483, 325] width 50 height 7
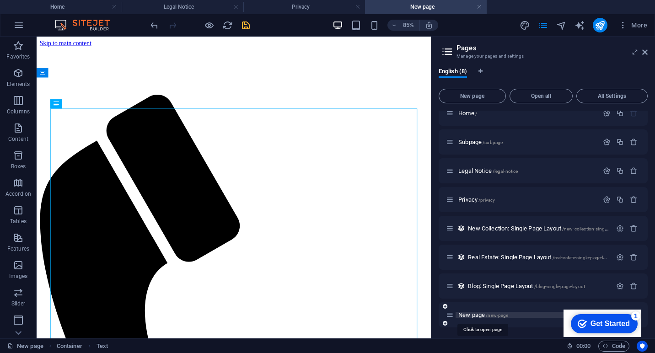
scroll to position [10, 0]
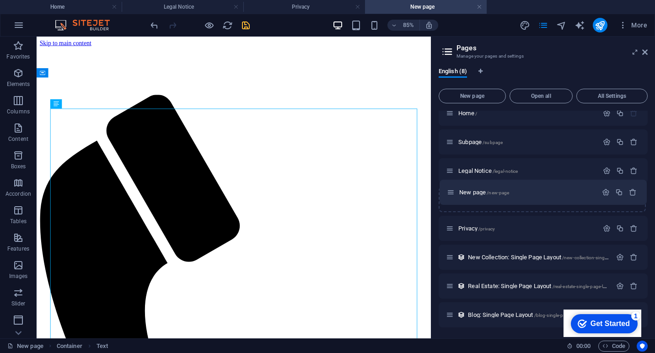
drag, startPoint x: 450, startPoint y: 314, endPoint x: 451, endPoint y: 189, distance: 125.4
click at [451, 189] on div "Home / Subpage /subpage Legal Notice /legal-notice Privacy /privacy New Collect…" at bounding box center [543, 214] width 209 height 227
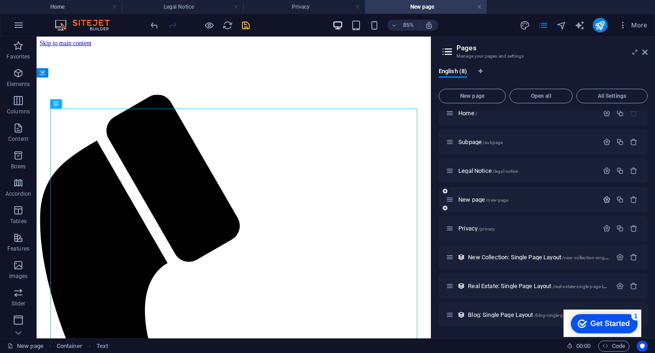
click at [605, 198] on icon "button" at bounding box center [607, 200] width 8 height 8
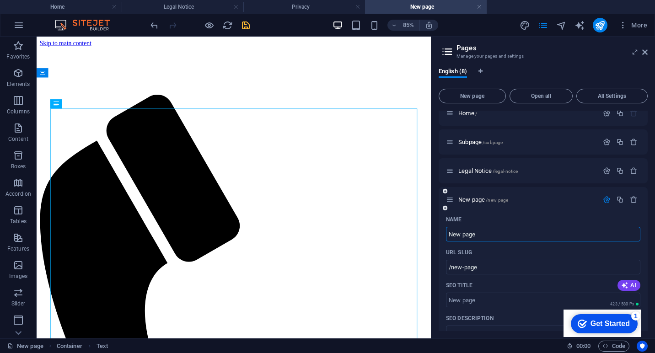
click at [489, 236] on input "New page" at bounding box center [543, 234] width 194 height 15
type input "Pr"
type input "/p"
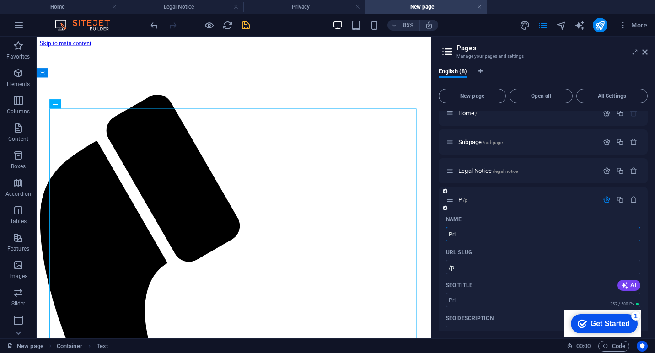
type input "Priv"
type input "/pri"
type input "Privac"
type input "/priva"
type input "Privacid"
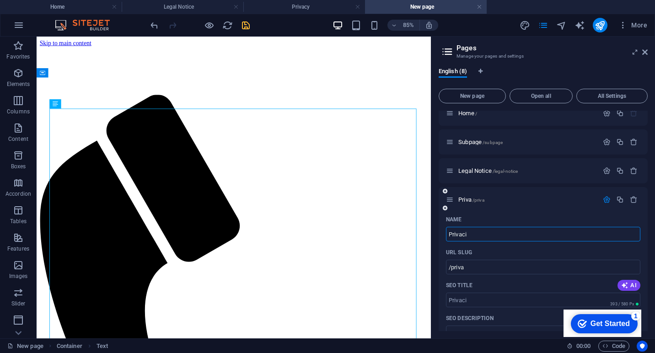
type input "/privaci"
type input "Privacidade"
type input "/privacidade"
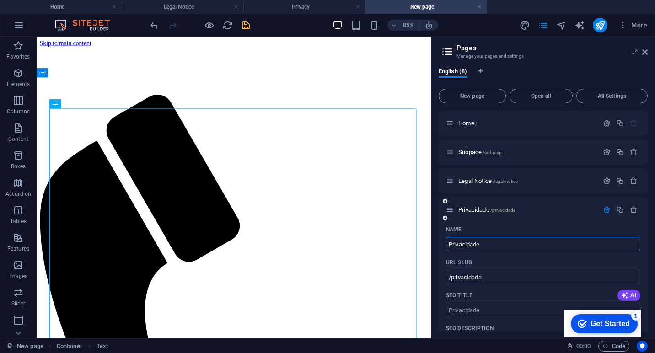
scroll to position [0, 0]
click at [469, 124] on span "Home /" at bounding box center [467, 123] width 19 height 7
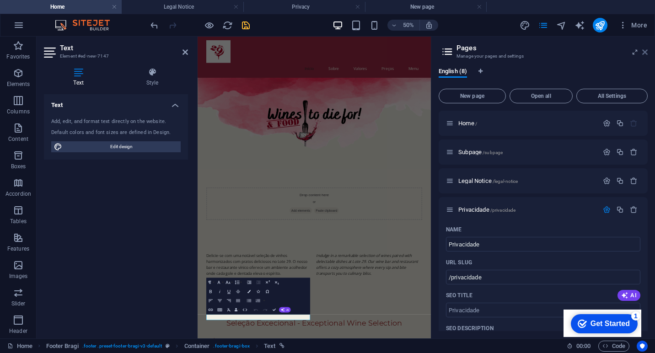
click at [646, 54] on icon at bounding box center [644, 52] width 5 height 7
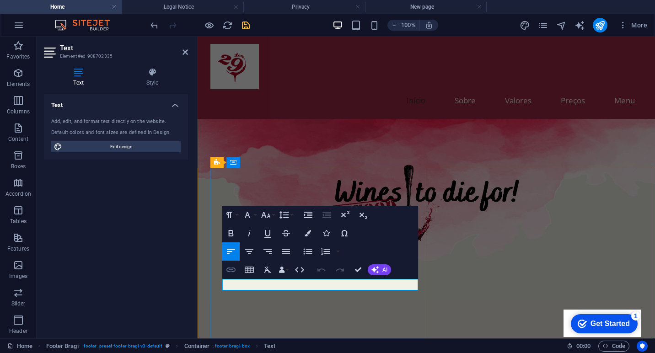
click at [233, 269] on icon "button" at bounding box center [230, 270] width 9 height 5
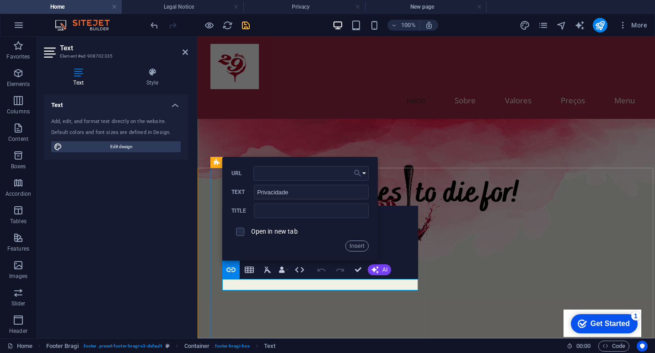
click at [362, 172] on button "Choose Link" at bounding box center [359, 173] width 17 height 15
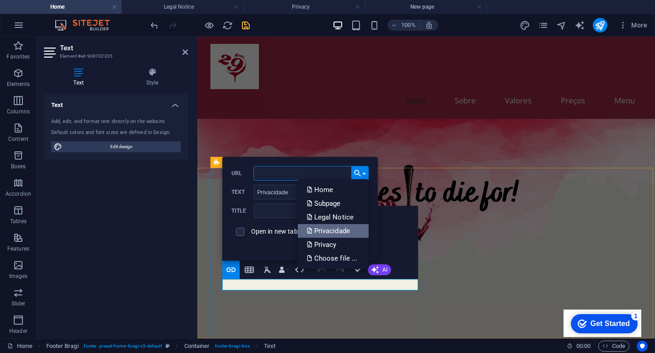
click at [333, 226] on p "Privacidade" at bounding box center [329, 231] width 45 height 14
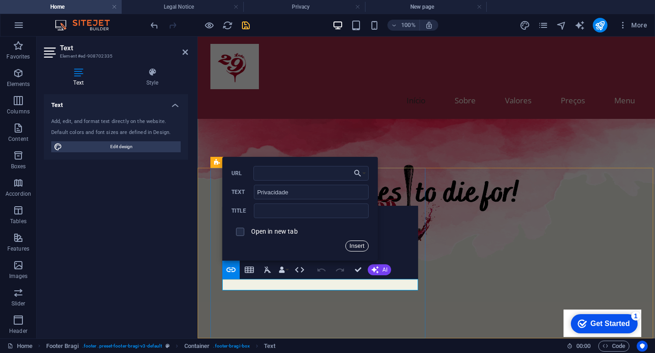
click at [359, 243] on button "Insert" at bounding box center [356, 246] width 23 height 11
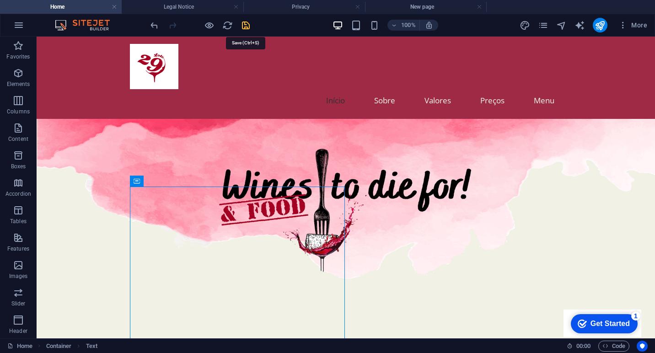
click at [248, 24] on icon "save" at bounding box center [246, 25] width 11 height 11
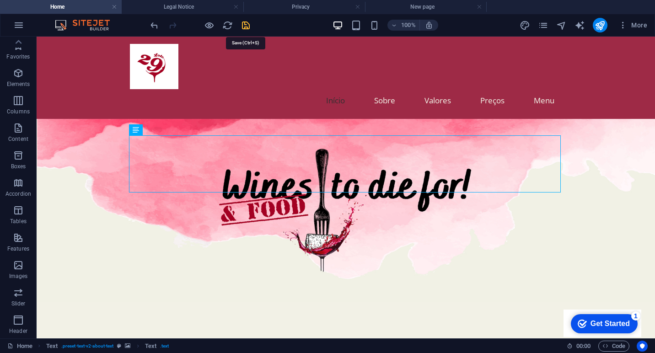
click at [247, 27] on icon "save" at bounding box center [246, 25] width 11 height 11
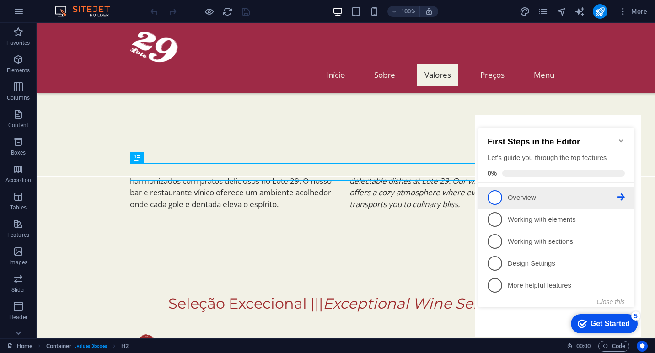
click at [542, 193] on p "Overview - incomplete" at bounding box center [563, 198] width 110 height 10
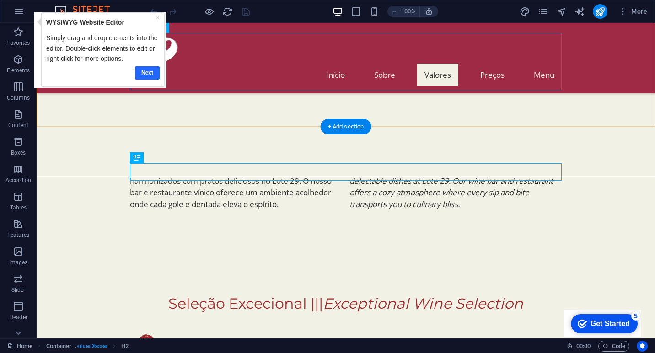
click at [149, 72] on link "Next" at bounding box center [147, 72] width 25 height 13
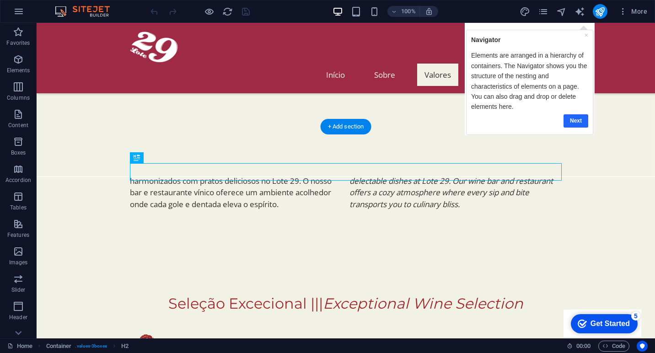
click at [574, 120] on link "Next" at bounding box center [575, 120] width 25 height 13
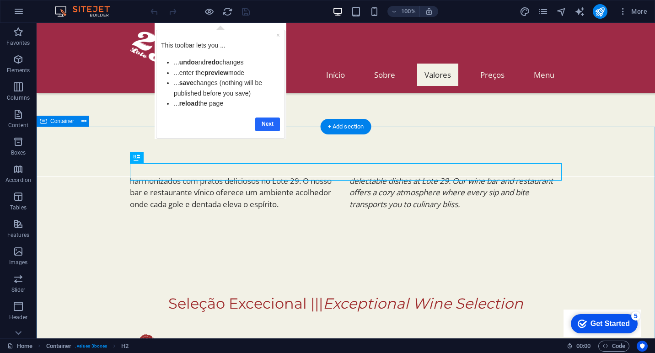
click at [268, 125] on link "Next" at bounding box center [267, 124] width 25 height 13
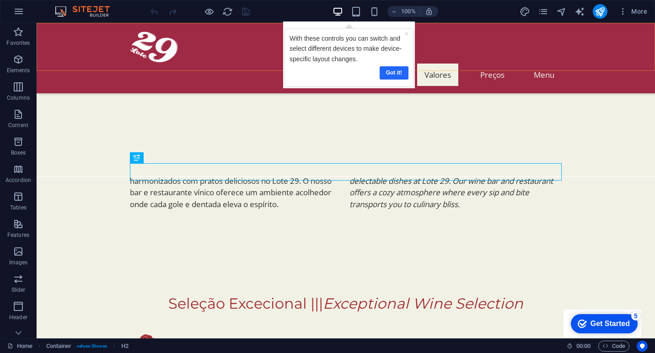
click at [388, 73] on link "Got it!" at bounding box center [393, 72] width 29 height 13
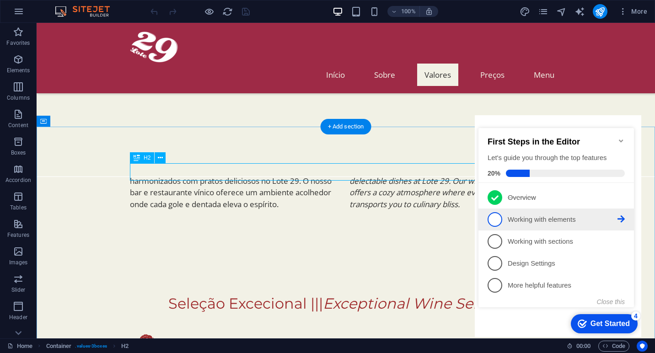
click at [537, 219] on p "Working with elements - incomplete" at bounding box center [563, 220] width 110 height 10
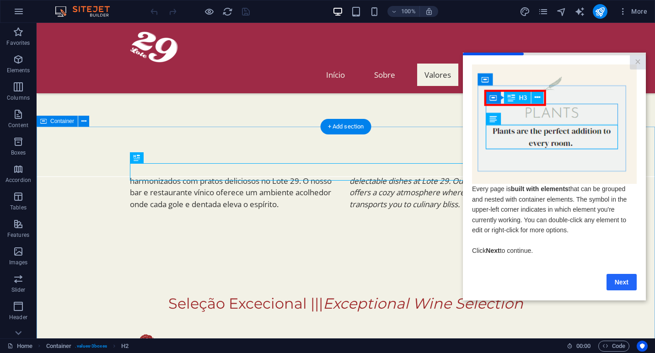
click at [627, 280] on link "Next" at bounding box center [622, 282] width 30 height 16
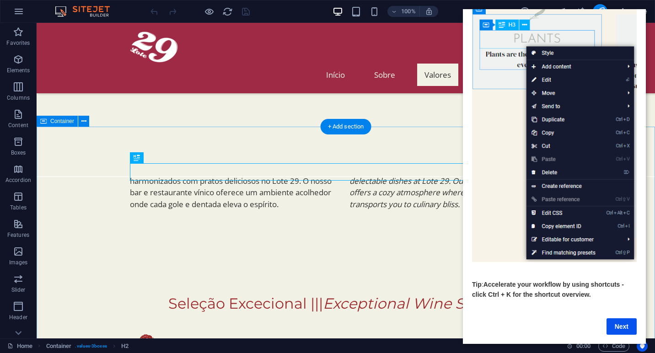
scroll to position [54, 0]
click at [622, 325] on link "Next" at bounding box center [622, 326] width 30 height 16
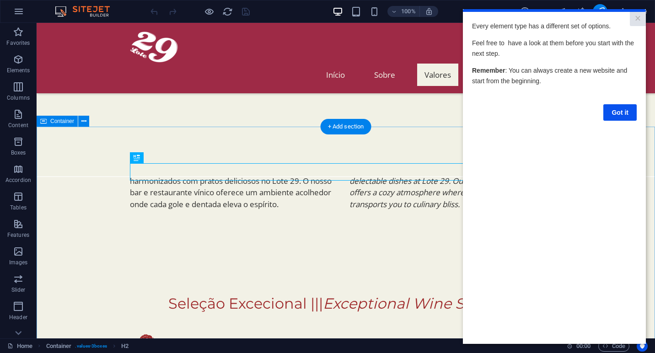
scroll to position [0, 0]
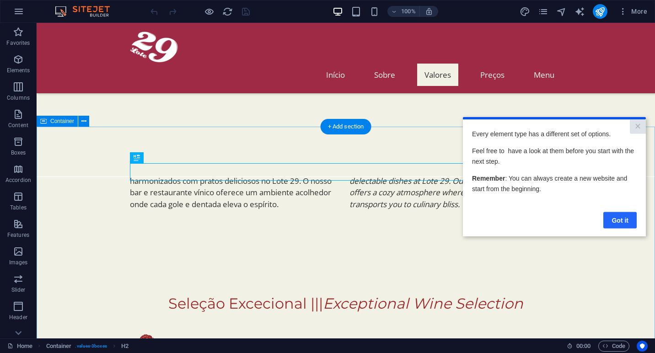
click at [625, 216] on link "Got it" at bounding box center [620, 220] width 33 height 16
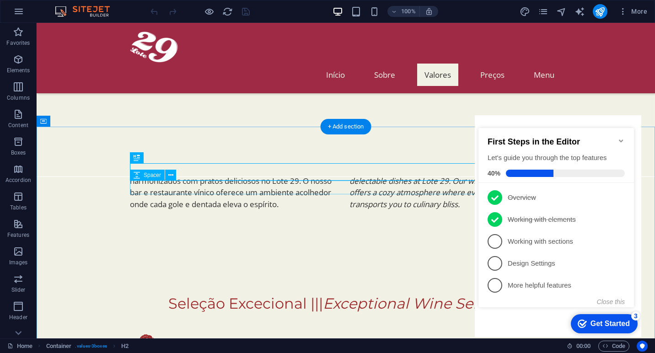
click at [449, 313] on div at bounding box center [346, 320] width 432 height 14
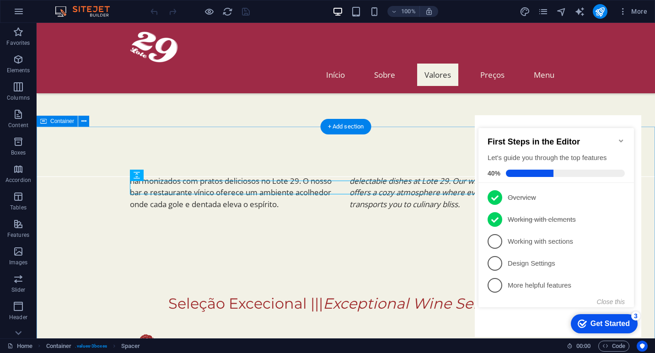
click at [620, 139] on icon "Minimize checklist" at bounding box center [621, 140] width 7 height 7
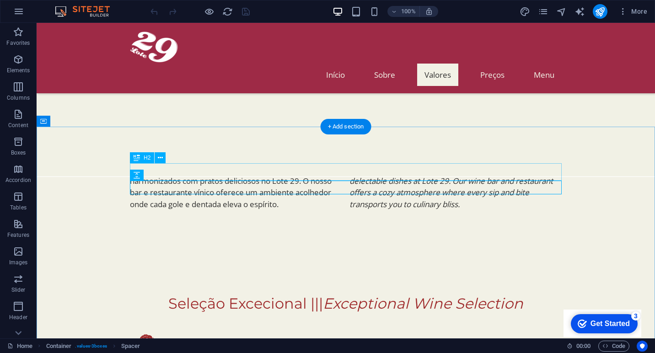
click at [475, 295] on div "Seleção Excecional ||| Exceptional Wine Selection" at bounding box center [346, 303] width 432 height 17
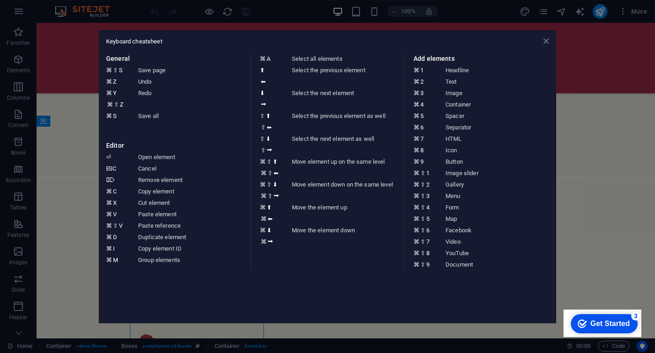
click at [546, 43] on icon at bounding box center [546, 41] width 5 height 7
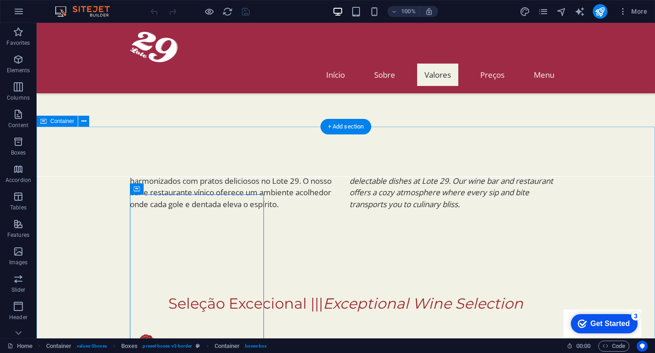
click at [609, 329] on div "checkmark Get Started 3" at bounding box center [604, 323] width 67 height 19
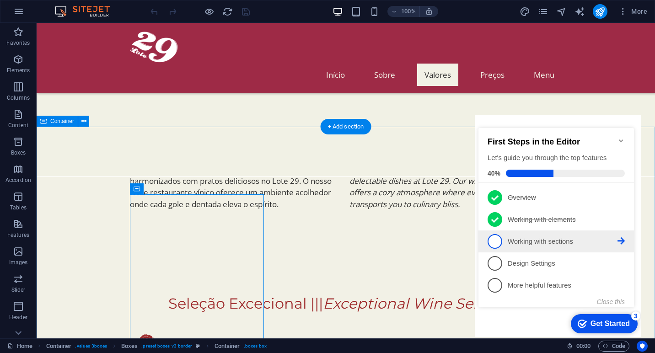
click at [553, 243] on p "Working with sections - incomplete" at bounding box center [563, 242] width 110 height 10
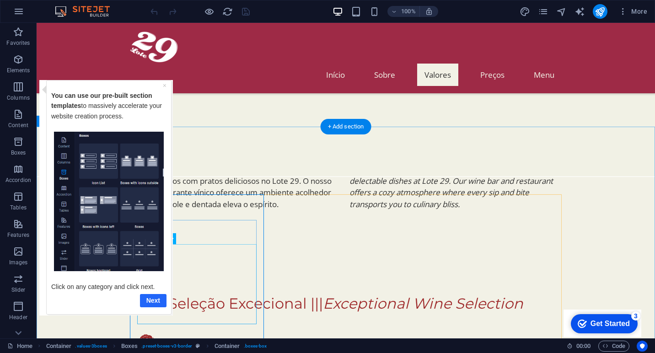
click at [145, 298] on link "Next" at bounding box center [153, 300] width 27 height 13
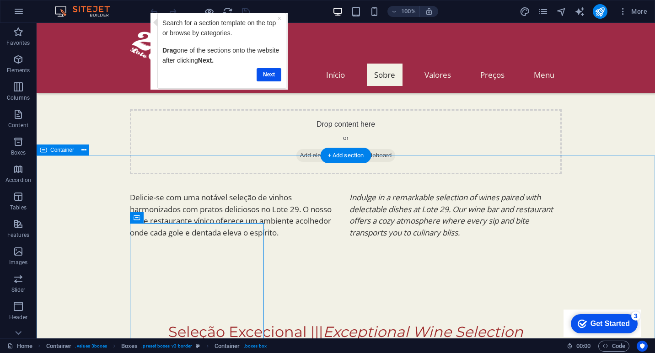
scroll to position [181, 0]
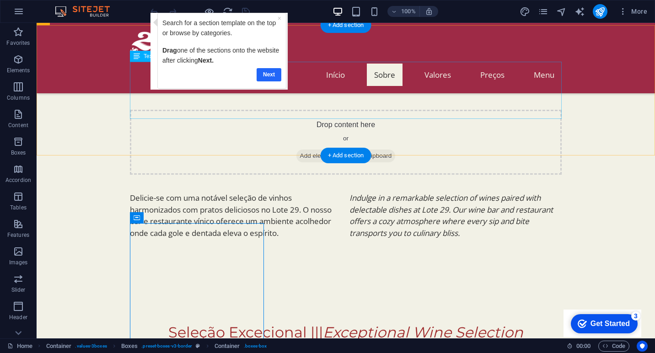
click at [270, 75] on link "Next" at bounding box center [269, 74] width 25 height 13
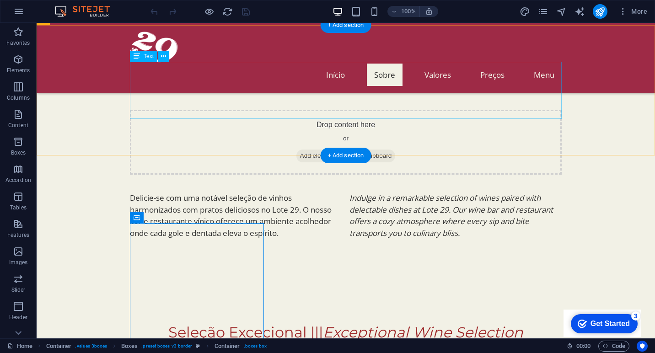
scroll to position [0, 0]
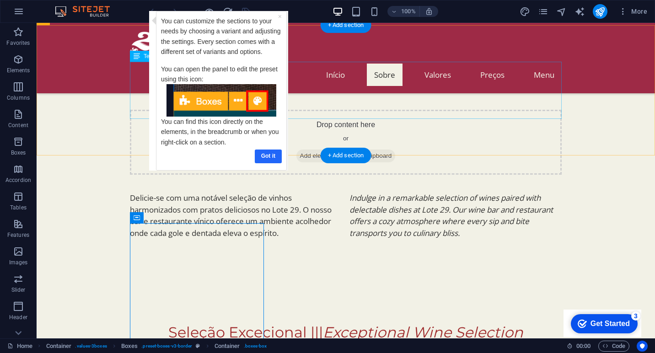
click at [268, 153] on link "Got it" at bounding box center [268, 156] width 27 height 13
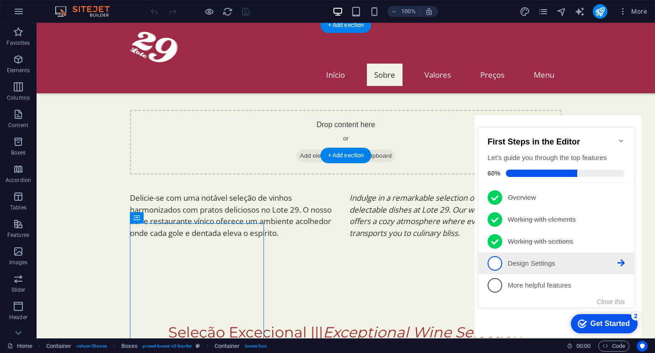
click at [535, 262] on p "Design Settings - incomplete" at bounding box center [563, 264] width 110 height 10
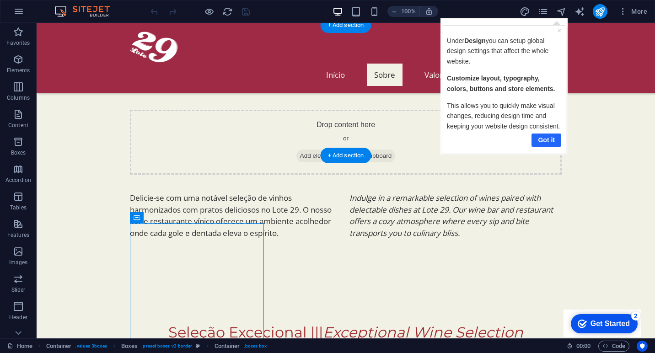
click at [548, 141] on link "Got it" at bounding box center [546, 139] width 30 height 13
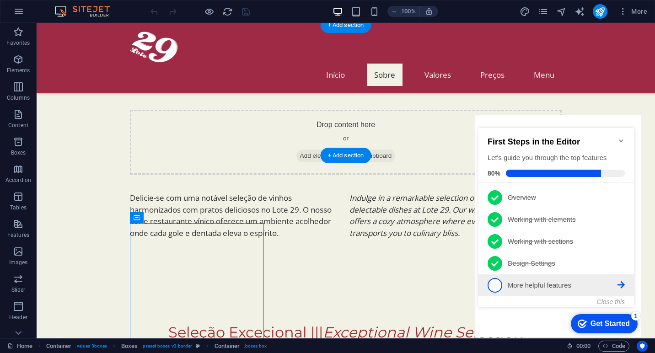
click at [564, 283] on p "More helpful features - incomplete" at bounding box center [563, 286] width 110 height 10
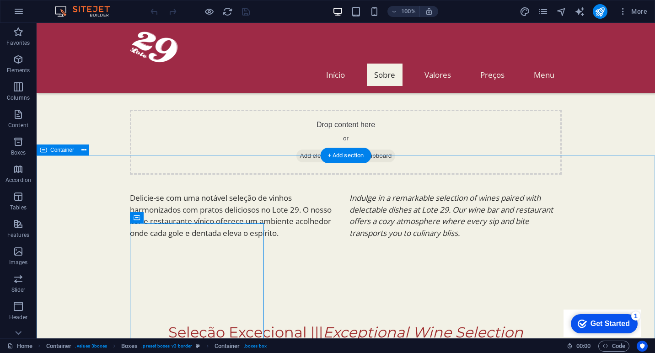
click at [591, 320] on div "Get Started" at bounding box center [610, 324] width 39 height 8
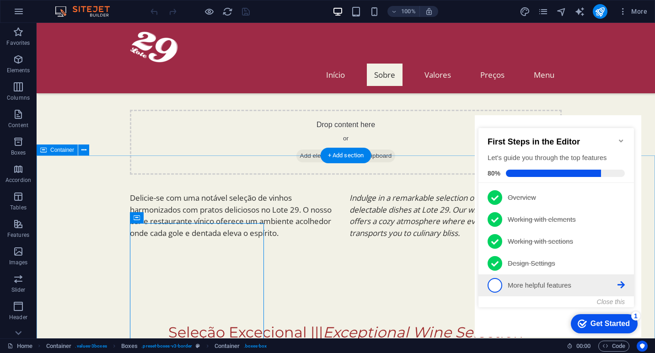
click at [549, 283] on p "More helpful features - incomplete" at bounding box center [563, 286] width 110 height 10
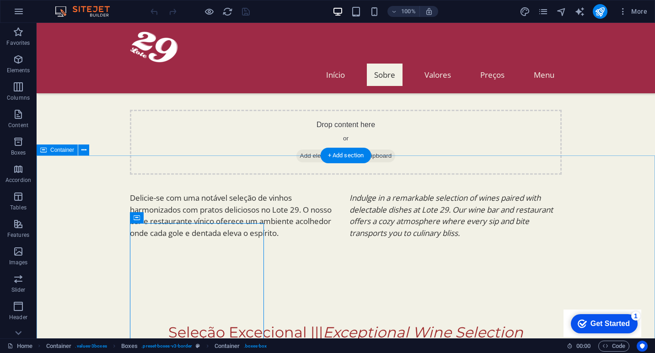
click at [621, 326] on div "Get Started" at bounding box center [610, 324] width 39 height 8
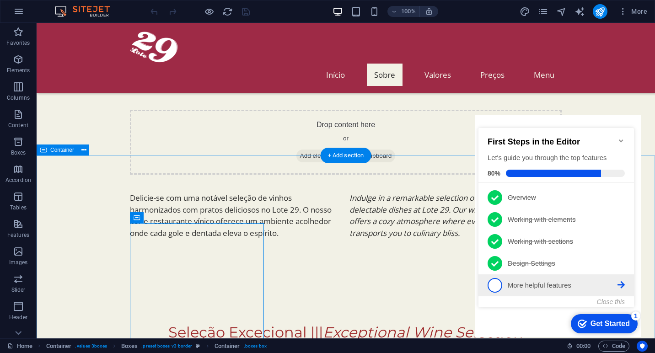
click at [624, 282] on icon at bounding box center [621, 284] width 7 height 7
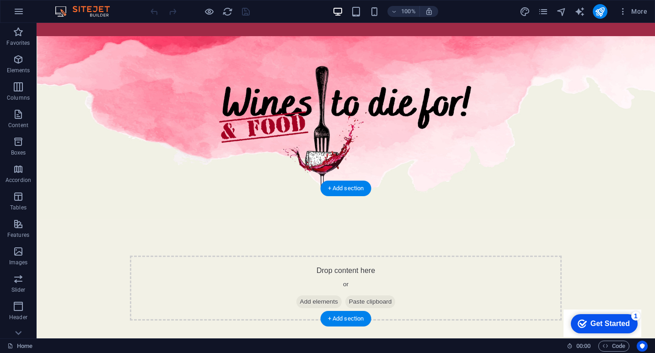
scroll to position [13, 0]
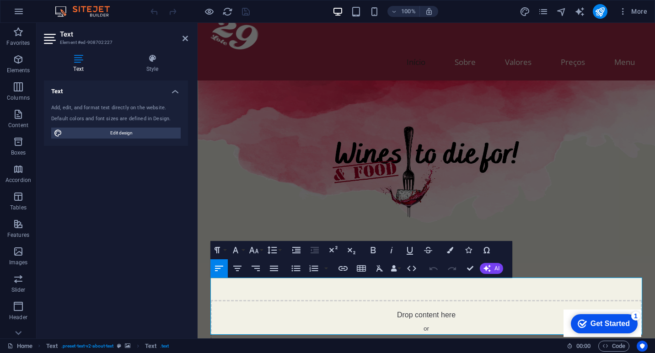
click at [245, 214] on figure at bounding box center [427, 172] width 458 height 183
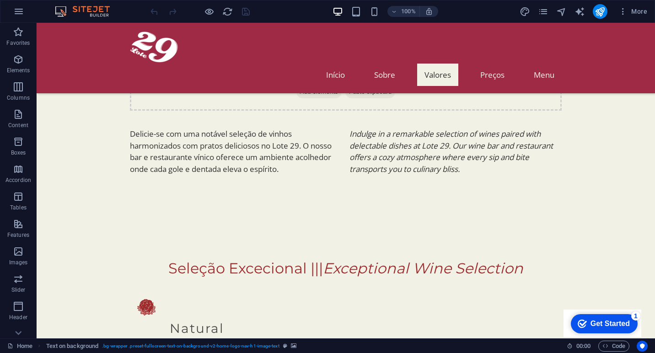
scroll to position [269, 0]
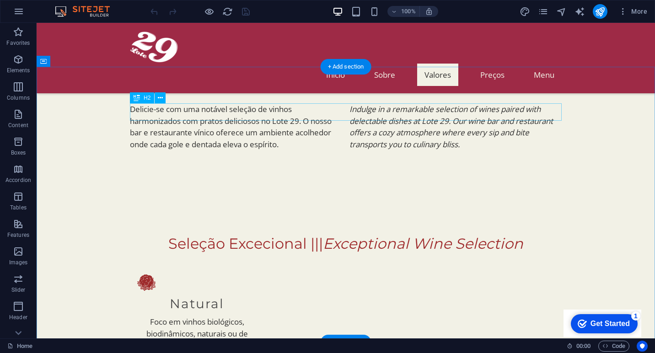
click at [322, 235] on div "Seleção Excecional ||| Exceptional Wine Selection" at bounding box center [346, 243] width 432 height 17
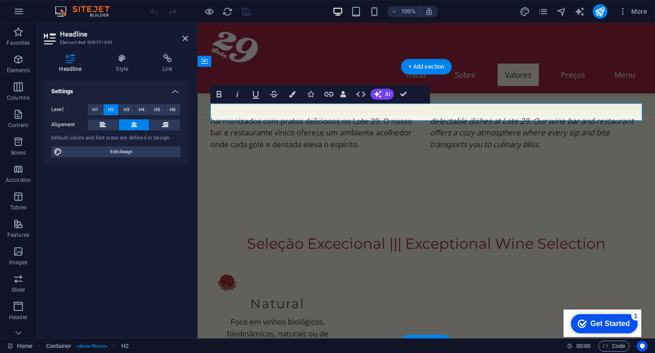
click at [394, 235] on h2 "Seleção Excecional ||| Exceptional Wine Selection" at bounding box center [426, 243] width 432 height 17
click at [401, 235] on h2 "Seleção Excecional ||| Exceptional Wine Selection" at bounding box center [426, 243] width 432 height 17
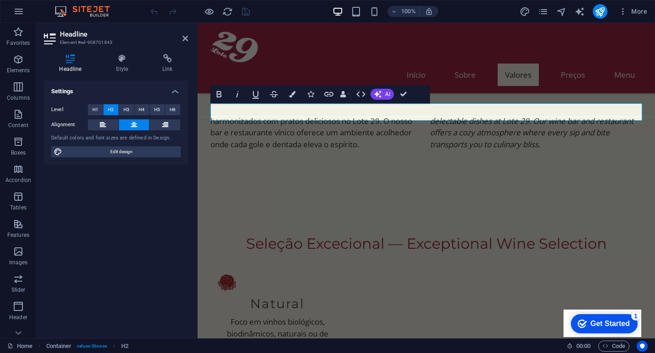
click at [218, 312] on div at bounding box center [277, 314] width 119 height 5
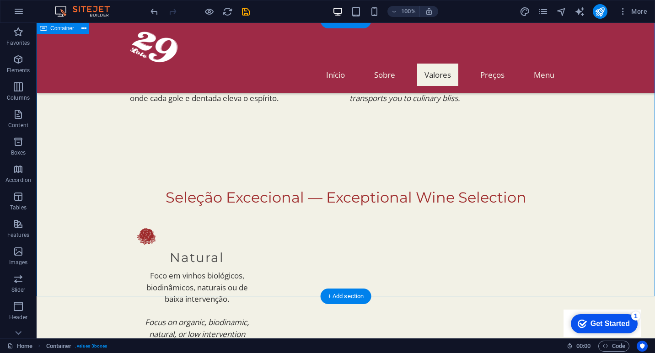
scroll to position [311, 0]
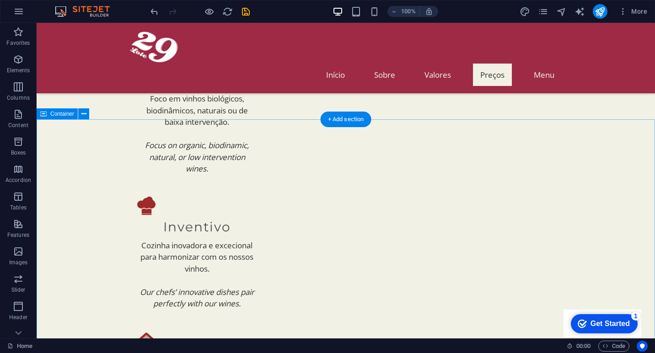
scroll to position [555, 0]
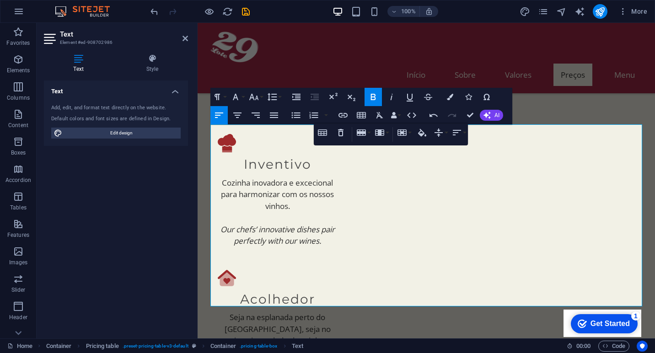
click at [140, 256] on div "Text Add, edit, and format text directly on the website. Default colors and fon…" at bounding box center [116, 206] width 144 height 251
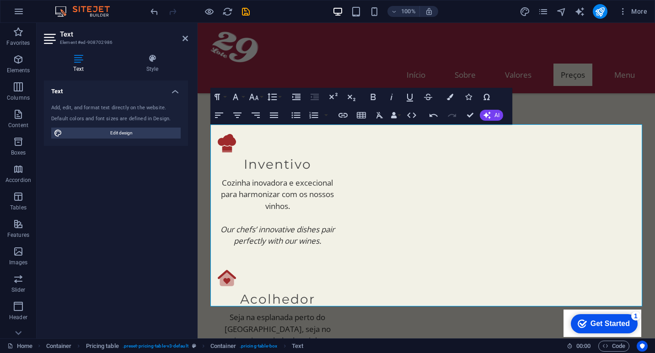
click at [140, 256] on div "Text Add, edit, and format text directly on the website. Default colors and fon…" at bounding box center [116, 206] width 144 height 251
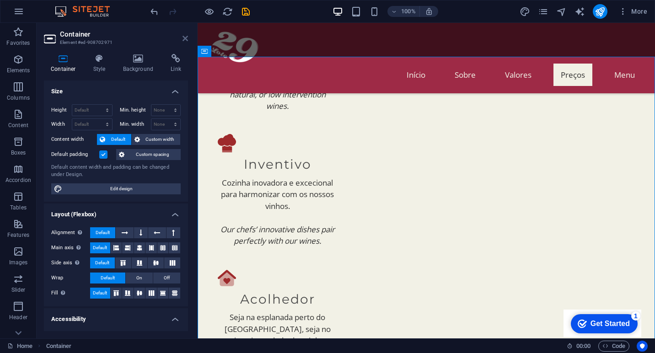
click at [185, 41] on icon at bounding box center [185, 38] width 5 height 7
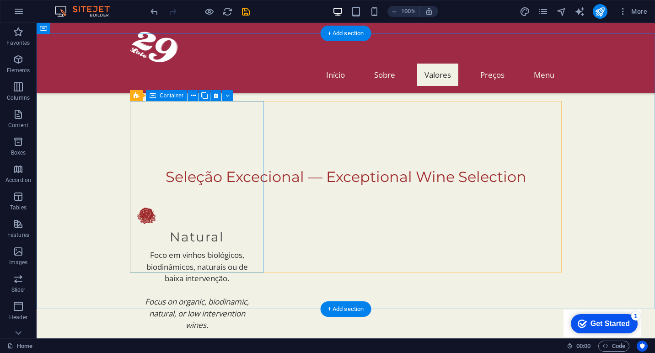
scroll to position [283, 0]
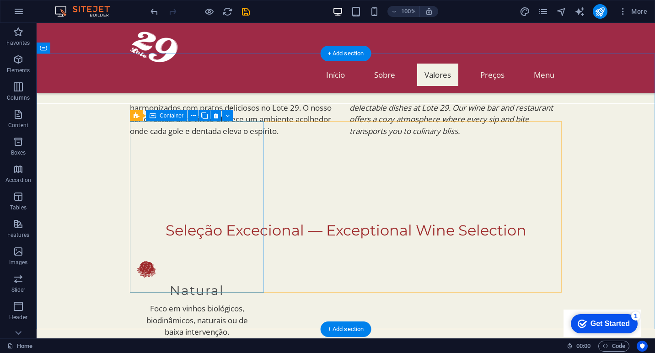
click at [245, 253] on div "Natural Foco em vinhos biológicos, biodinâmicos, naturais ou de baixa intervenç…" at bounding box center [197, 322] width 134 height 139
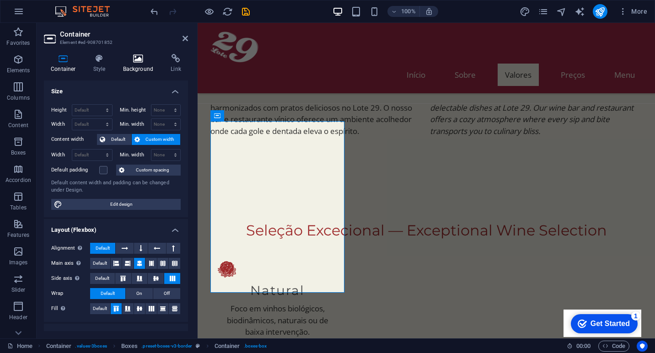
click at [141, 61] on icon at bounding box center [138, 58] width 44 height 9
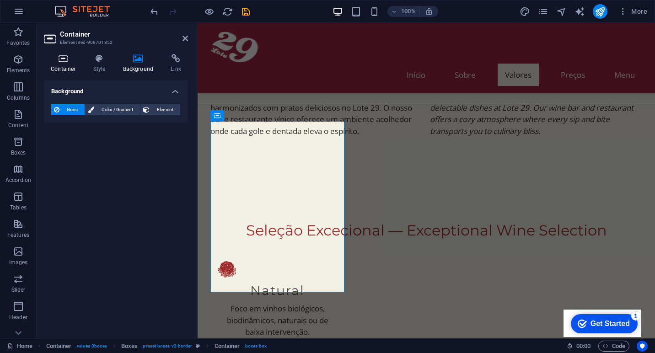
click at [69, 59] on icon at bounding box center [63, 58] width 39 height 9
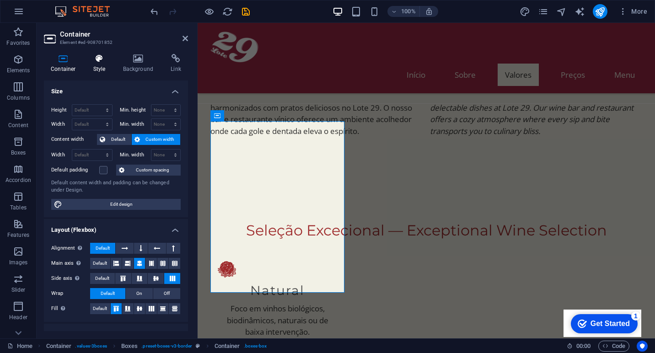
click at [97, 61] on icon at bounding box center [99, 58] width 26 height 9
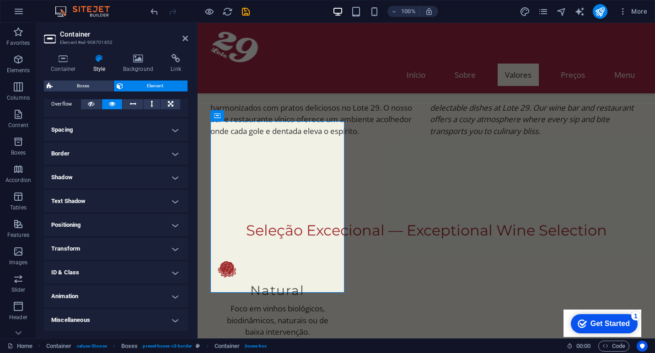
scroll to position [154, 0]
click at [174, 294] on h4 "Animation" at bounding box center [116, 297] width 144 height 22
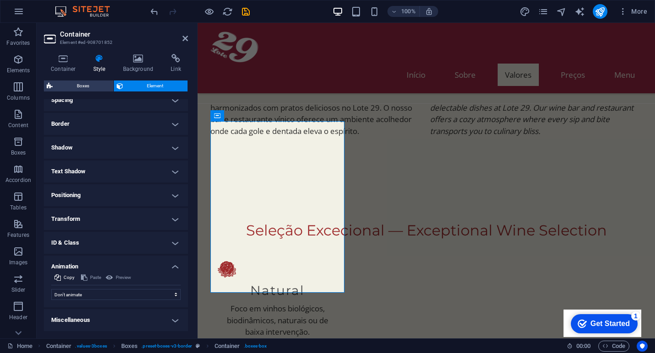
scroll to position [184, 0]
click at [175, 267] on h4 "Animation" at bounding box center [116, 264] width 144 height 16
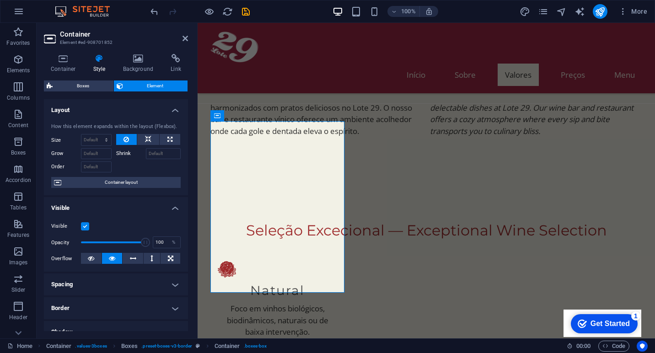
scroll to position [0, 0]
click at [139, 63] on icon at bounding box center [138, 58] width 44 height 9
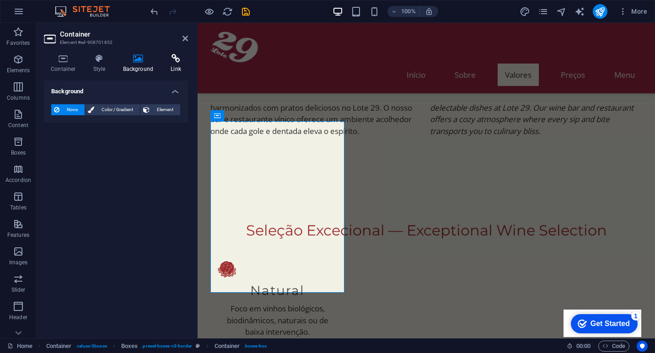
click at [177, 58] on icon at bounding box center [176, 58] width 24 height 9
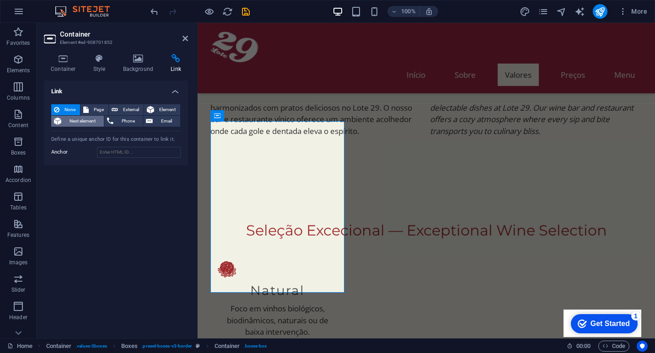
click at [85, 121] on span "Next element" at bounding box center [82, 121] width 37 height 11
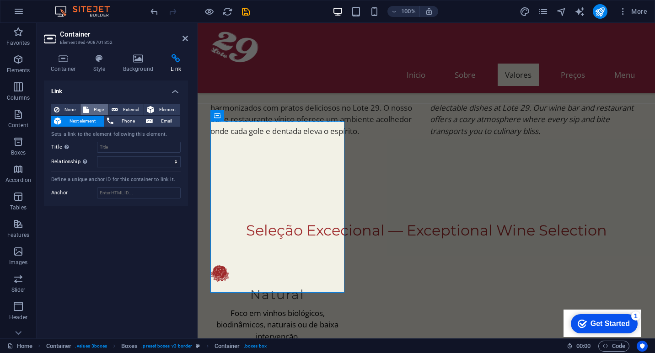
click at [101, 107] on span "Page" at bounding box center [99, 109] width 14 height 11
select select
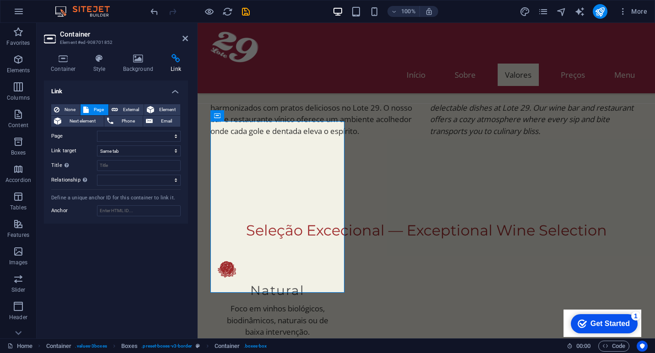
click at [140, 52] on div "Container Style Background Link Size Height Default px rem % vh vw Min. height …" at bounding box center [116, 193] width 159 height 292
click at [140, 65] on h4 "Background" at bounding box center [140, 63] width 48 height 19
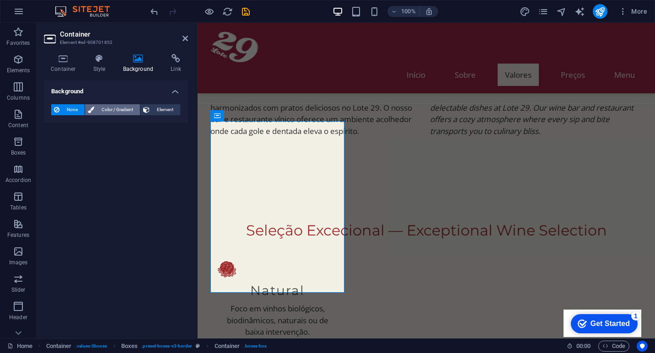
click at [116, 111] on span "Color / Gradient" at bounding box center [117, 109] width 40 height 11
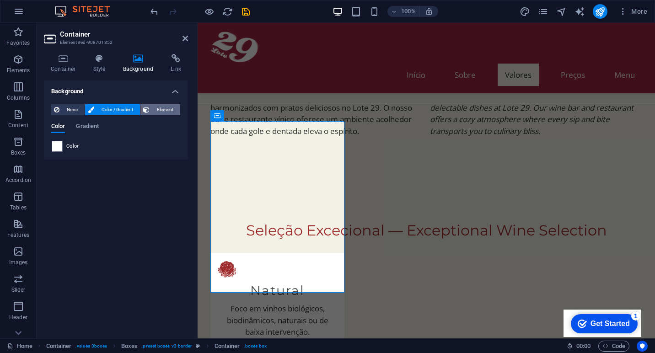
click at [164, 111] on span "Element" at bounding box center [164, 109] width 25 height 11
click at [184, 37] on icon at bounding box center [185, 38] width 5 height 7
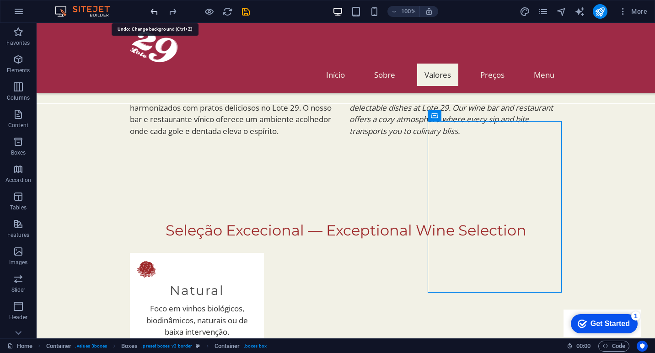
click at [154, 10] on icon "undo" at bounding box center [154, 11] width 11 height 11
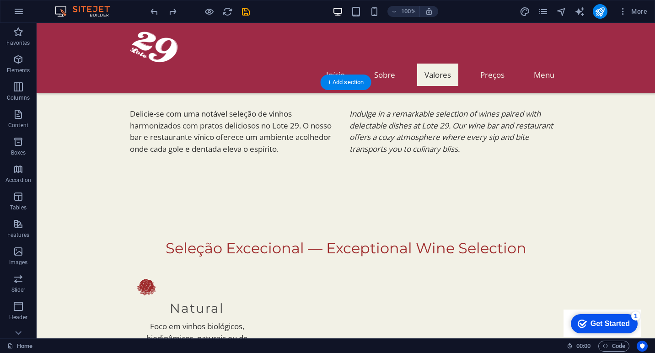
scroll to position [302, 0]
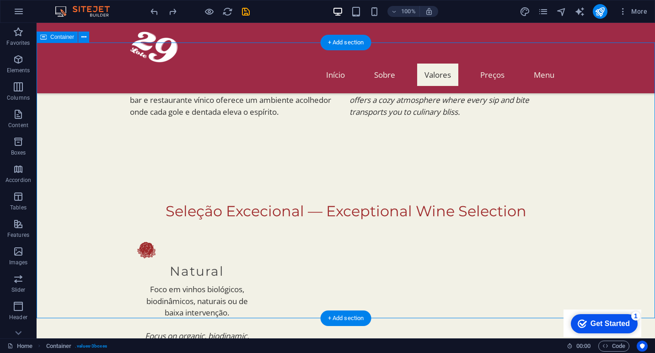
scroll to position [231, 0]
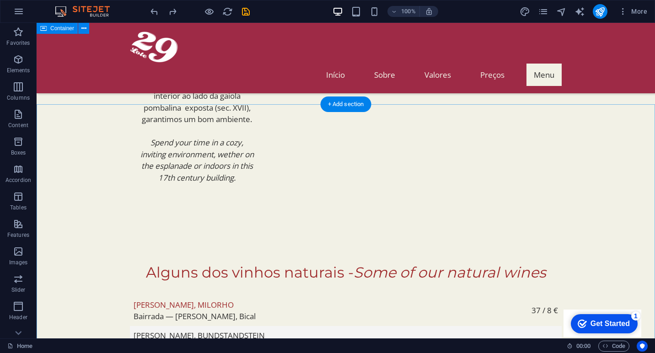
scroll to position [786, 0]
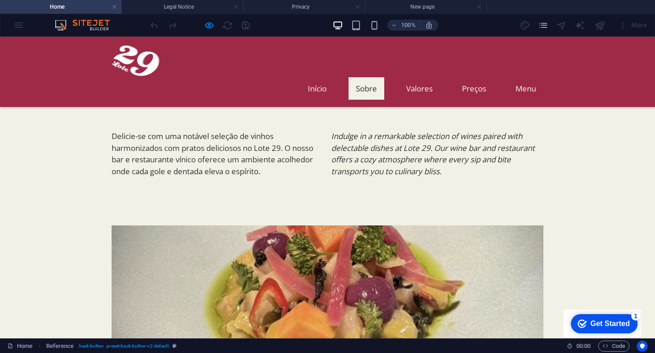
scroll to position [122, 0]
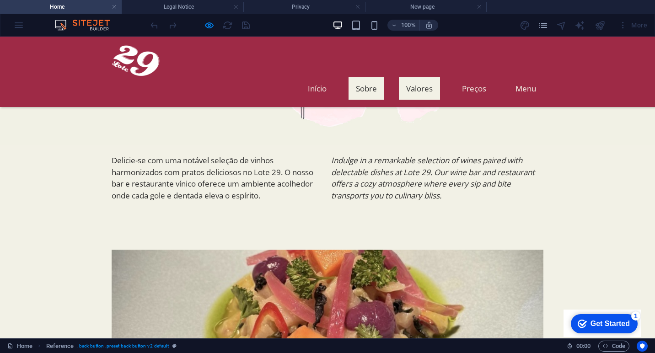
click at [416, 77] on link "Valores" at bounding box center [419, 88] width 41 height 22
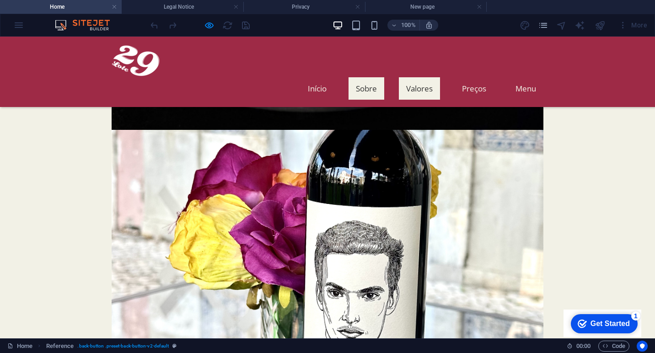
scroll to position [494, 0]
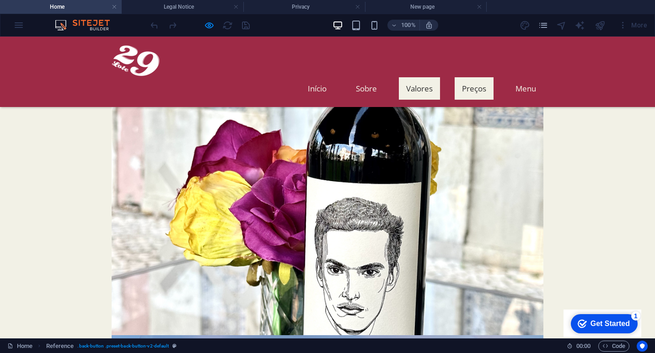
click at [475, 77] on link "Preços" at bounding box center [474, 88] width 39 height 22
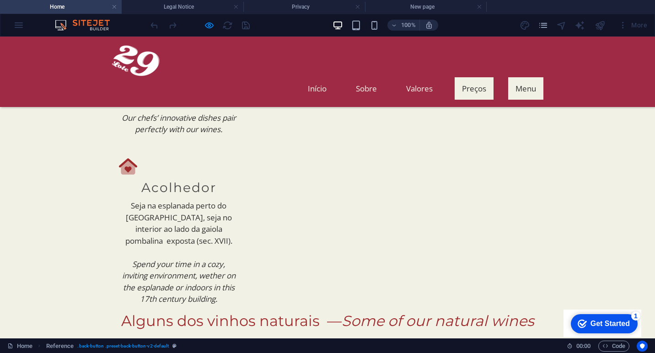
scroll to position [1262, 0]
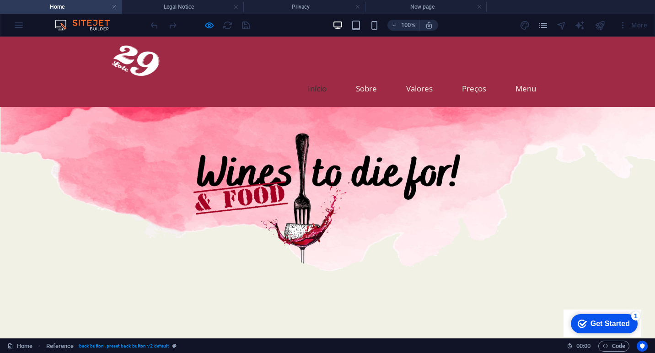
scroll to position [0, 0]
click at [383, 27] on div "100%" at bounding box center [386, 25] width 106 height 15
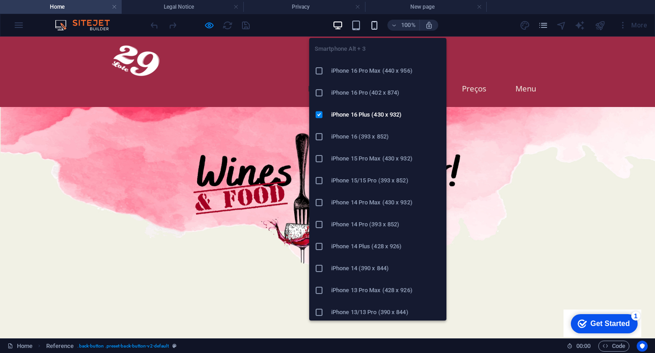
click at [372, 27] on icon "button" at bounding box center [374, 25] width 11 height 11
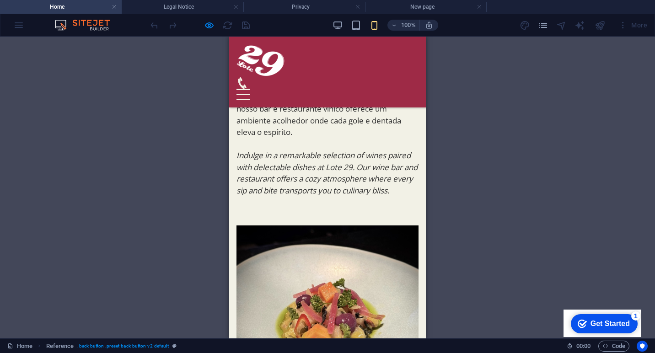
scroll to position [260, 0]
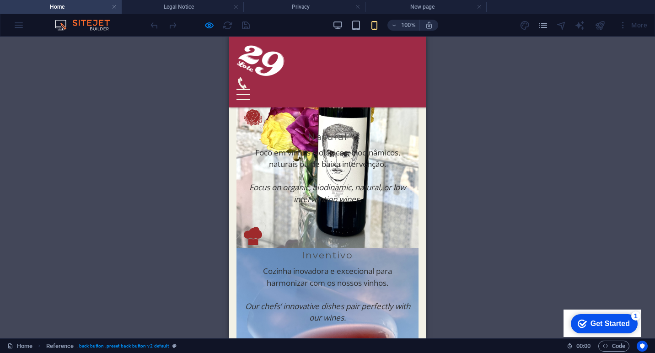
scroll to position [632, 361]
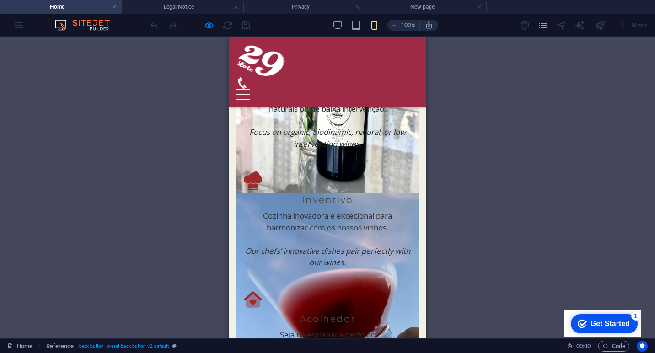
scroll to position [773, 361]
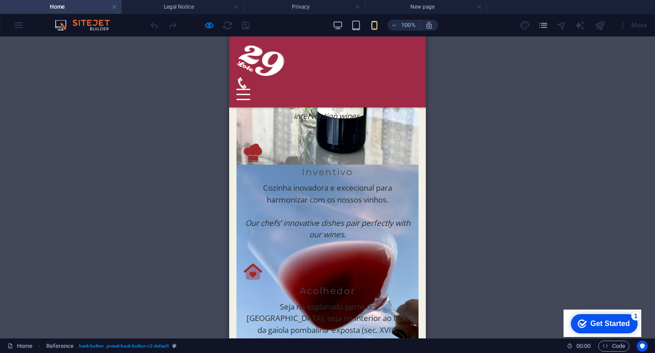
click at [250, 89] on div at bounding box center [244, 89] width 14 height 1
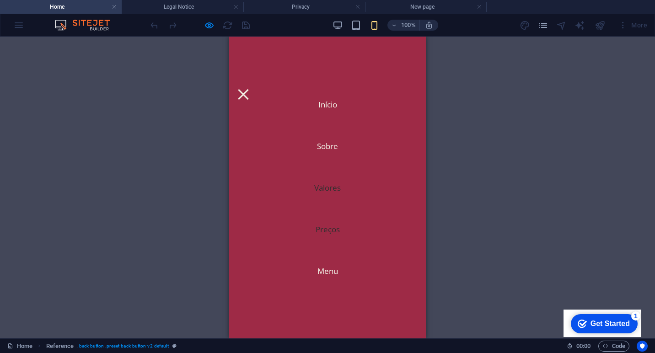
click at [324, 223] on link "Preços" at bounding box center [327, 229] width 39 height 22
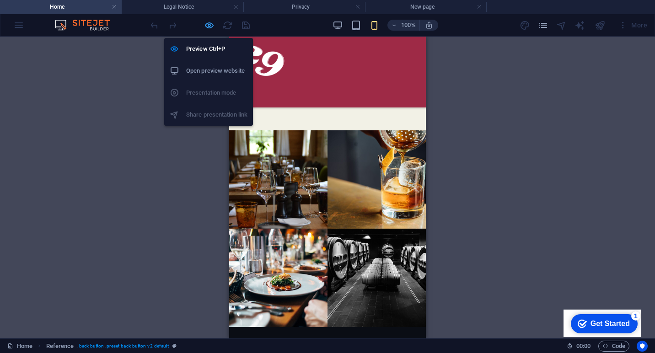
scroll to position [1921, 361]
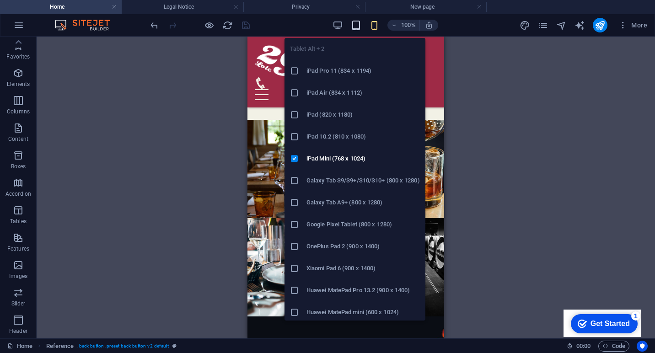
click at [356, 26] on icon "button" at bounding box center [356, 25] width 11 height 11
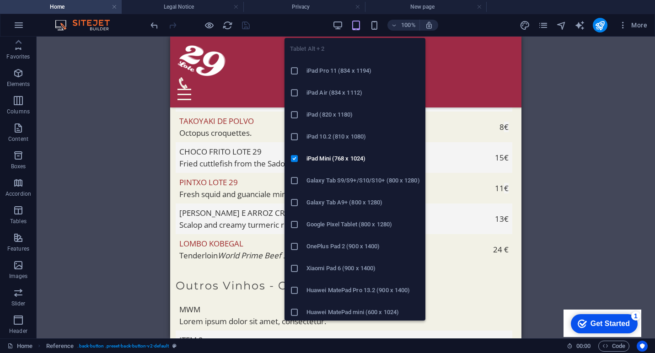
scroll to position [1921, 0]
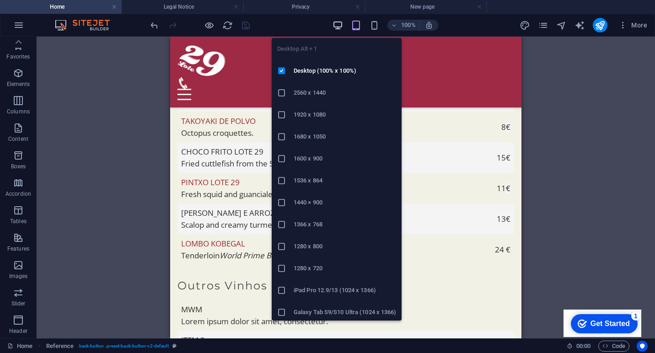
click at [336, 22] on icon "button" at bounding box center [338, 25] width 11 height 11
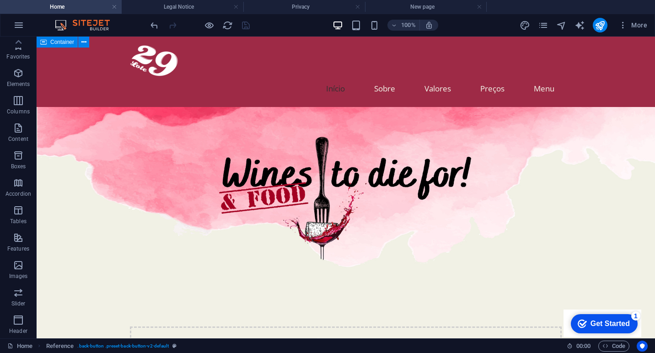
scroll to position [0, 0]
